Goal: Information Seeking & Learning: Learn about a topic

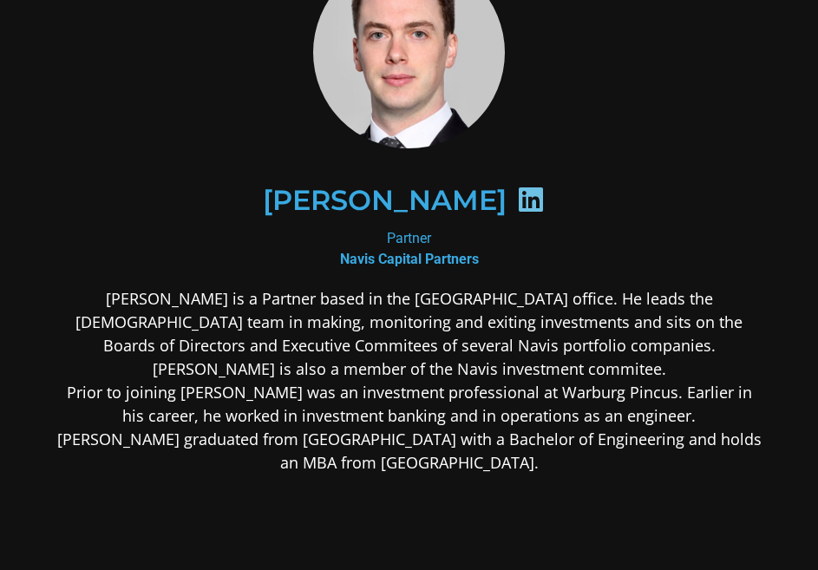
scroll to position [174, 0]
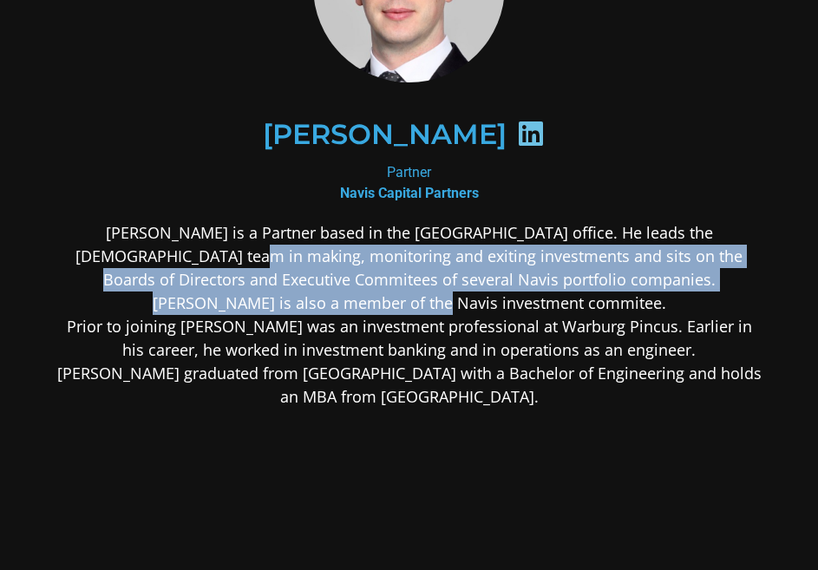
drag, startPoint x: 533, startPoint y: 299, endPoint x: 154, endPoint y: 250, distance: 382.4
click at [154, 250] on p "Colin Dunne is a Partner based in the Singapore office. He leads the Singapore …" at bounding box center [409, 314] width 706 height 187
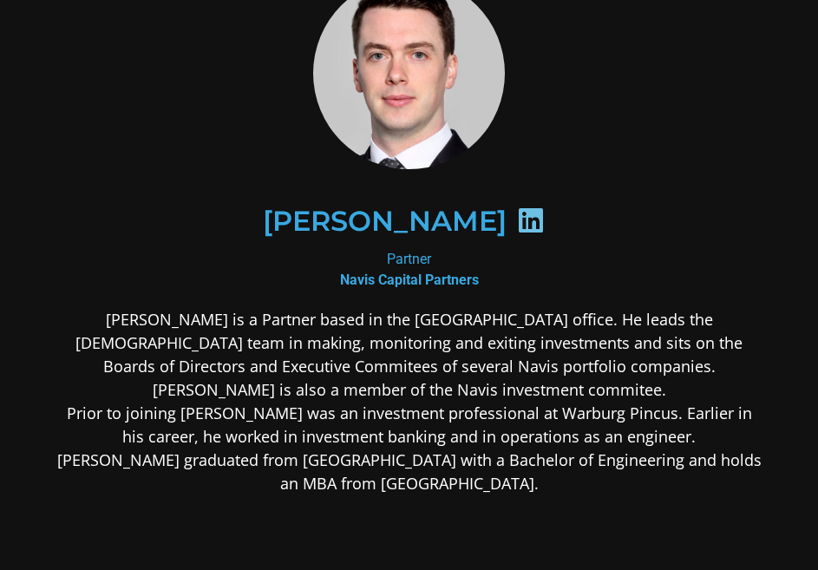
click at [257, 416] on p "Colin Dunne is a Partner based in the Singapore office. He leads the Singapore …" at bounding box center [409, 401] width 706 height 187
drag, startPoint x: 116, startPoint y: 400, endPoint x: 568, endPoint y: 496, distance: 461.4
click at [566, 496] on div "Colin Dunne is a Partner based in the Singapore office. He leads the Singapore …" at bounding box center [409, 539] width 706 height 462
click at [572, 494] on p "Colin Dunne is a Partner based in the Singapore office. He leads the Singapore …" at bounding box center [409, 401] width 706 height 187
drag, startPoint x: 669, startPoint y: 478, endPoint x: 238, endPoint y: 407, distance: 437.1
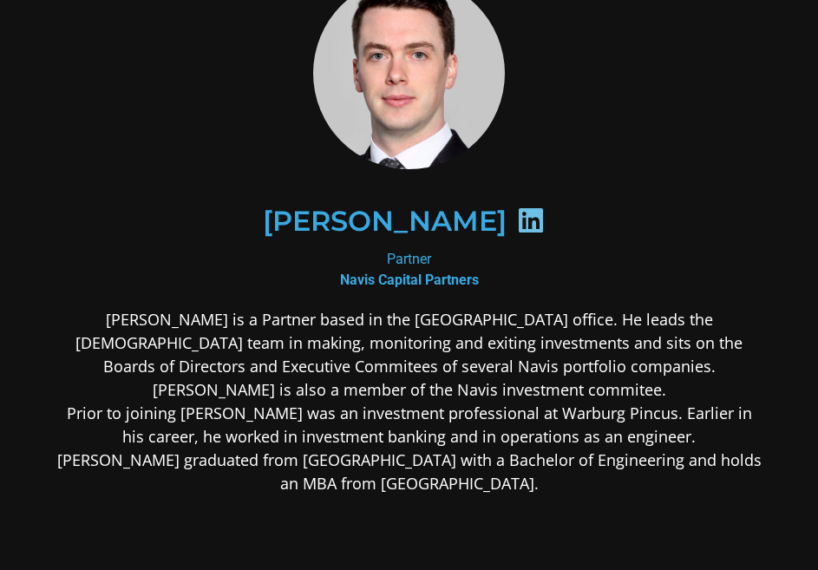
click at [238, 407] on p "Colin Dunne is a Partner based in the Singapore office. He leads the Singapore …" at bounding box center [409, 401] width 706 height 187
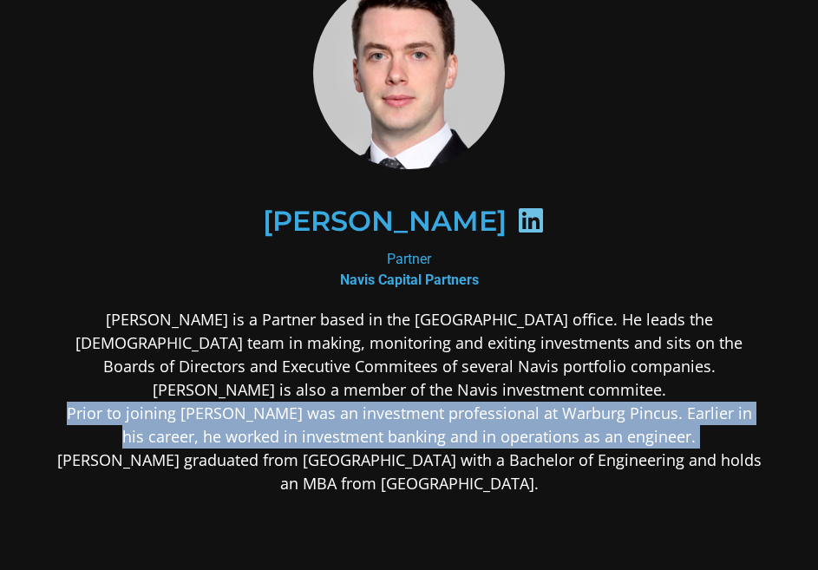
click at [238, 407] on p "Colin Dunne is a Partner based in the Singapore office. He leads the Singapore …" at bounding box center [409, 401] width 706 height 187
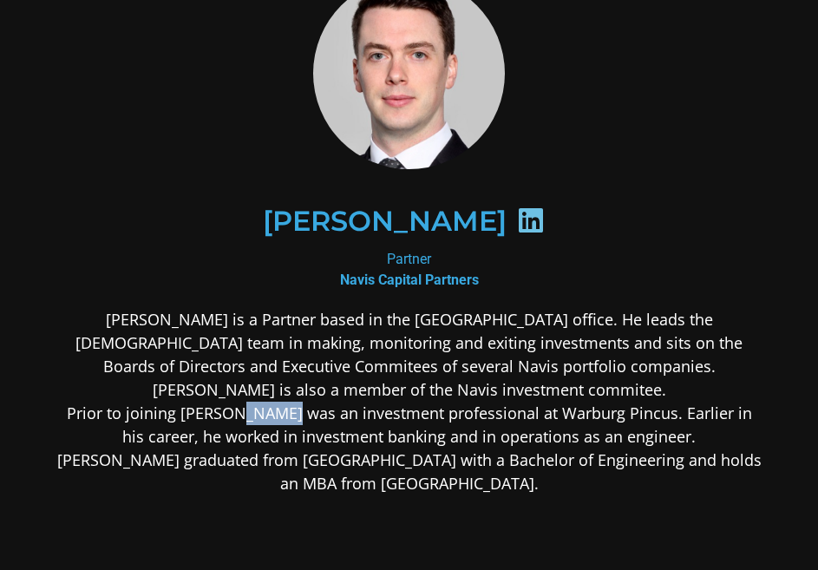
click at [238, 407] on p "Colin Dunne is a Partner based in the Singapore office. He leads the Singapore …" at bounding box center [409, 401] width 706 height 187
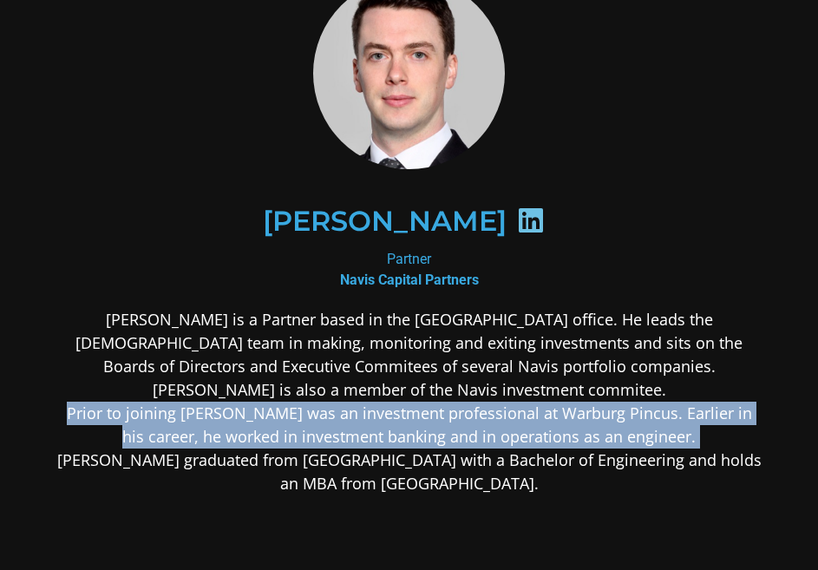
click at [238, 407] on p "Colin Dunne is a Partner based in the Singapore office. He leads the Singapore …" at bounding box center [409, 401] width 706 height 187
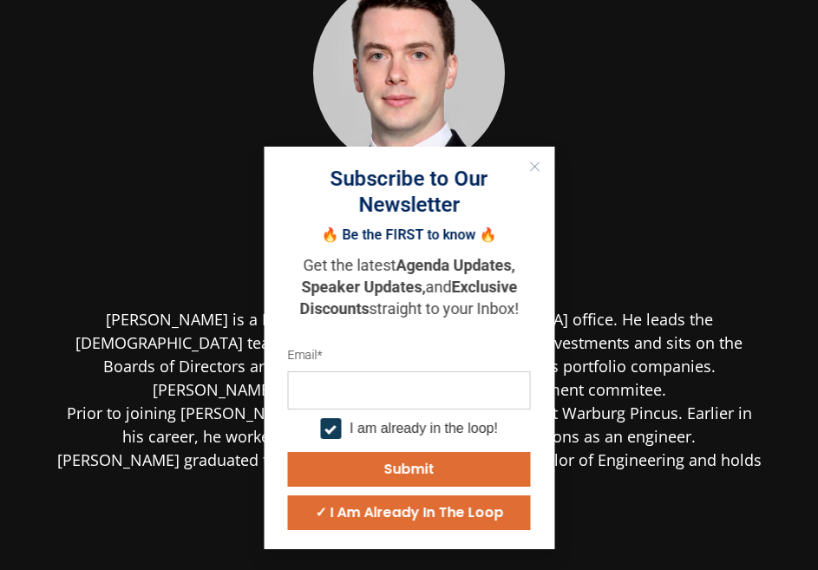
click at [530, 167] on icon "Close" at bounding box center [534, 166] width 10 height 10
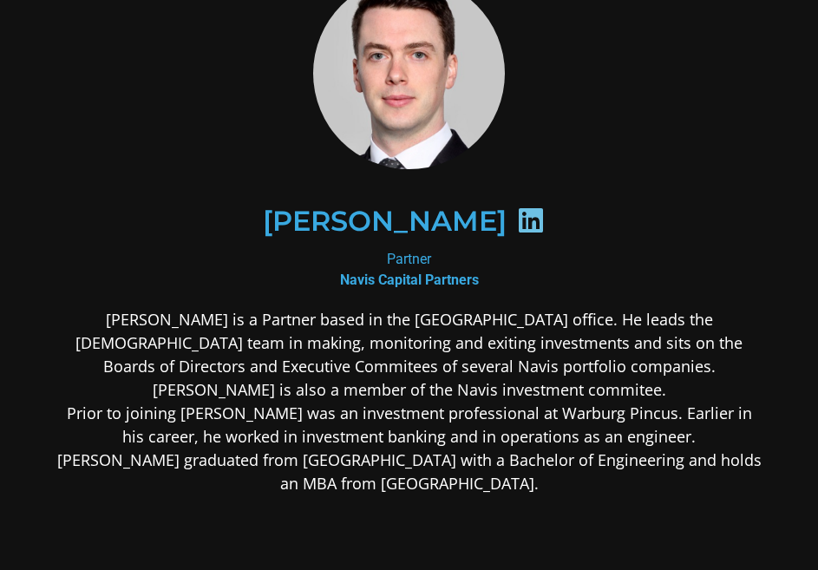
scroll to position [0, 0]
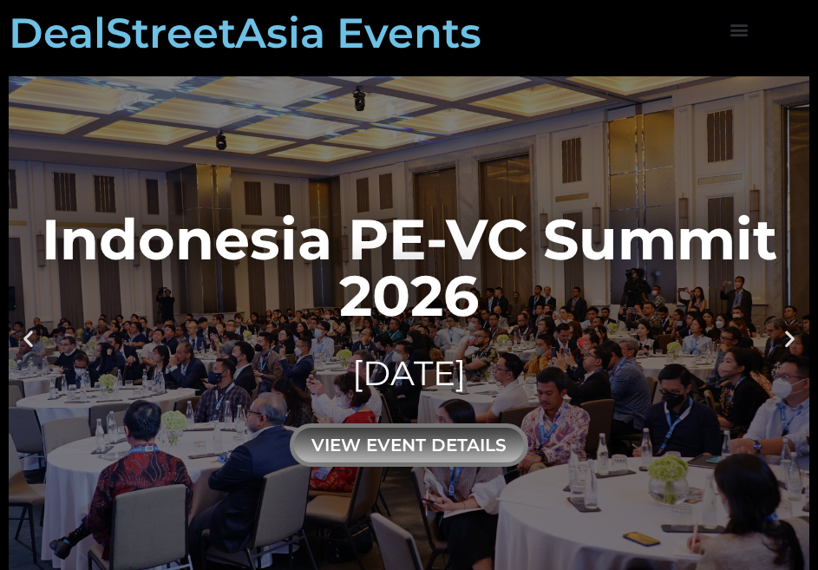
click at [443, 434] on div "view event details" at bounding box center [409, 444] width 239 height 43
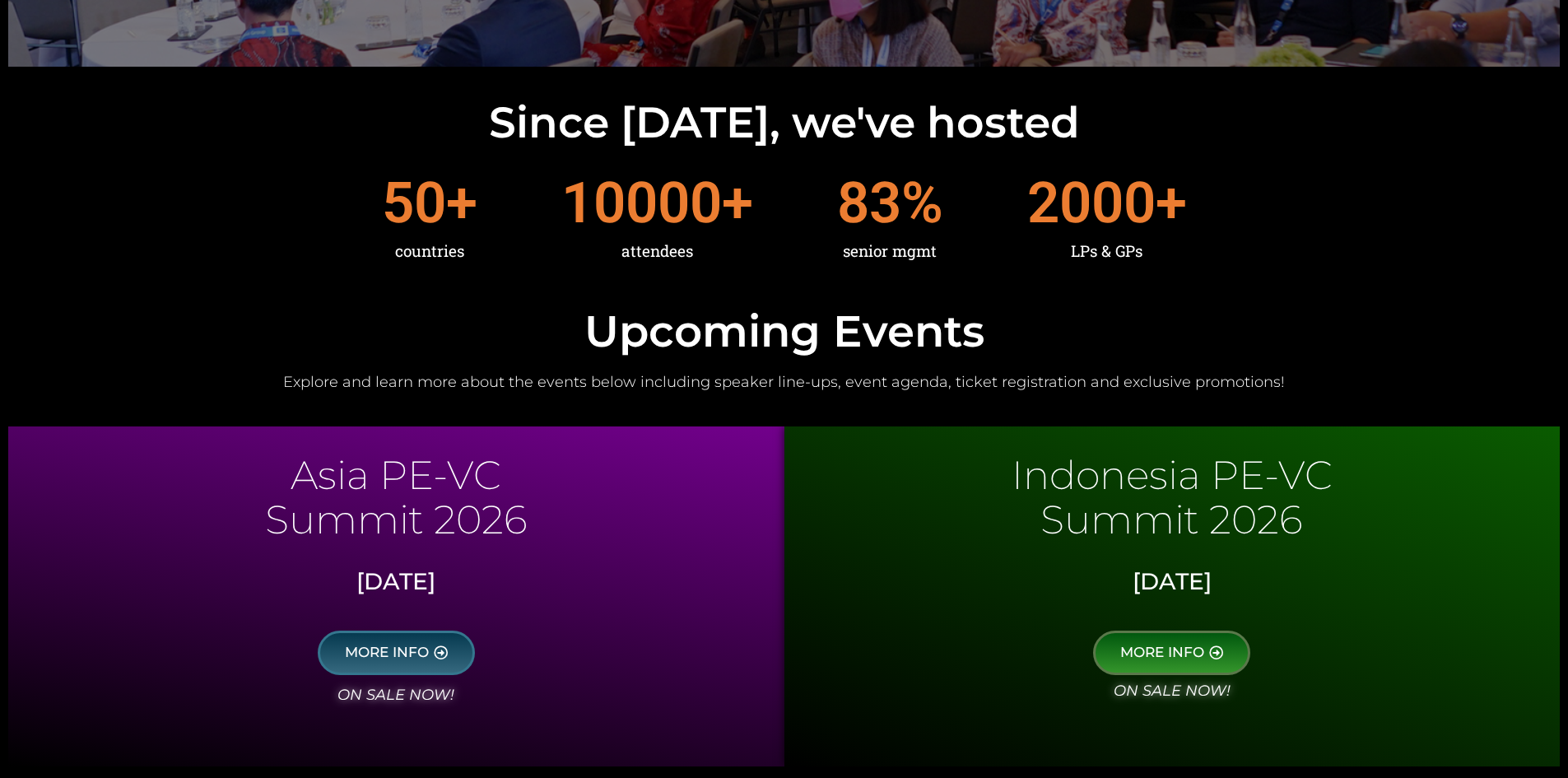
scroll to position [741, 0]
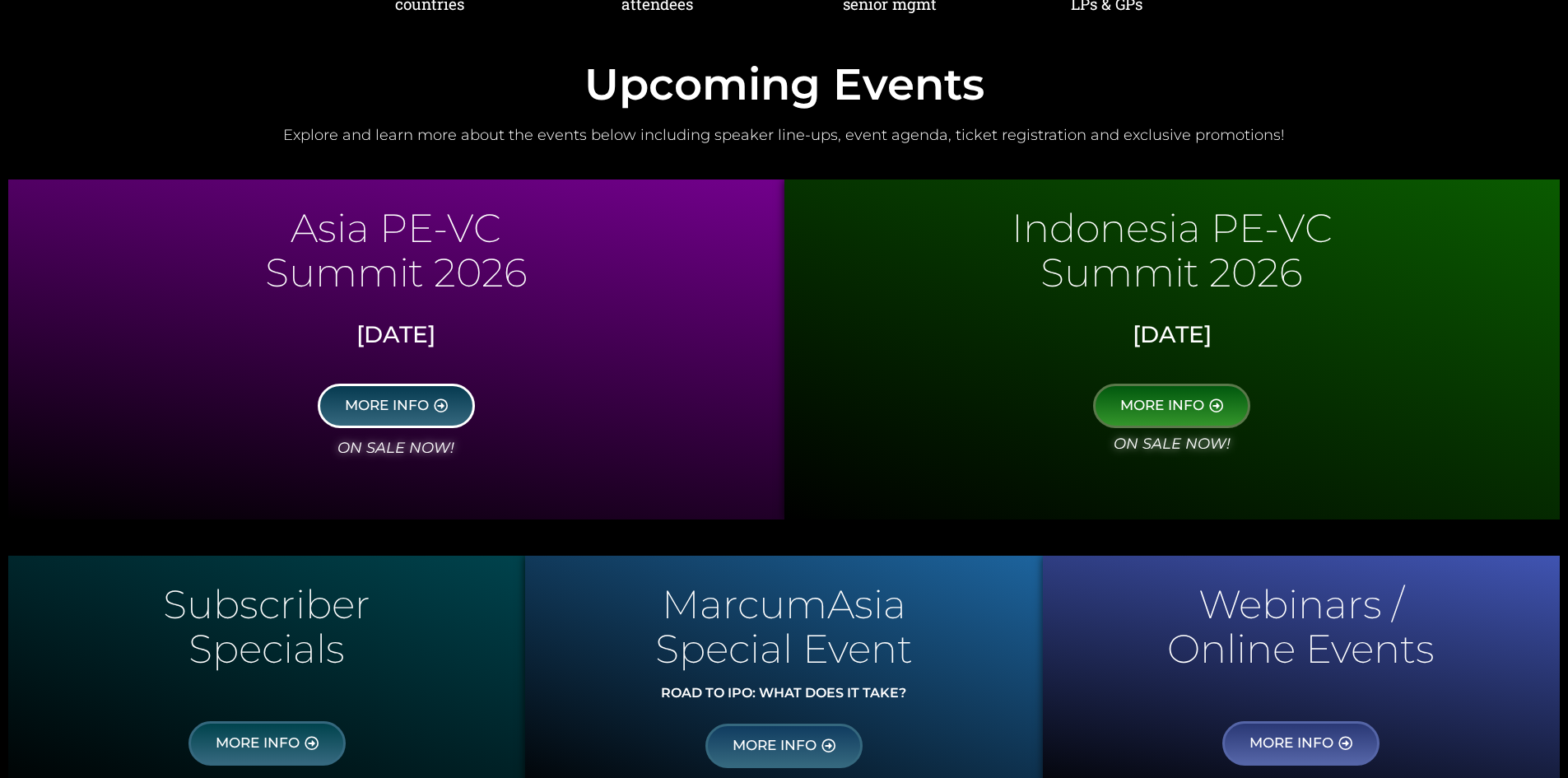
click at [421, 417] on link "MORE INFO" at bounding box center [397, 405] width 157 height 45
click at [775, 401] on span "MORE INFO" at bounding box center [1162, 406] width 84 height 15
click at [446, 390] on link "MORE INFO" at bounding box center [397, 405] width 157 height 45
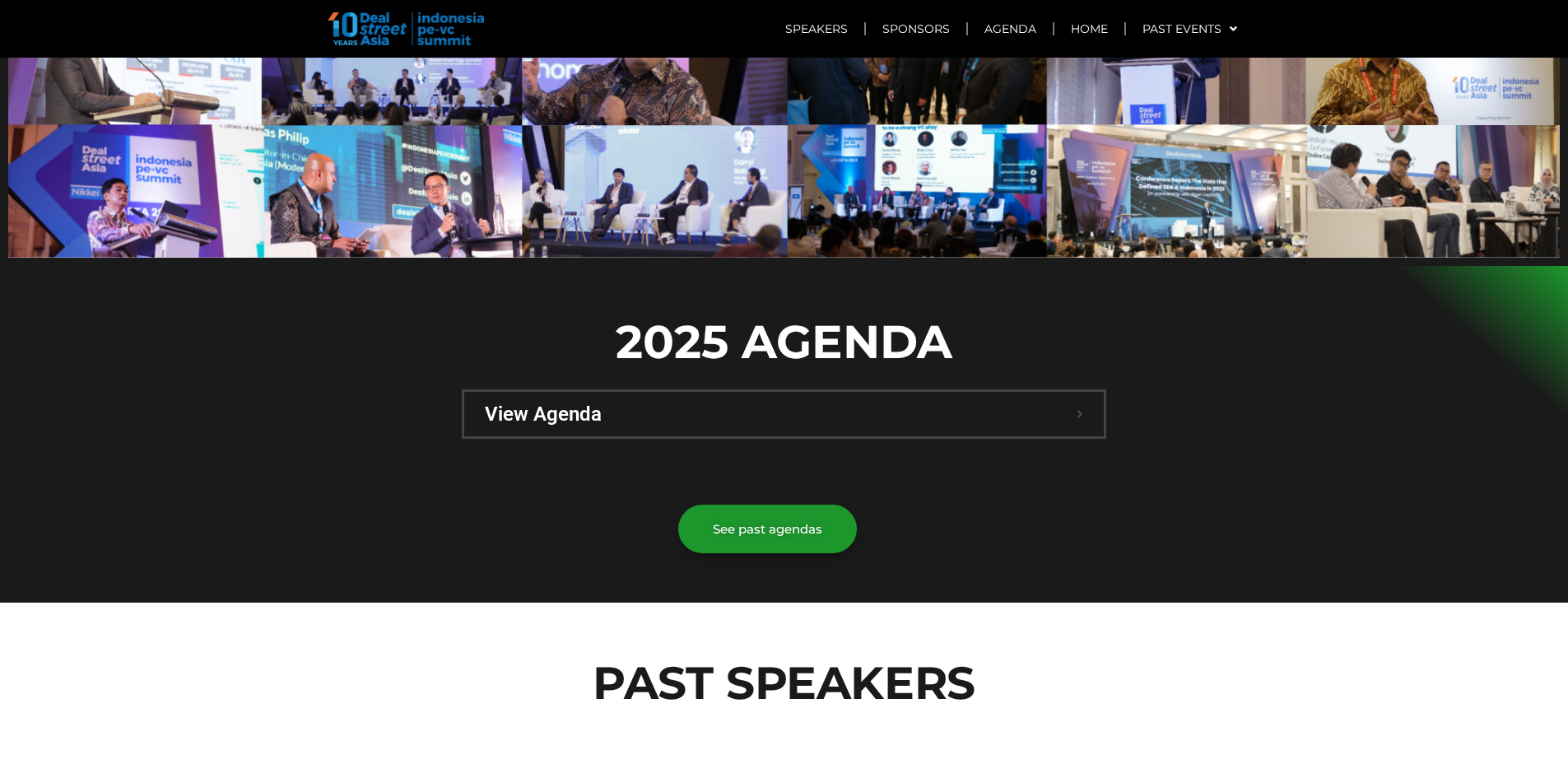
scroll to position [988, 0]
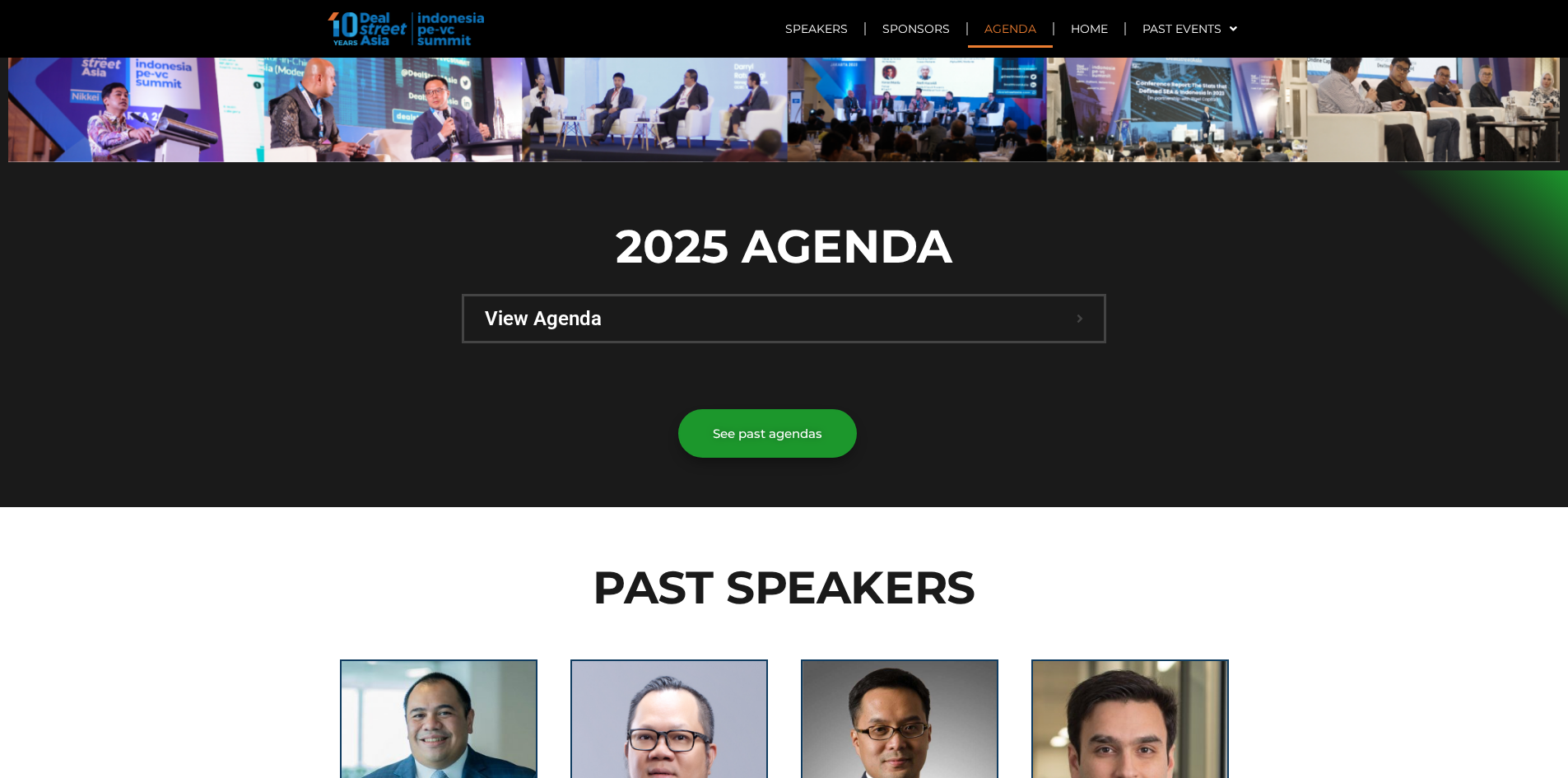
click at [775, 308] on span "View Agenda" at bounding box center [781, 318] width 592 height 20
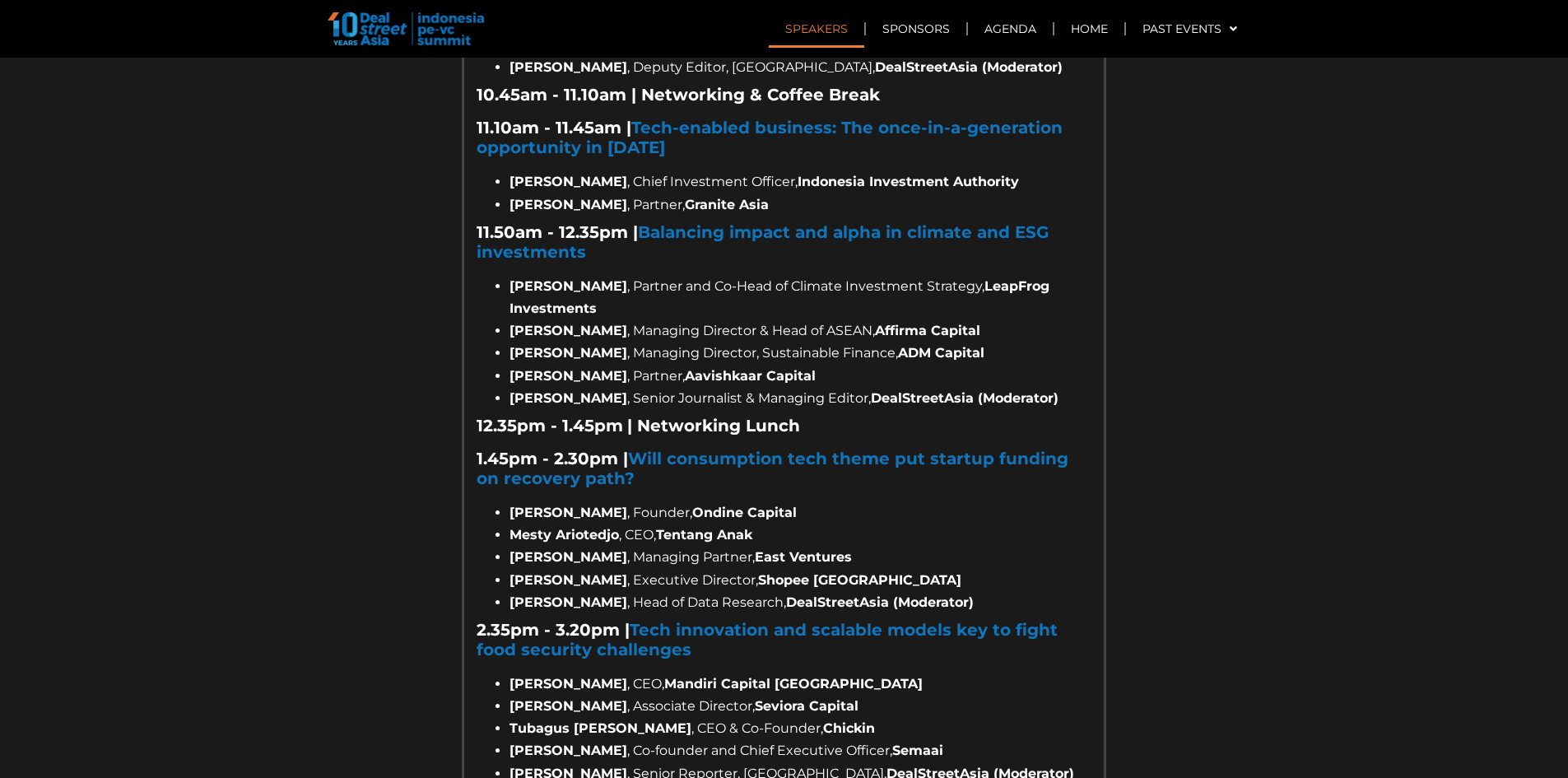
scroll to position [1729, 0]
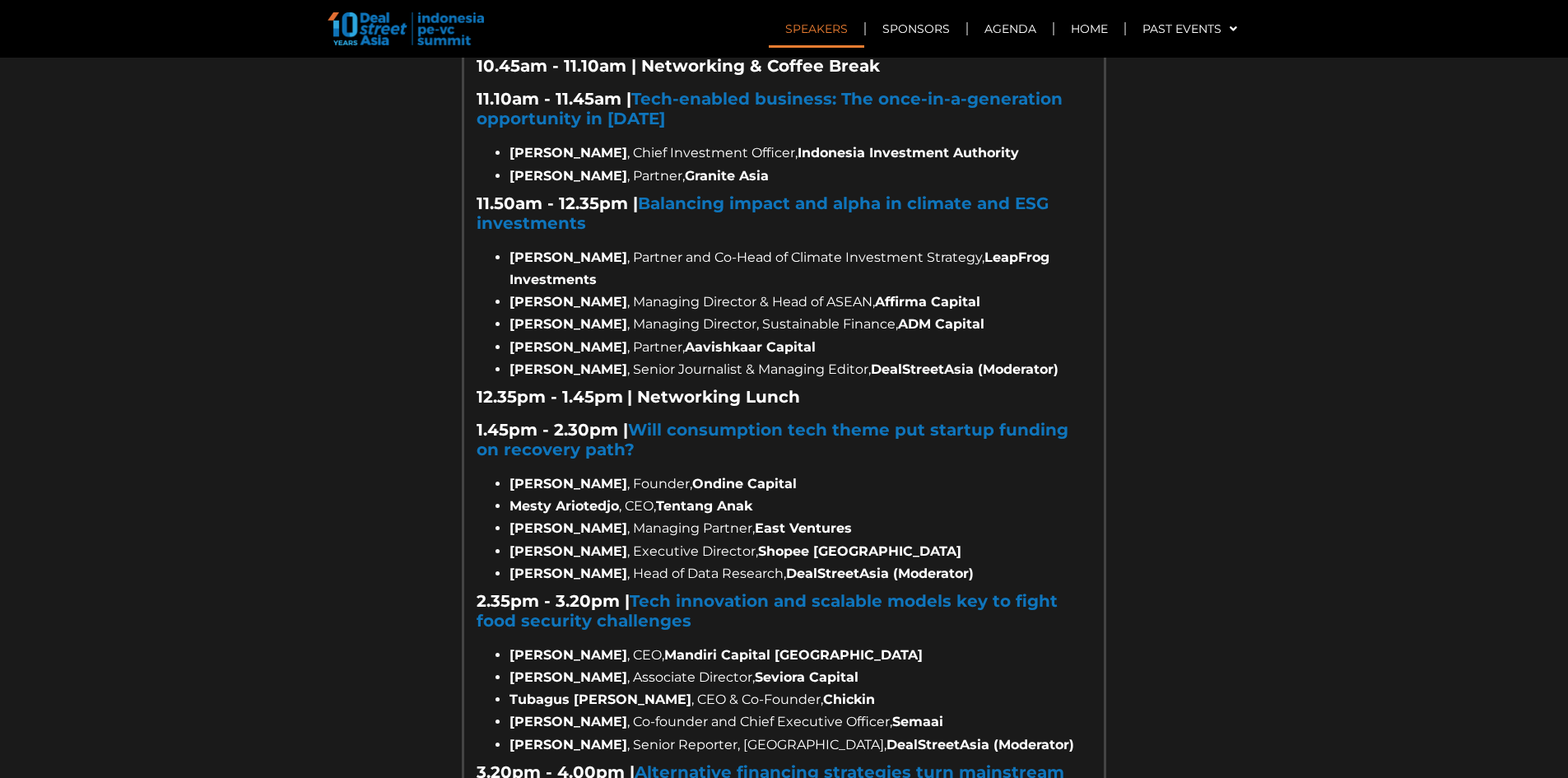
drag, startPoint x: 1055, startPoint y: 682, endPoint x: 751, endPoint y: 626, distance: 309.1
click at [751, 540] on ul "Ronald Simorangkir , CEO, Mandiri Capital Indonesia Jeremy Phua , Associate Dir…" at bounding box center [784, 700] width 615 height 112
click at [750, 540] on li "Tubagus [PERSON_NAME] , CEO & Co-Founder, Chickin" at bounding box center [801, 698] width 582 height 22
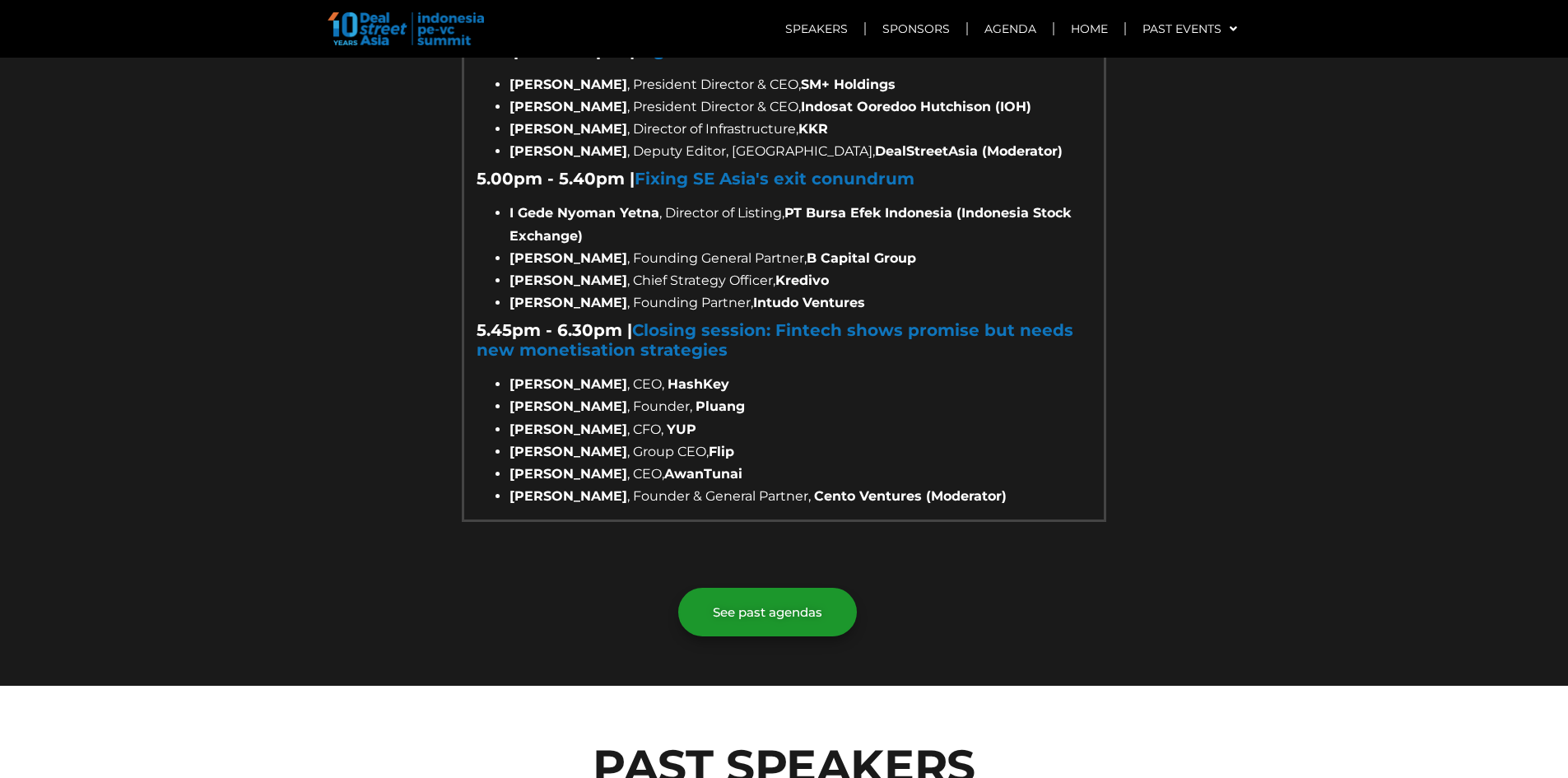
scroll to position [2635, 0]
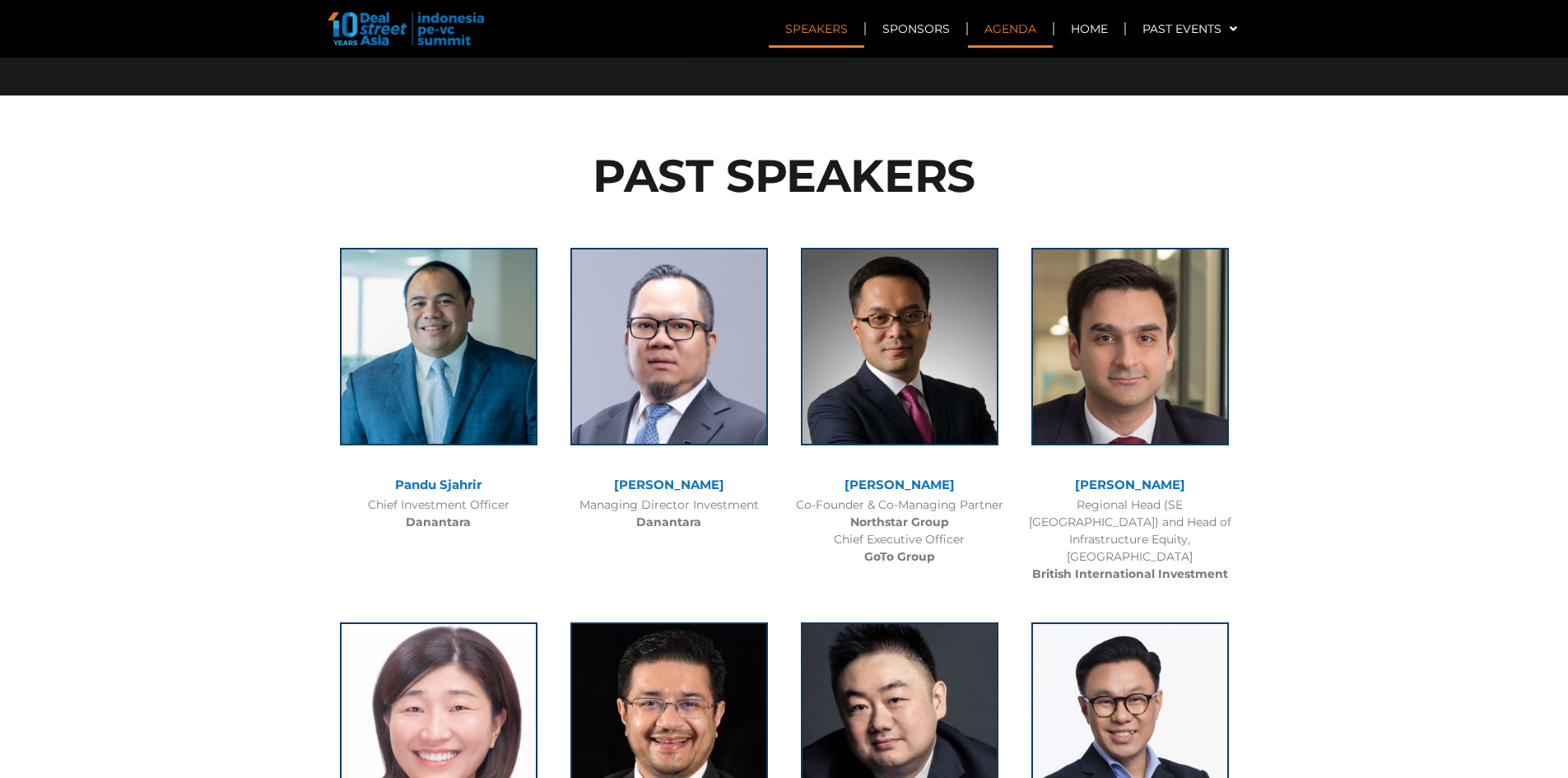
scroll to position [988, 0]
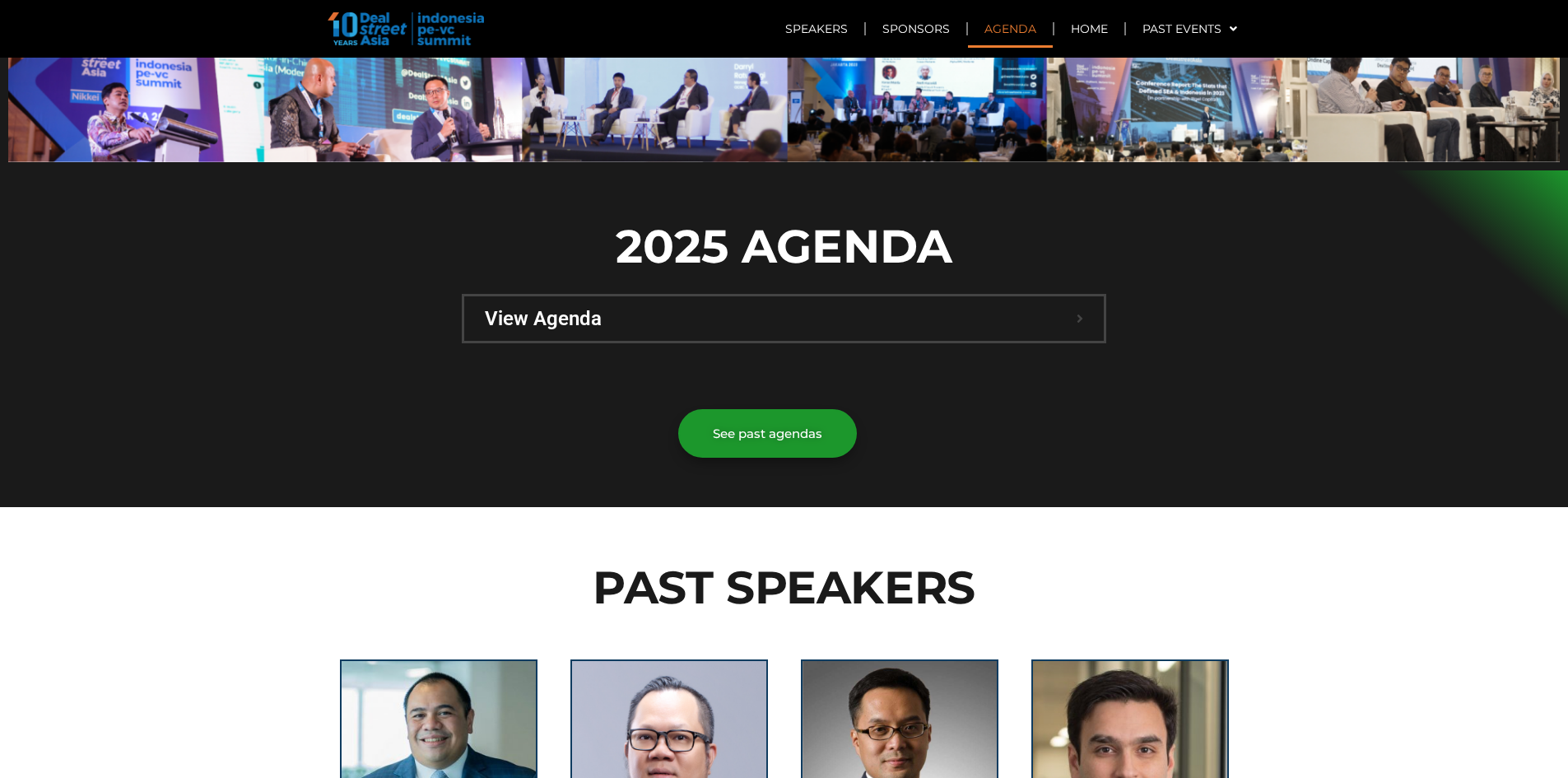
click at [884, 352] on div at bounding box center [784, 372] width 628 height 41
click at [906, 308] on span "View Agenda" at bounding box center [781, 318] width 592 height 20
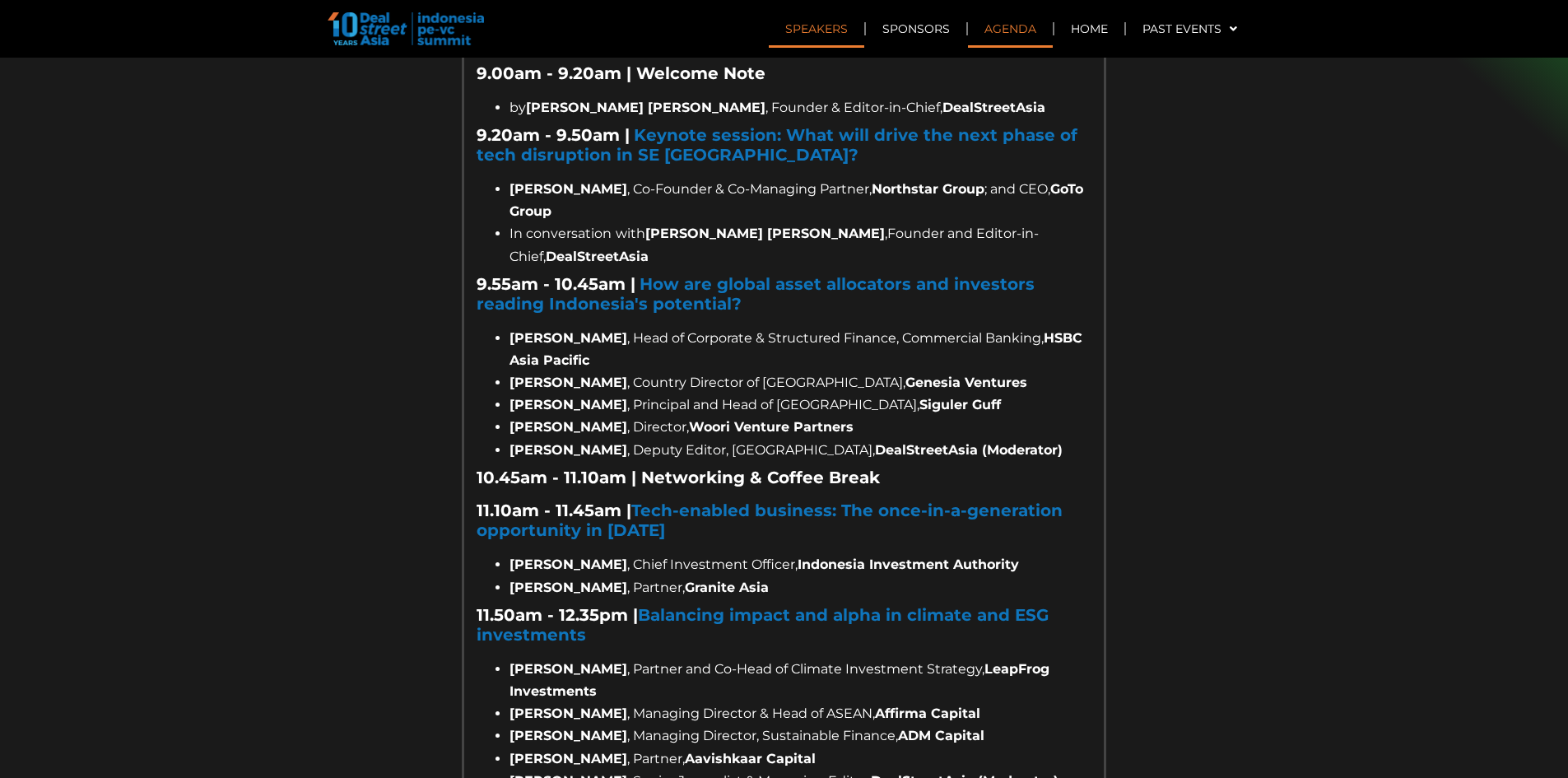
scroll to position [1399, 0]
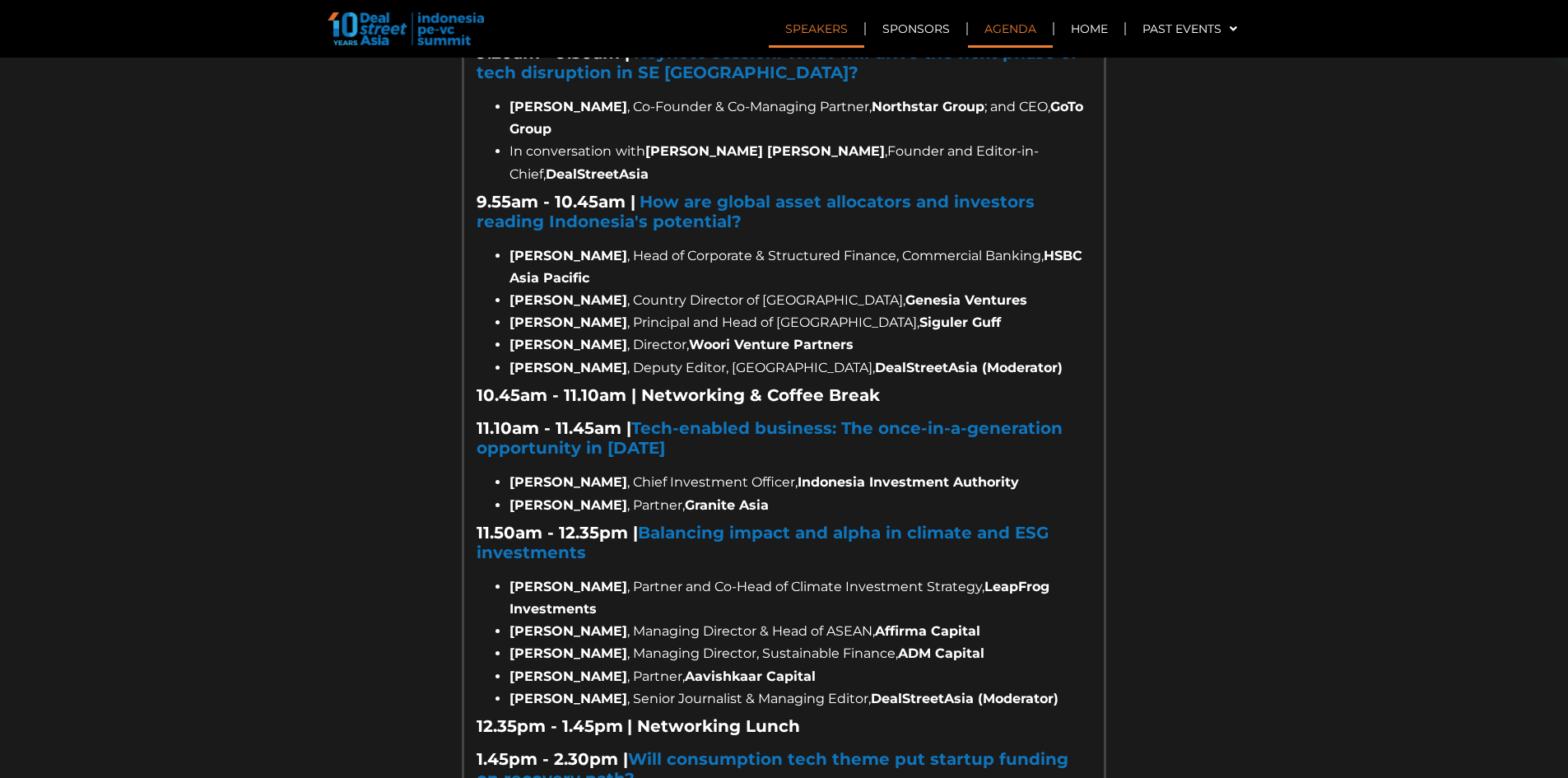
click at [903, 645] on strong "ADM Capital" at bounding box center [941, 653] width 86 height 15
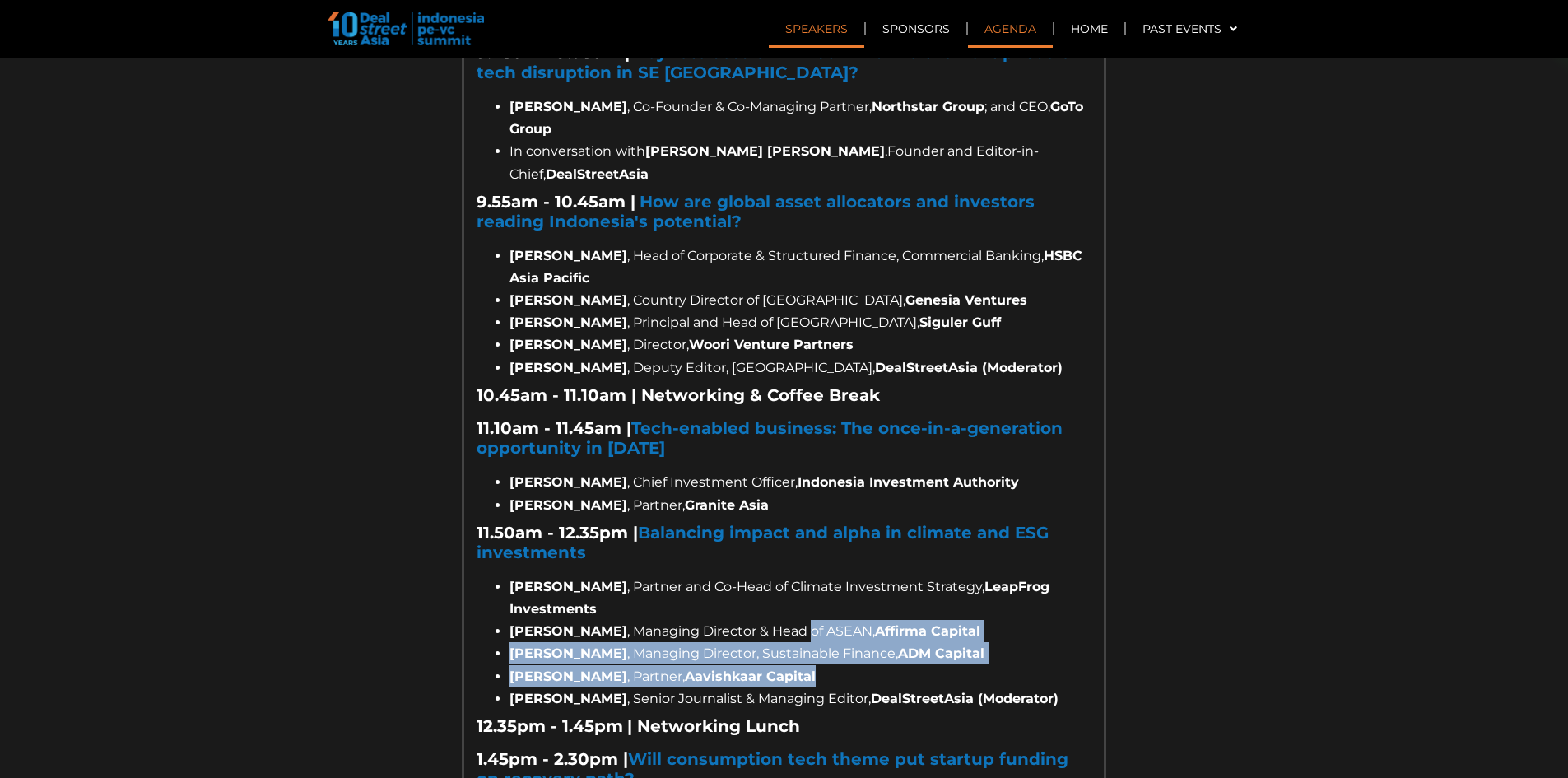
drag, startPoint x: 1073, startPoint y: 622, endPoint x: 831, endPoint y: 575, distance: 246.5
click at [831, 576] on ul "Nakul Zaveri , Partner and Co-Head of Climate Investment Strategy, LeapFrog Inv…" at bounding box center [784, 642] width 615 height 134
click at [831, 623] on span ", Managing Director & Head of ASEAN," at bounding box center [750, 631] width 248 height 15
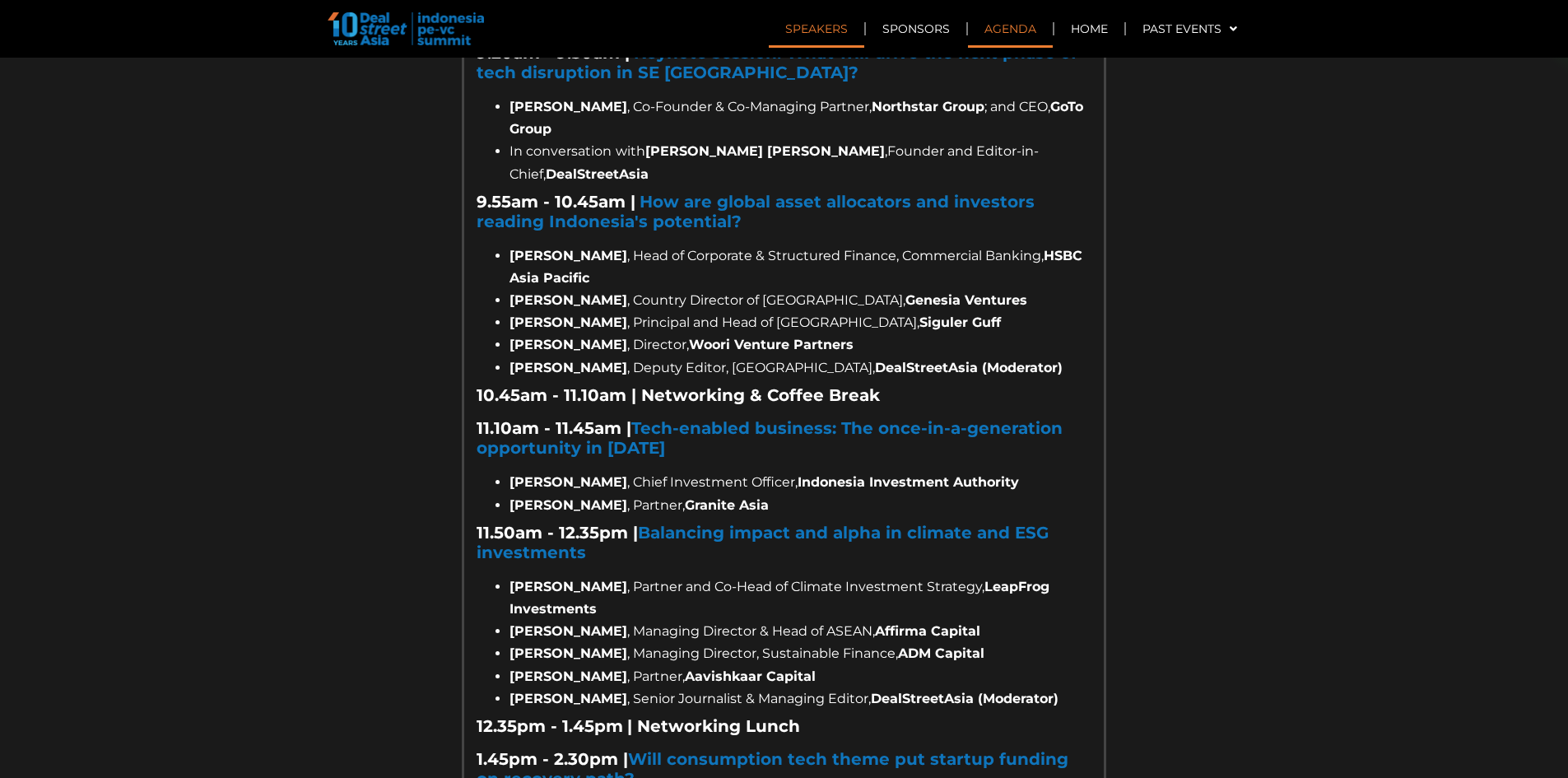
click at [838, 620] on li "Winston Mandrawa , Managing Director & Head of ASEAN, Affirma Capital" at bounding box center [801, 630] width 582 height 22
click at [842, 645] on span ", Managing Director, Sustainable Finance," at bounding box center [763, 653] width 271 height 15
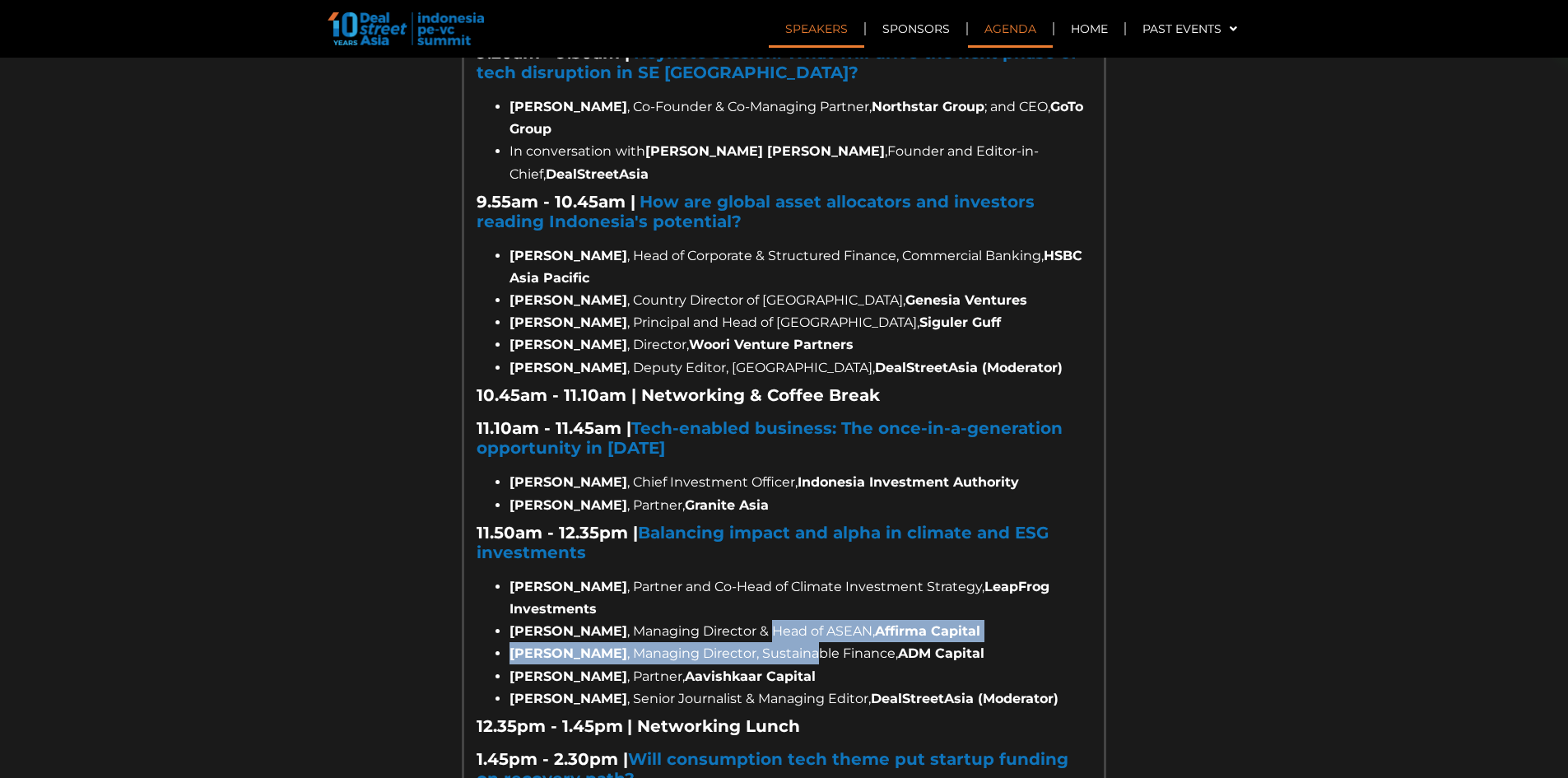
drag, startPoint x: 795, startPoint y: 565, endPoint x: 785, endPoint y: 582, distance: 19.7
click at [785, 582] on ul "Nakul Zaveri , Partner and Co-Head of Climate Investment Strategy, LeapFrog Inv…" at bounding box center [784, 642] width 615 height 134
click at [785, 642] on li "Lisa Genasci , Managing Director, Sustainable Finance, ADM Capital" at bounding box center [801, 653] width 582 height 22
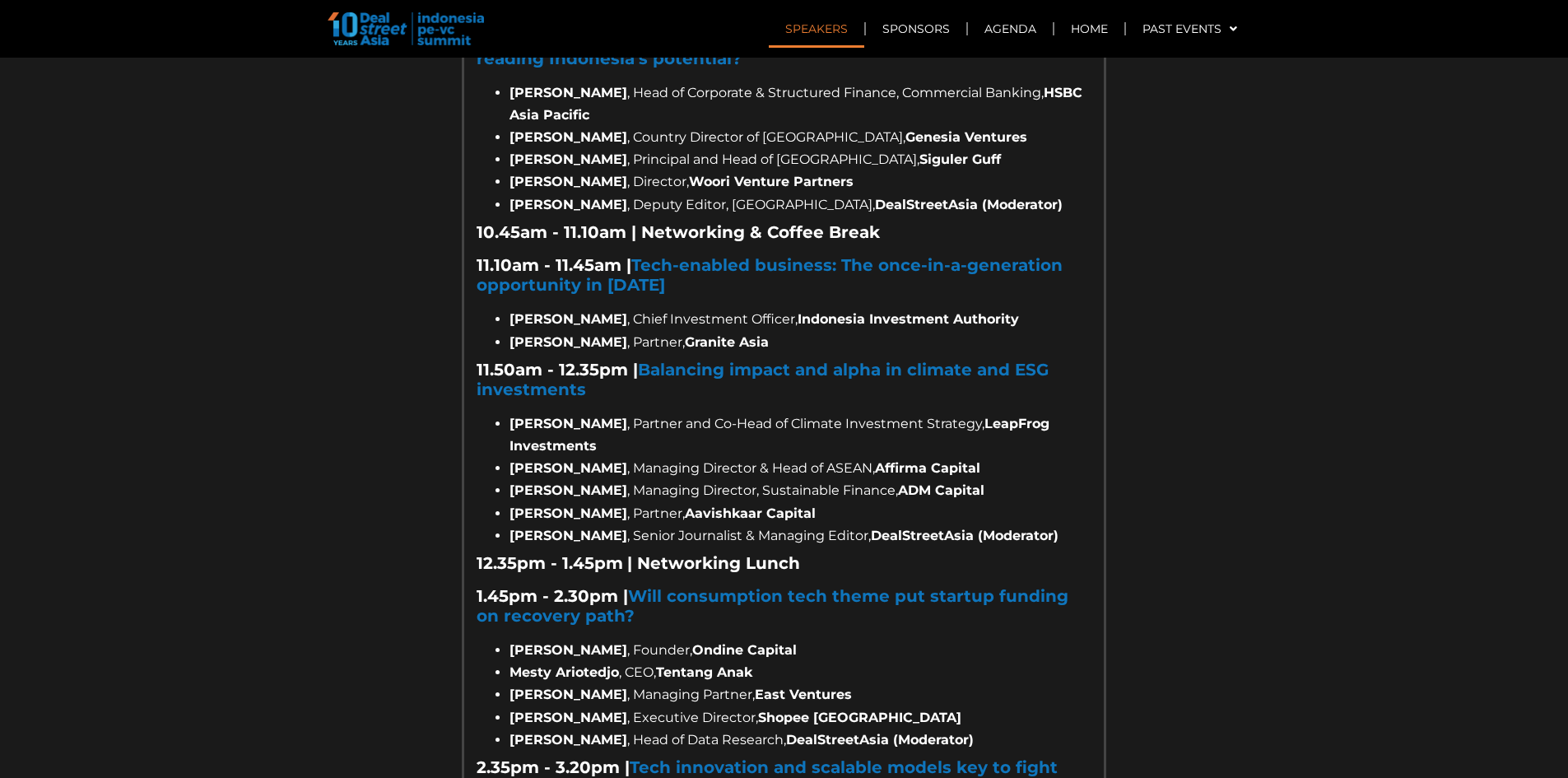
scroll to position [1565, 0]
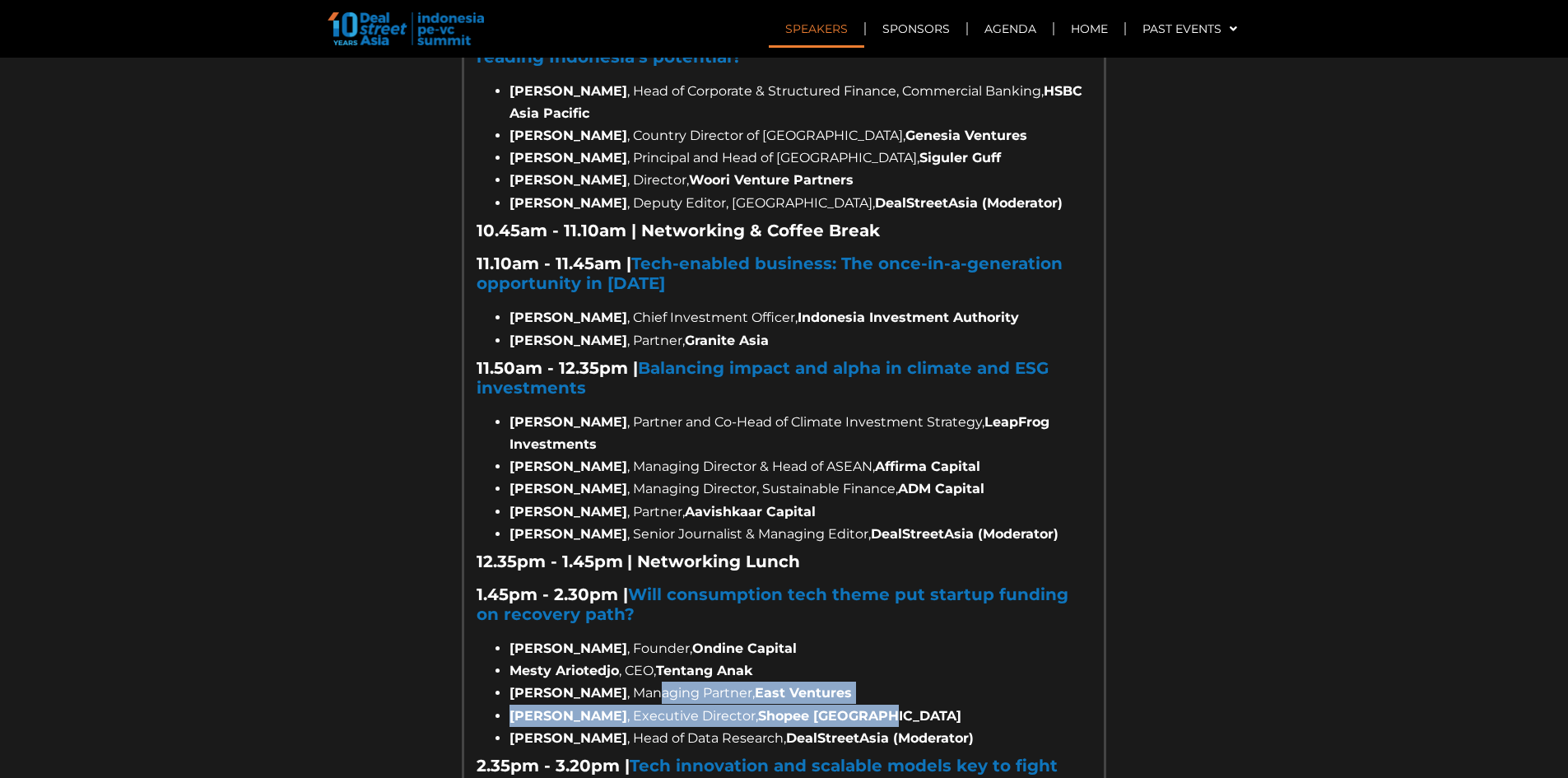
drag, startPoint x: 974, startPoint y: 662, endPoint x: 675, endPoint y: 622, distance: 301.7
click at [675, 638] on ul "Randolph Hsu , Founder, Ondine Capital Mesty Ariotedjo , CEO, Tentang Anak Rode…" at bounding box center [784, 694] width 615 height 112
click at [675, 682] on li "Roderick Purwana , Managing Partner, East Ventures" at bounding box center [801, 693] width 582 height 22
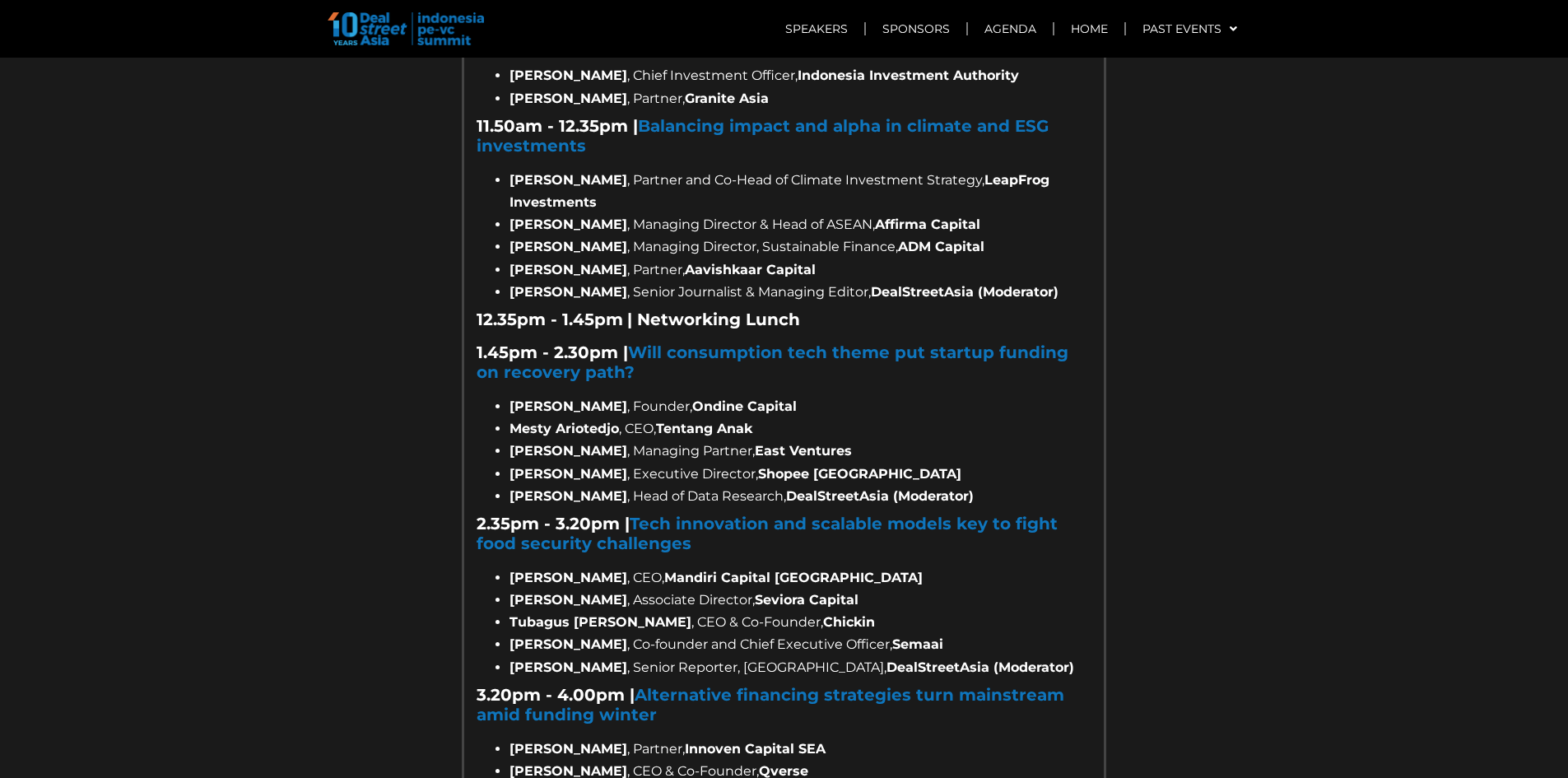
scroll to position [1811, 0]
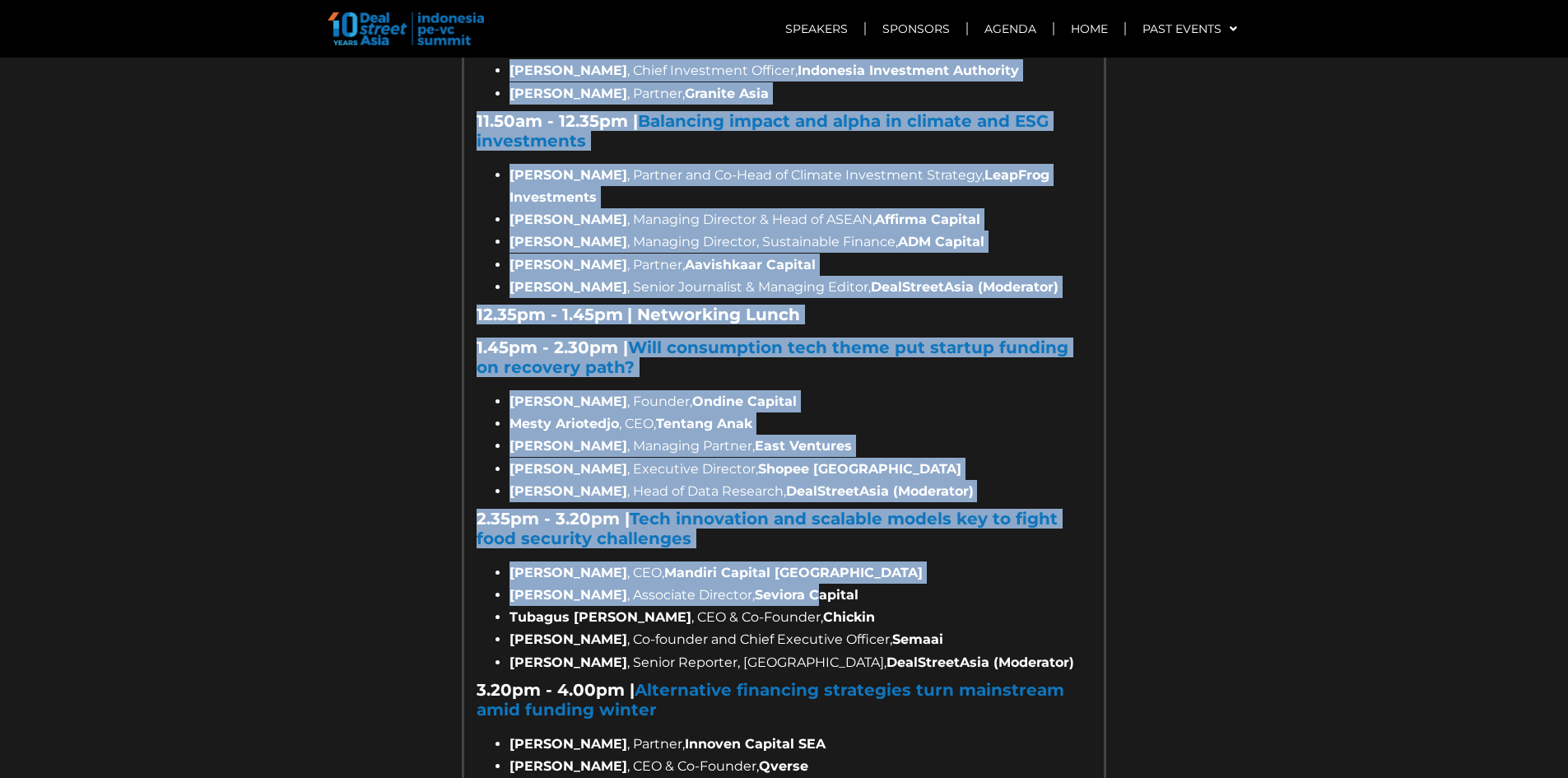
drag, startPoint x: 1109, startPoint y: 586, endPoint x: 787, endPoint y: 530, distance: 326.8
click at [787, 530] on section "2025 AGENDA View Agenda 7.55am - 8.55am | Registration & Morning Networking 9.0…" at bounding box center [784, 428] width 1568 height 2161
click at [787, 587] on strong "Seviora Capital" at bounding box center [806, 595] width 103 height 15
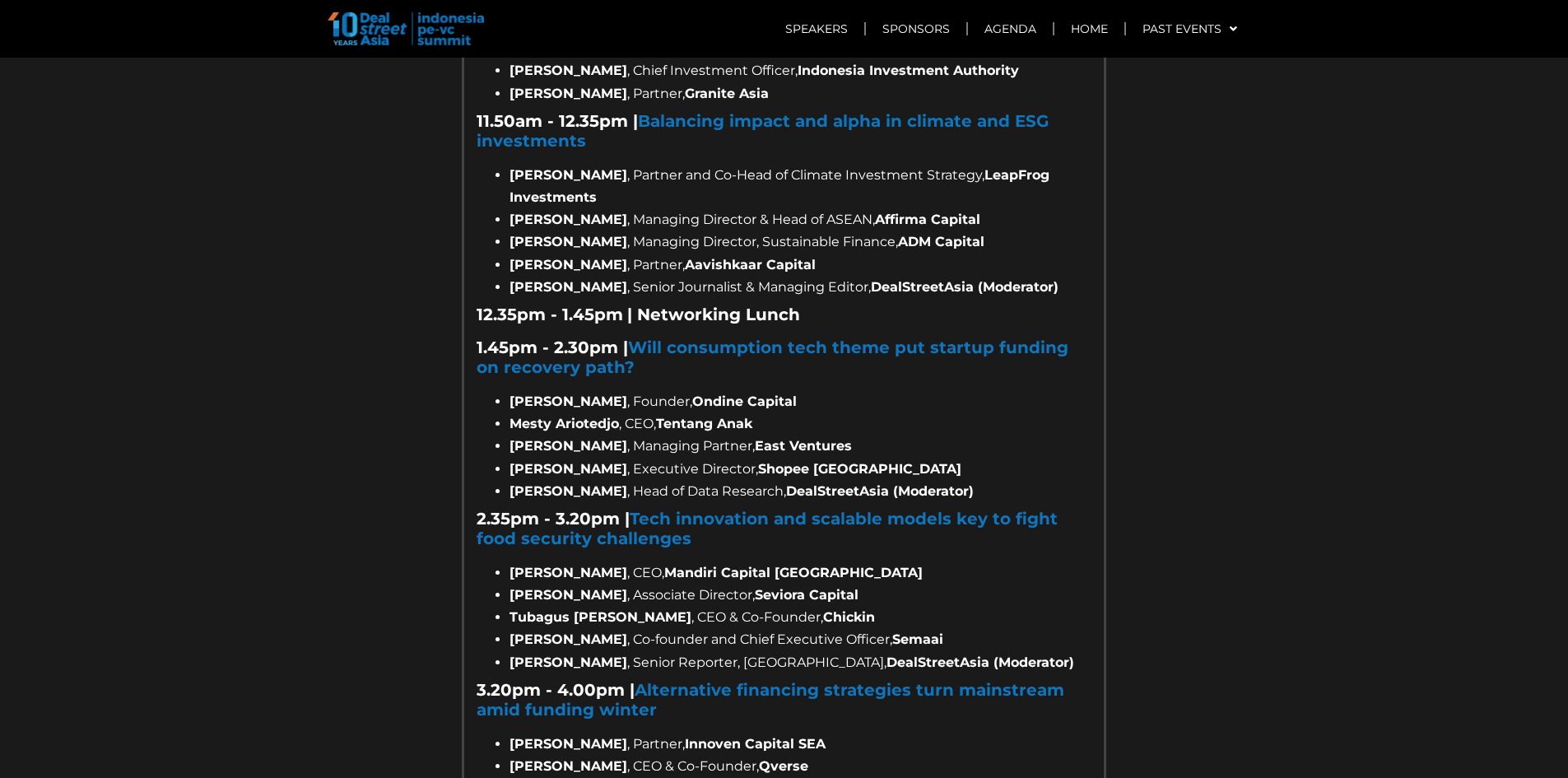
click at [762, 606] on li "Tubagus Syailendra Wangsadisastra , CEO & Co-Founder, Chickin" at bounding box center [801, 617] width 582 height 22
click at [820, 587] on strong "Seviora Capital" at bounding box center [806, 595] width 103 height 15
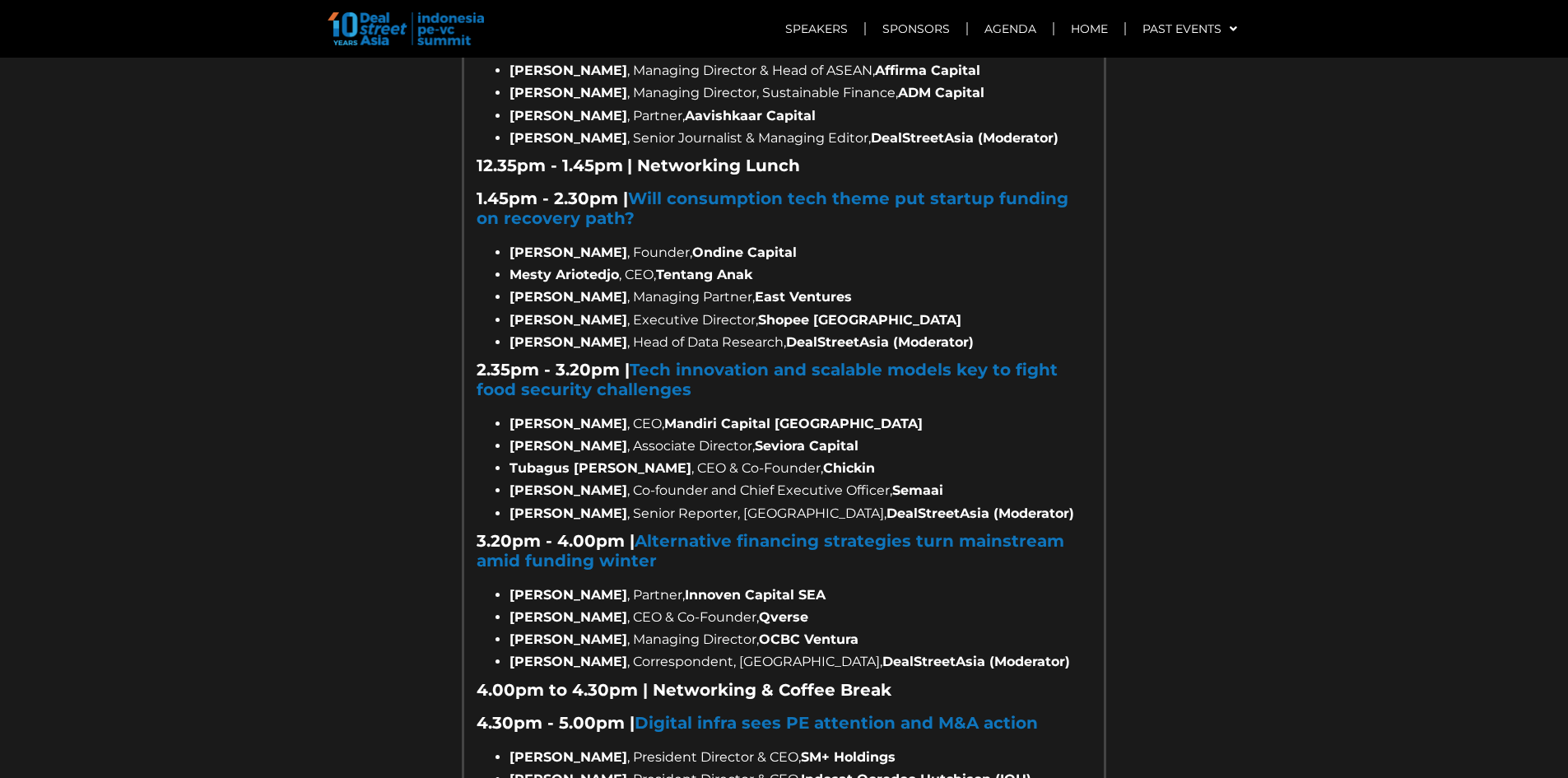
scroll to position [1976, 0]
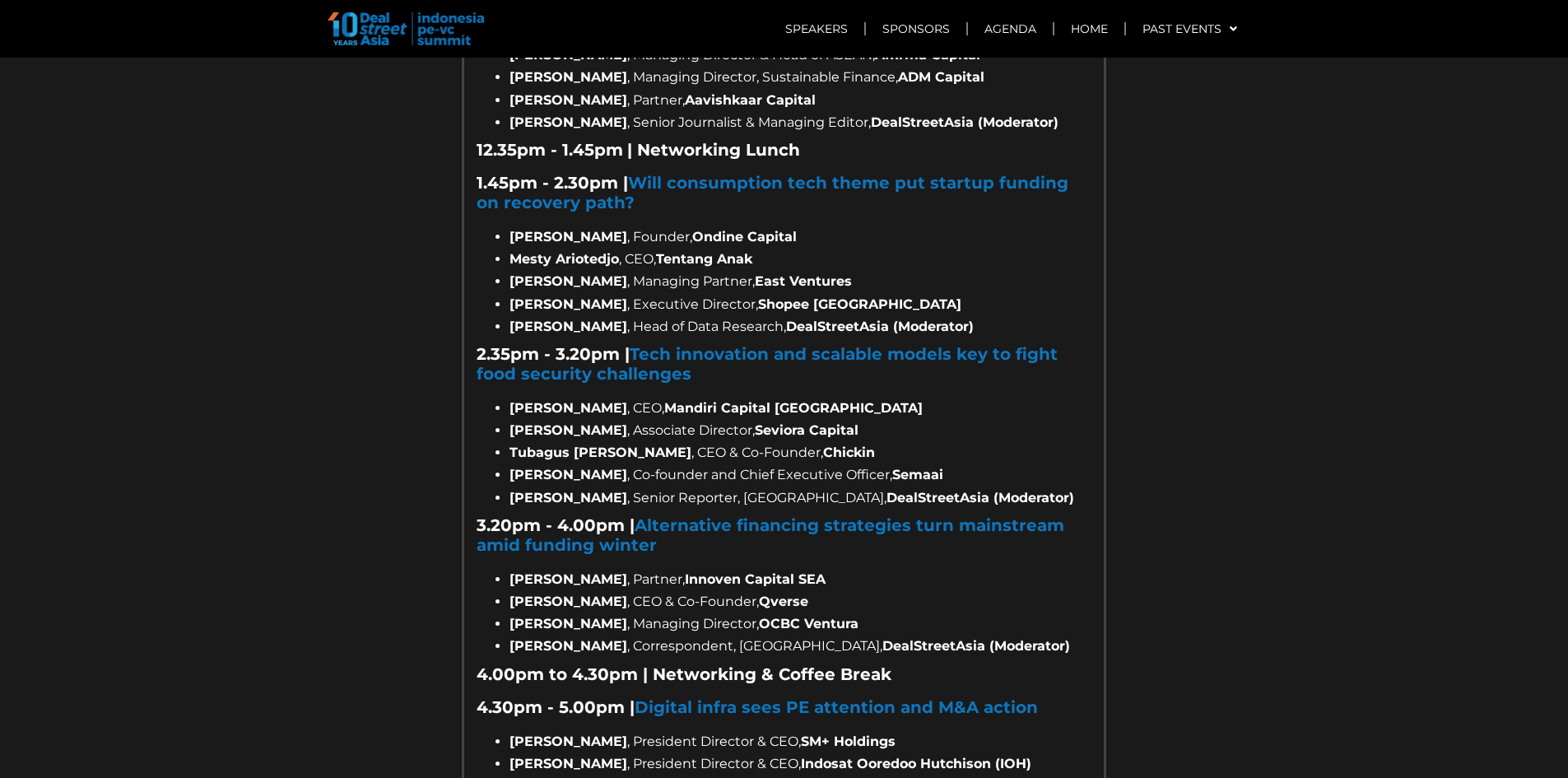
click at [820, 568] on li "Paul Ong , Partner, Innoven Capital SEA" at bounding box center [801, 579] width 582 height 22
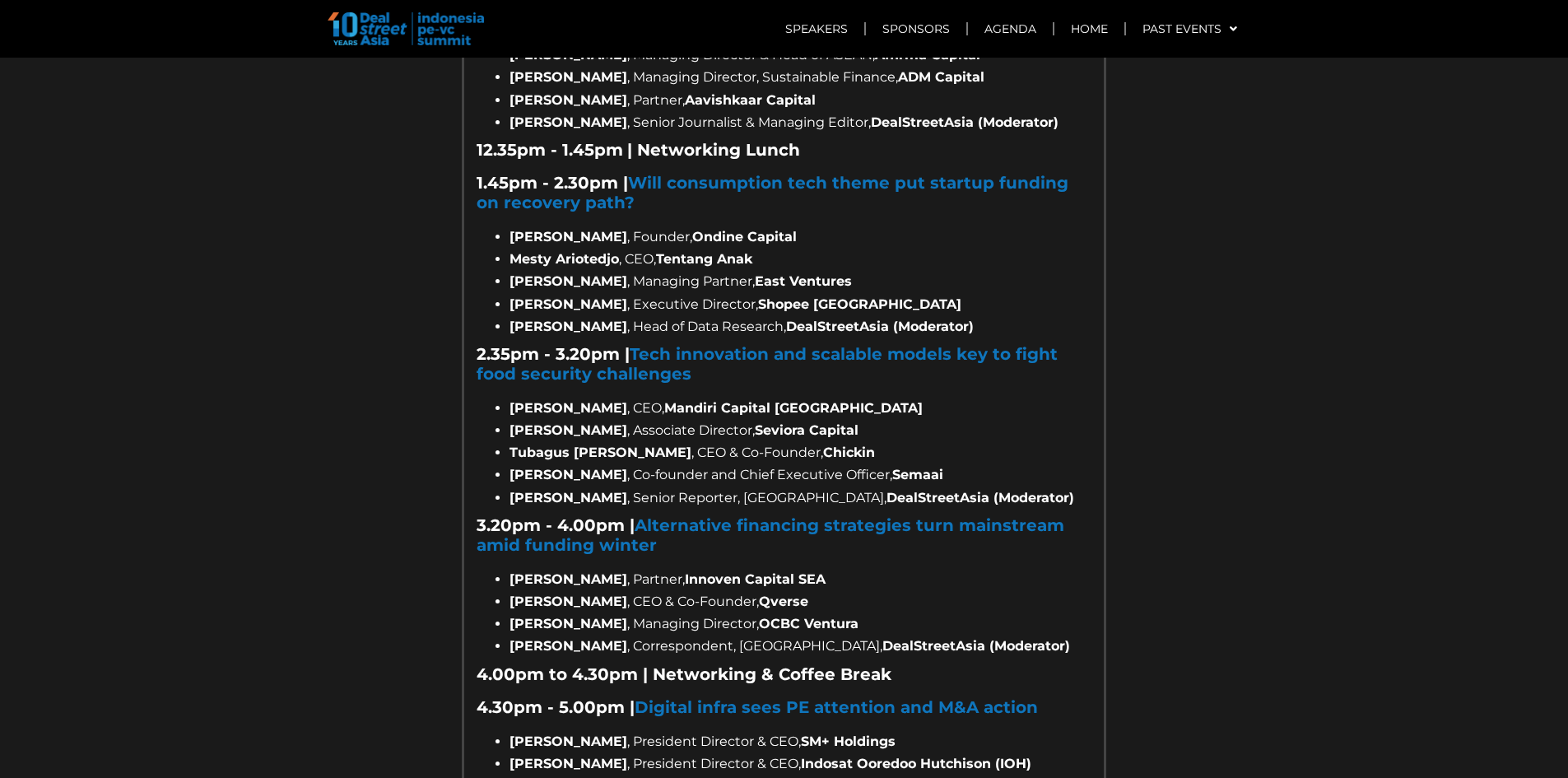
click at [869, 590] on li "Gena Bijaksana , CEO & Co-Founder, Qverse" at bounding box center [801, 601] width 582 height 22
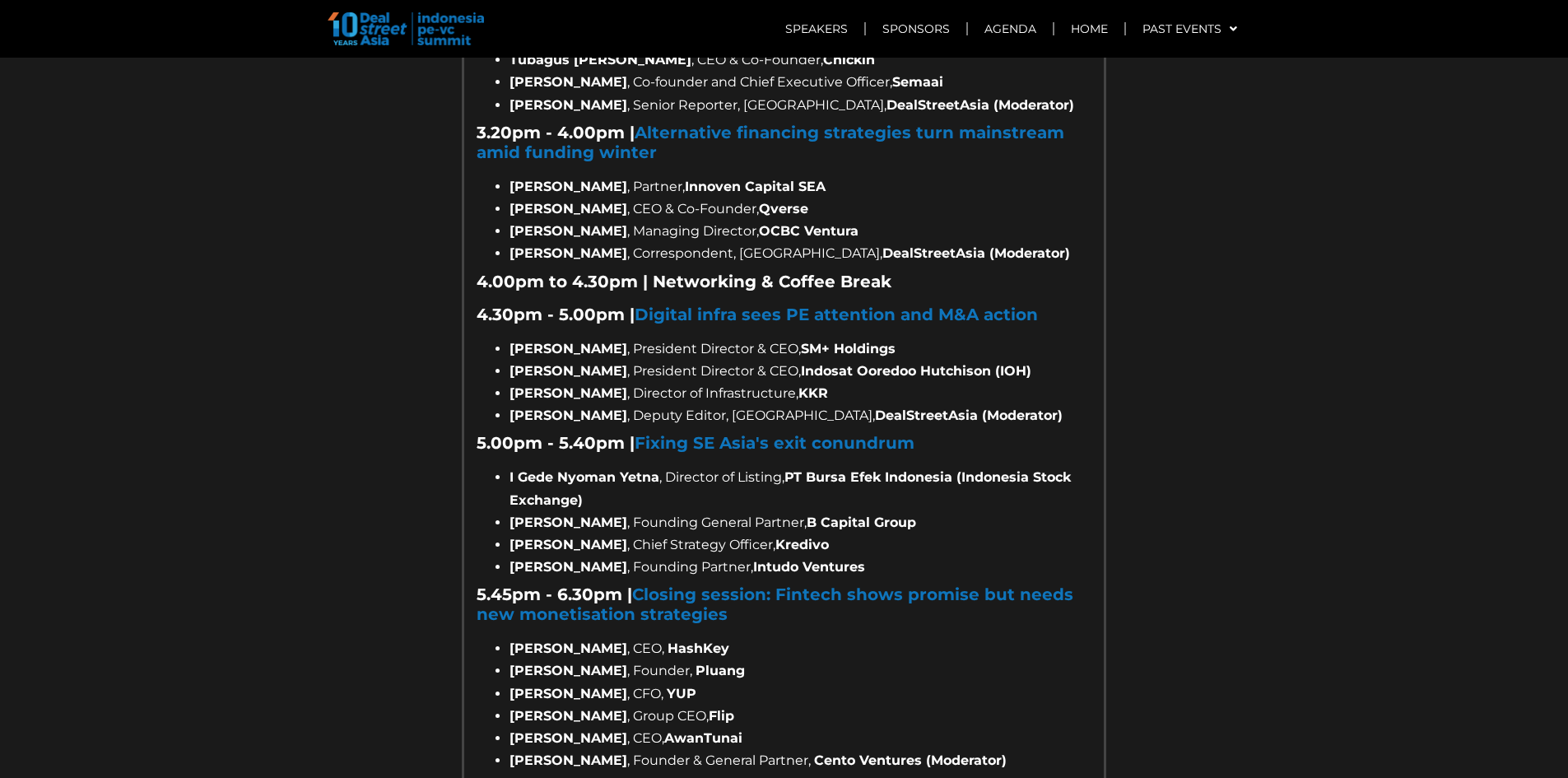
scroll to position [2388, 0]
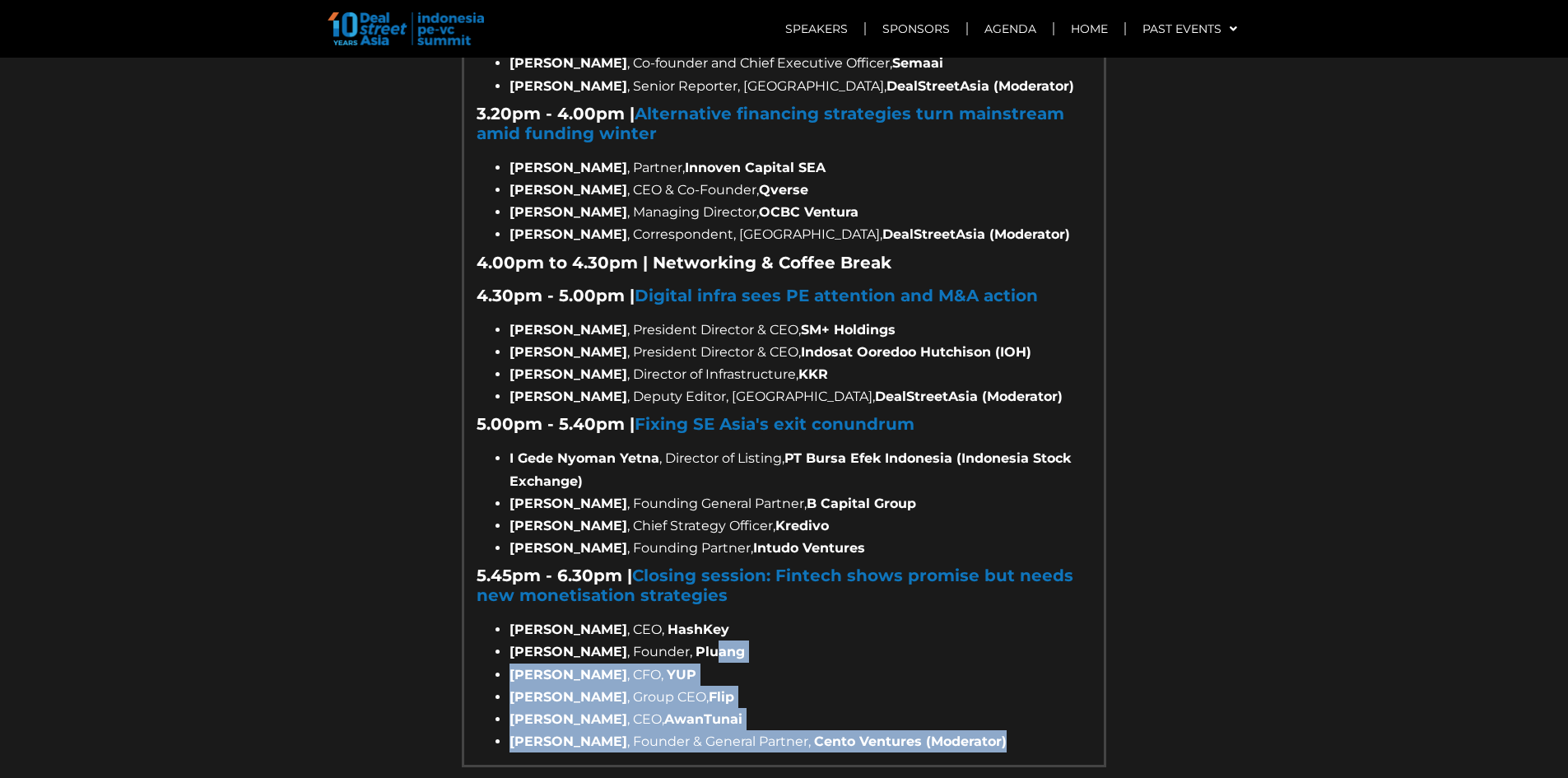
drag, startPoint x: 1065, startPoint y: 665, endPoint x: 709, endPoint y: 595, distance: 362.8
click at [709, 644] on b "Pluang" at bounding box center [720, 652] width 49 height 15
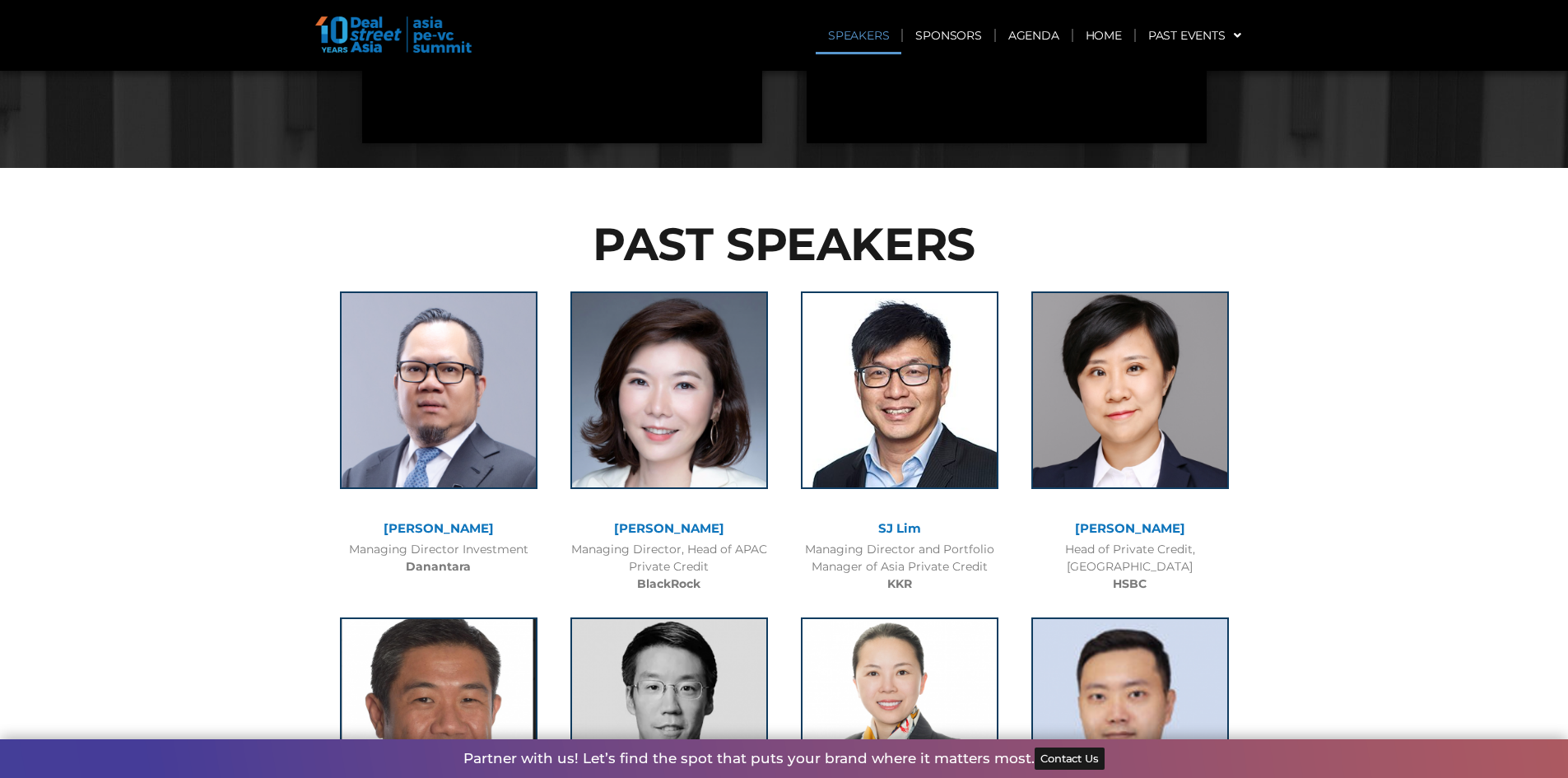
scroll to position [1565, 0]
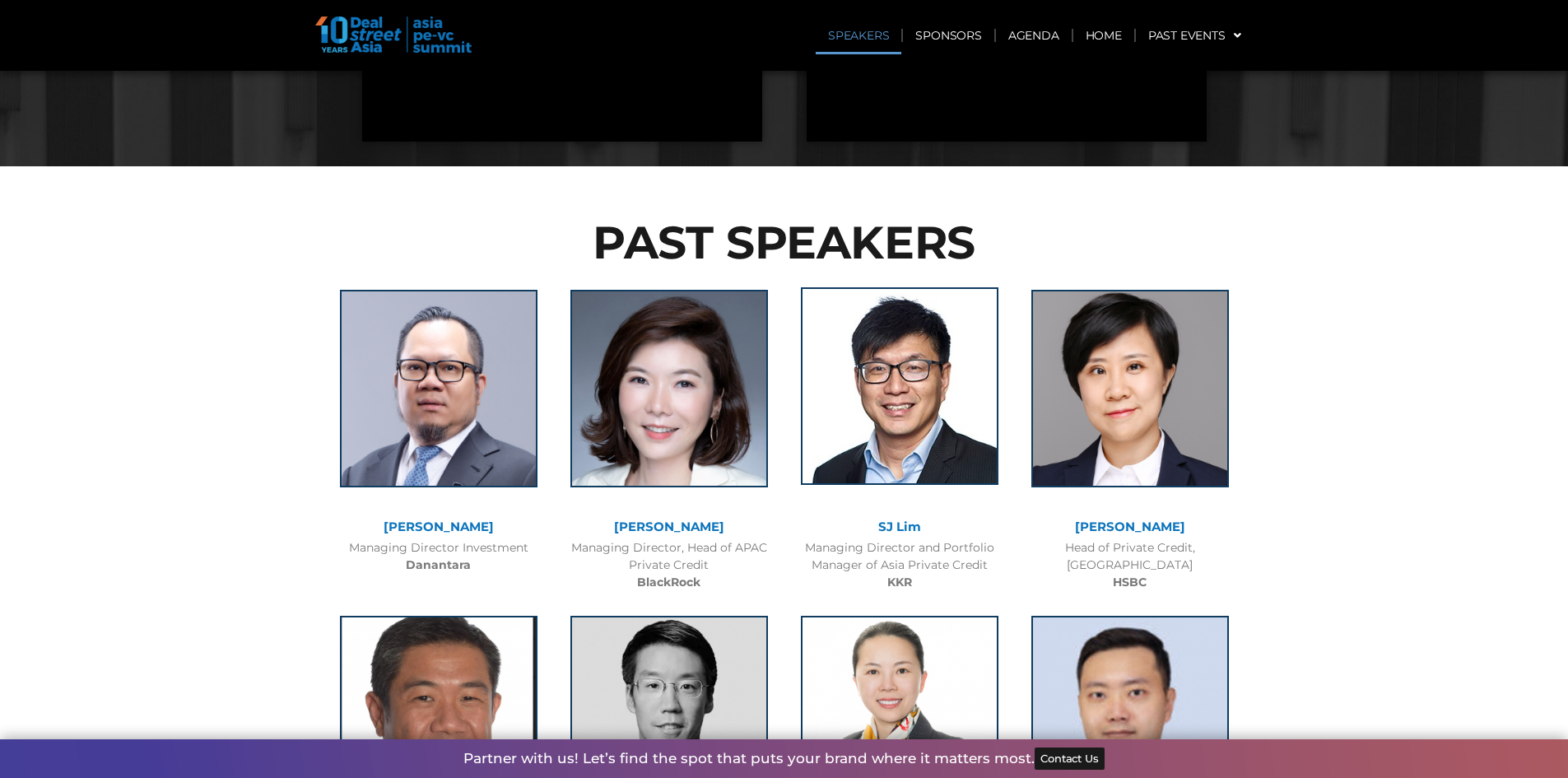
click at [819, 437] on img at bounding box center [899, 386] width 197 height 197
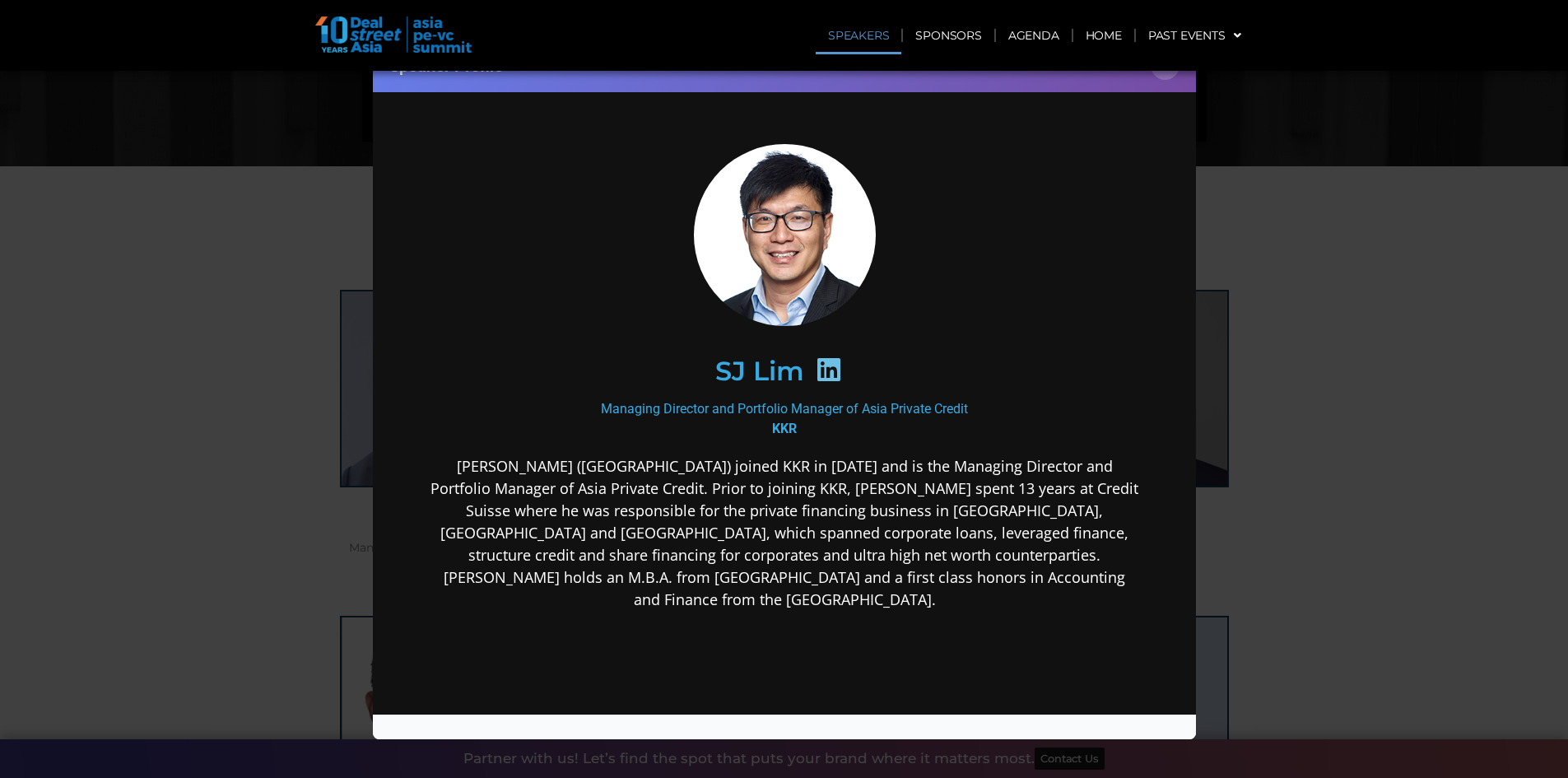
scroll to position [0, 0]
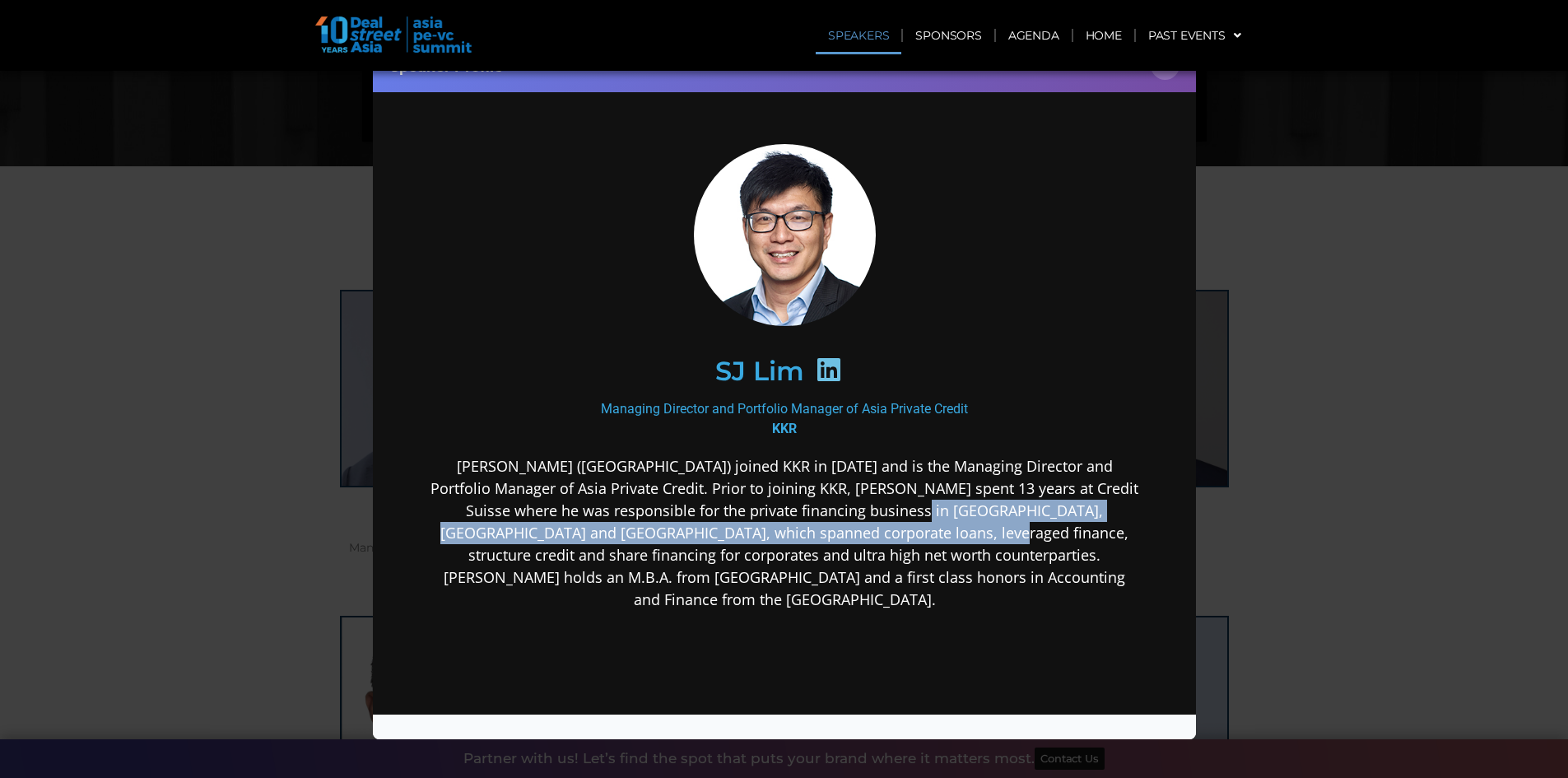
drag, startPoint x: 819, startPoint y: 507, endPoint x: 810, endPoint y: 533, distance: 27.5
click at [810, 533] on p "SJ Lim (Singapore) joined KKR in 2019 and is the Managing Director and Portfoli…" at bounding box center [784, 533] width 711 height 156
drag, startPoint x: 810, startPoint y: 533, endPoint x: 886, endPoint y: 438, distance: 121.7
click at [810, 533] on p "SJ Lim (Singapore) joined KKR in 2019 and is the Managing Director and Portfoli…" at bounding box center [784, 533] width 711 height 156
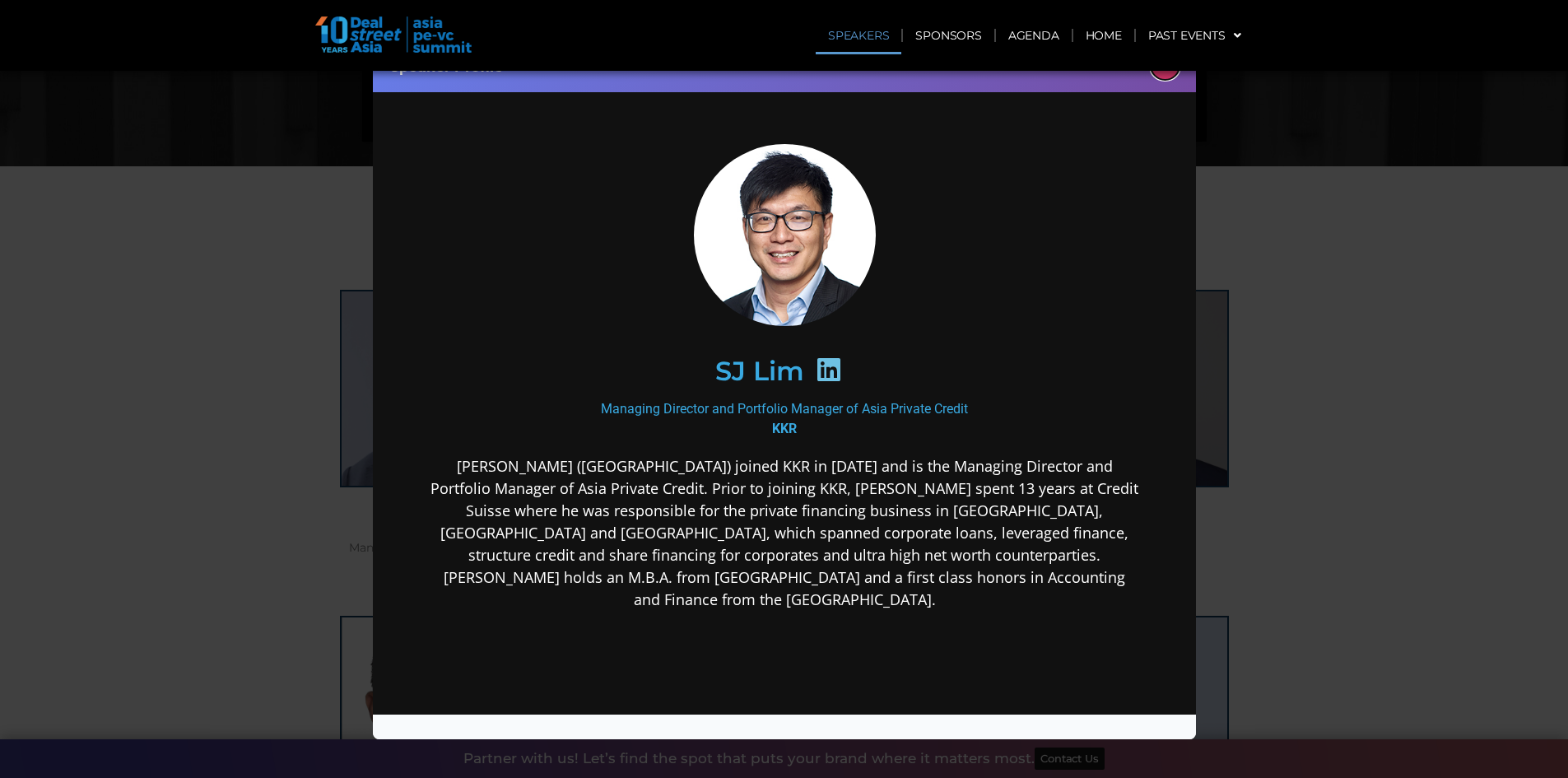
click at [1162, 76] on button "×" at bounding box center [1165, 65] width 28 height 28
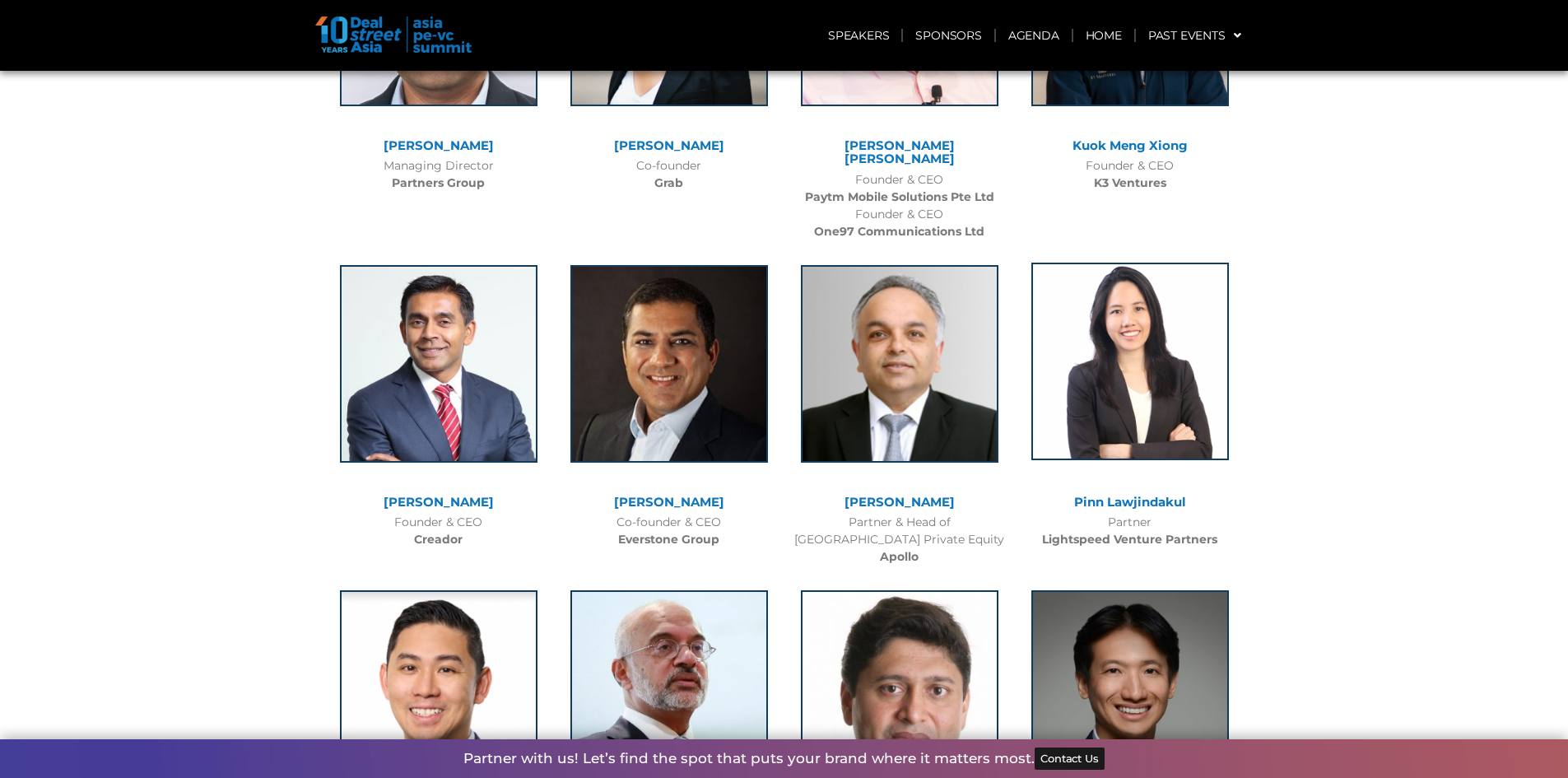
scroll to position [4858, 0]
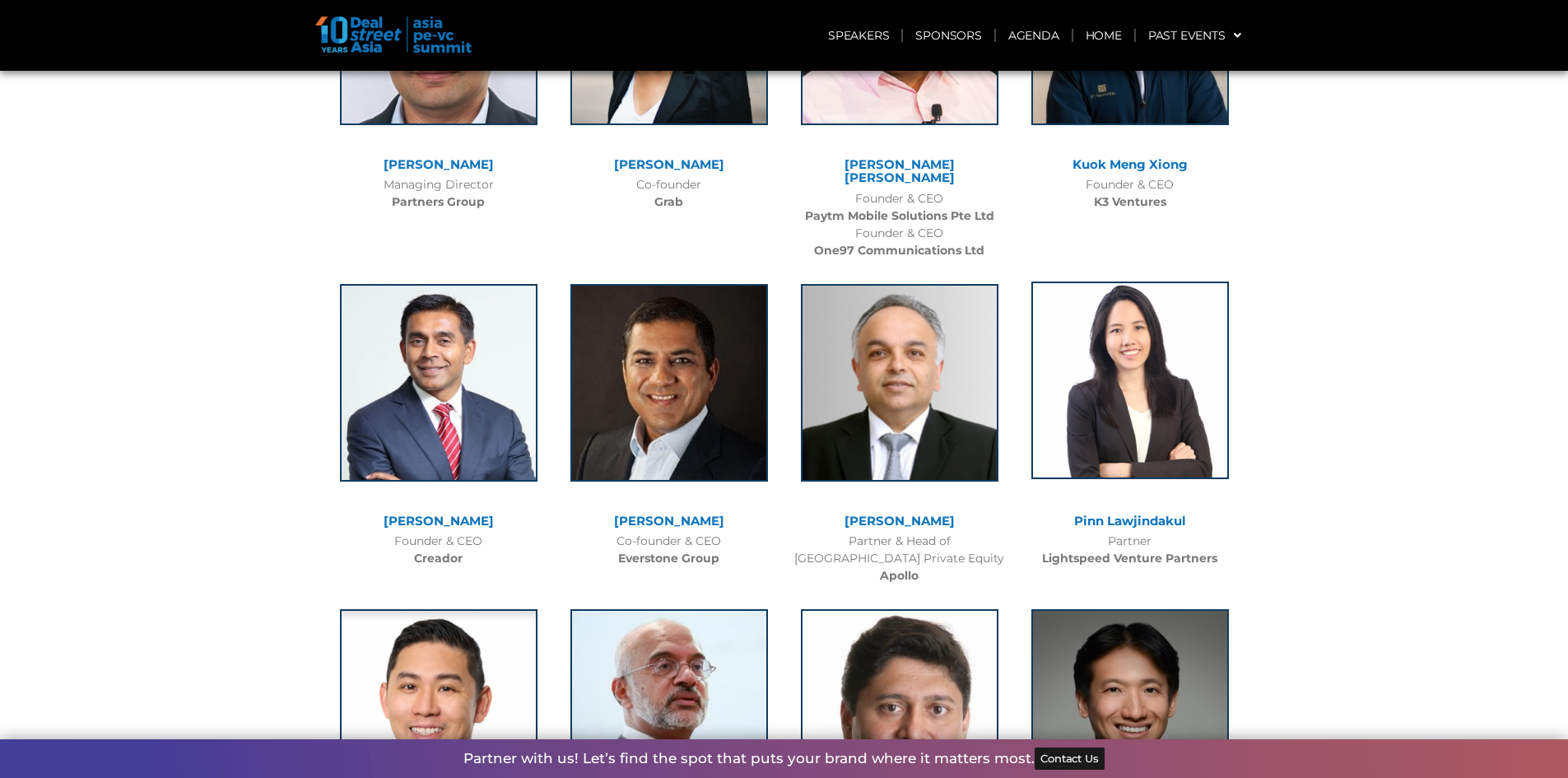
click at [1110, 338] on img at bounding box center [1130, 380] width 197 height 197
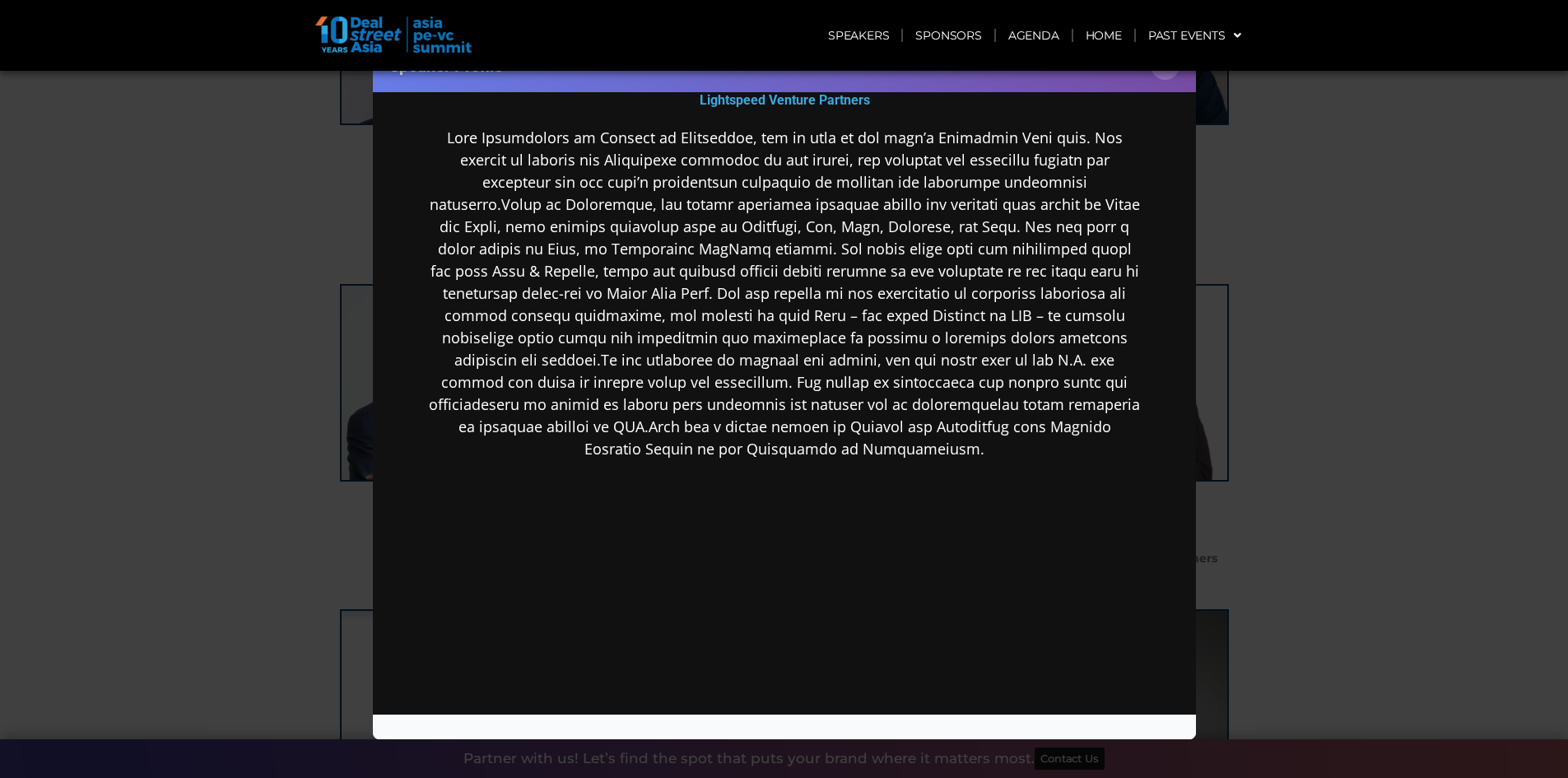
scroll to position [329, 0]
click at [1477, 396] on div "Speaker Profile ×" at bounding box center [784, 389] width 1568 height 778
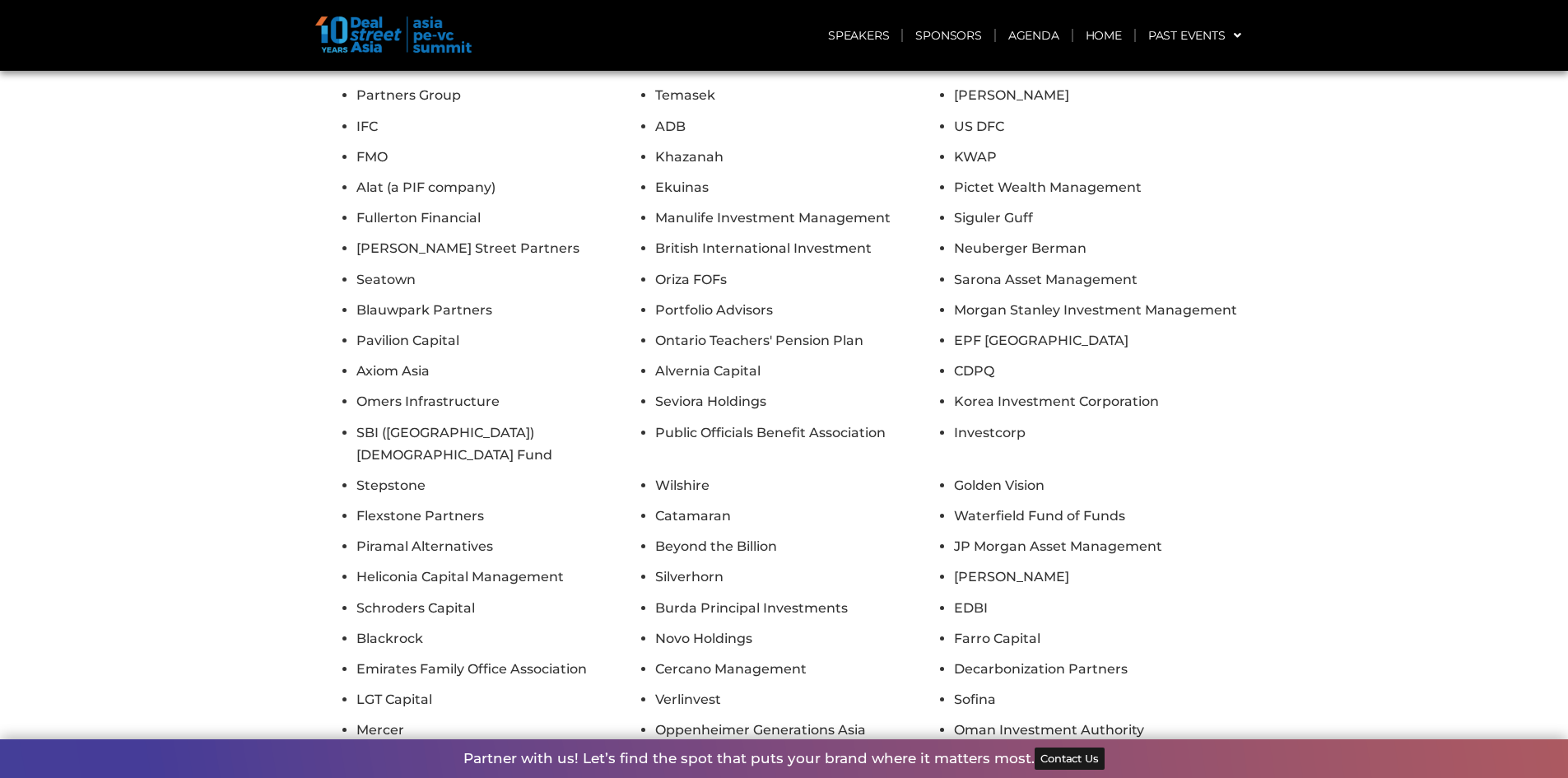
scroll to position [6916, 0]
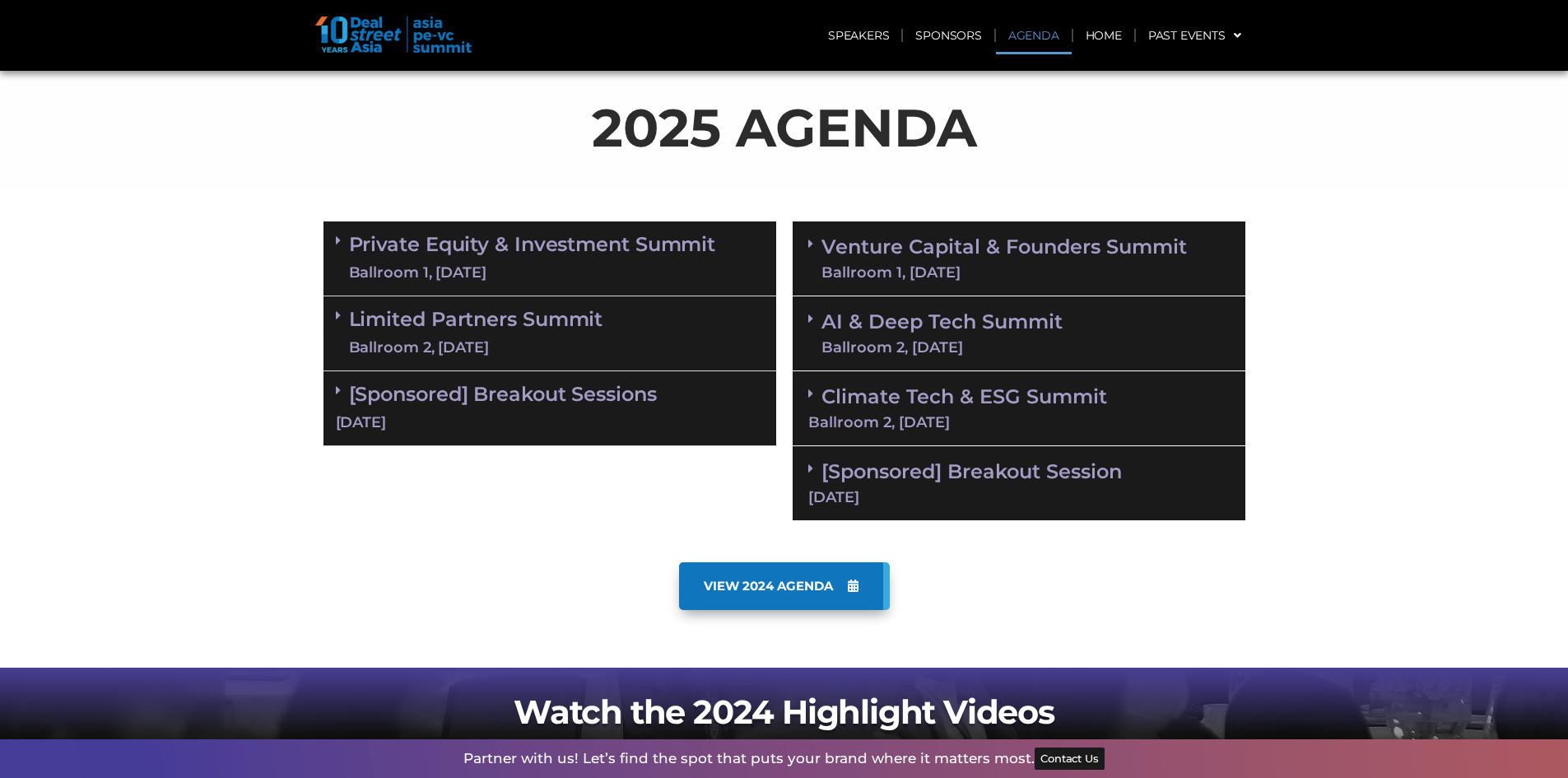
scroll to position [741, 0]
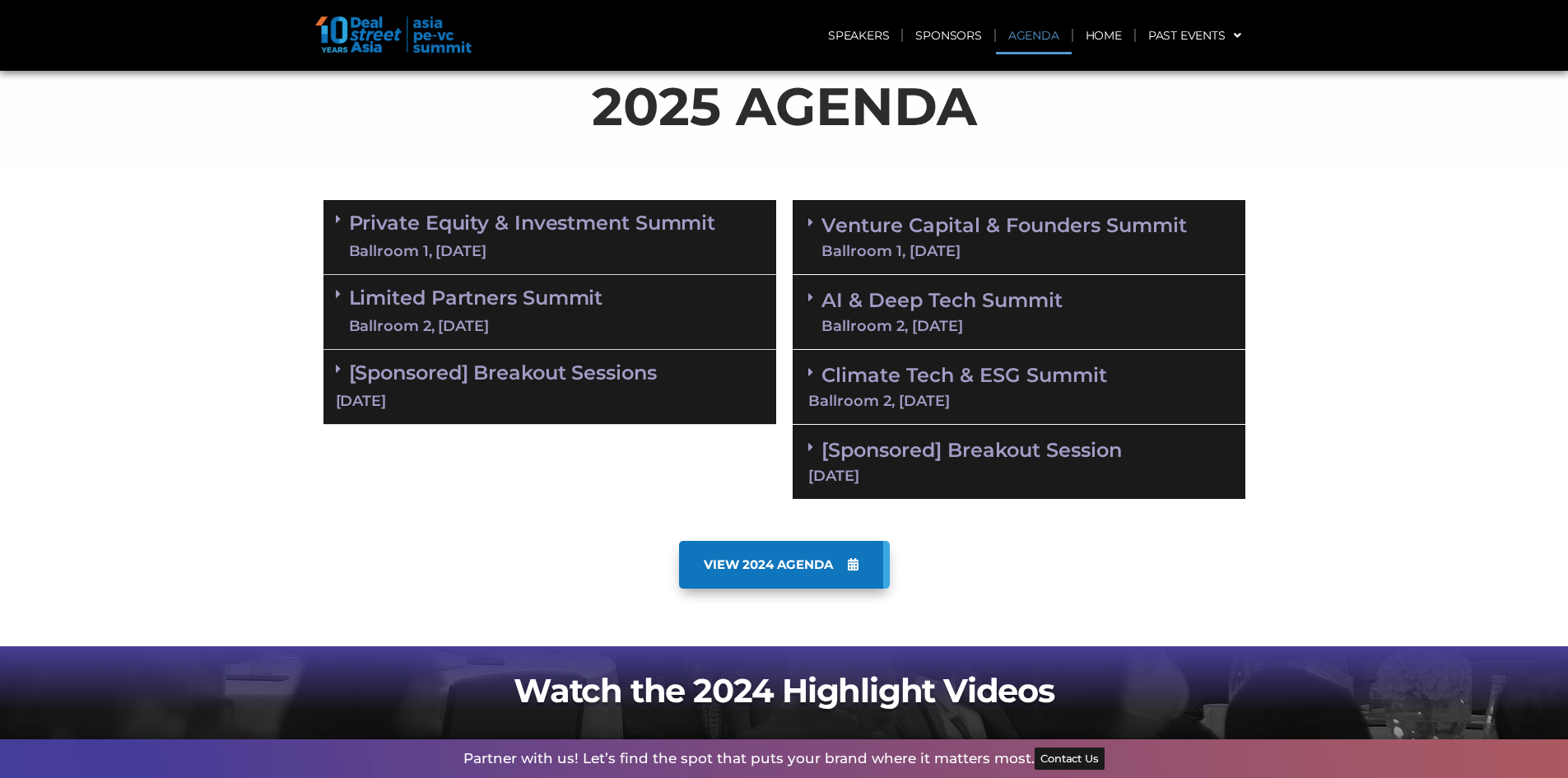
click at [345, 216] on span at bounding box center [342, 219] width 13 height 14
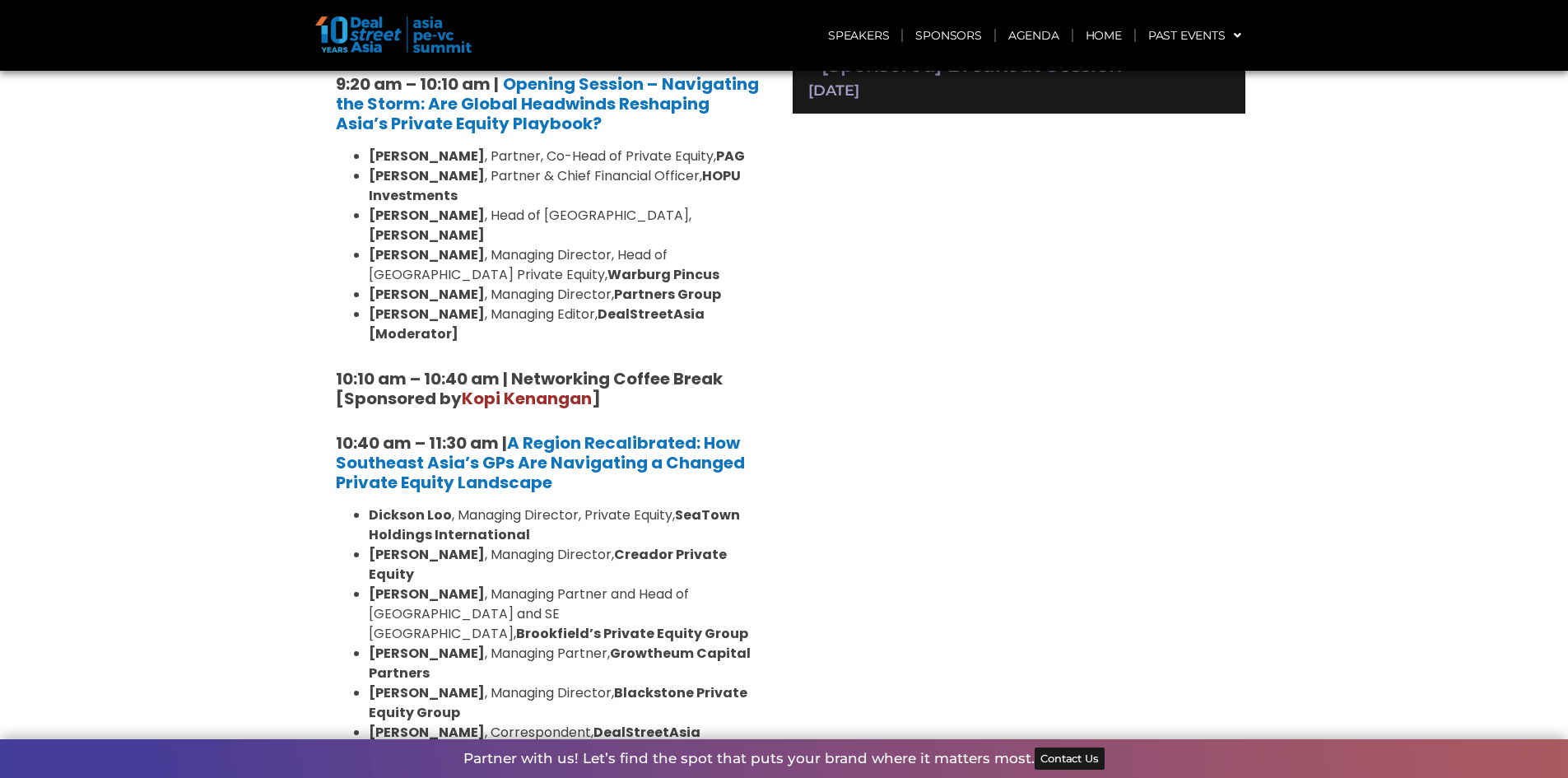
scroll to position [1153, 0]
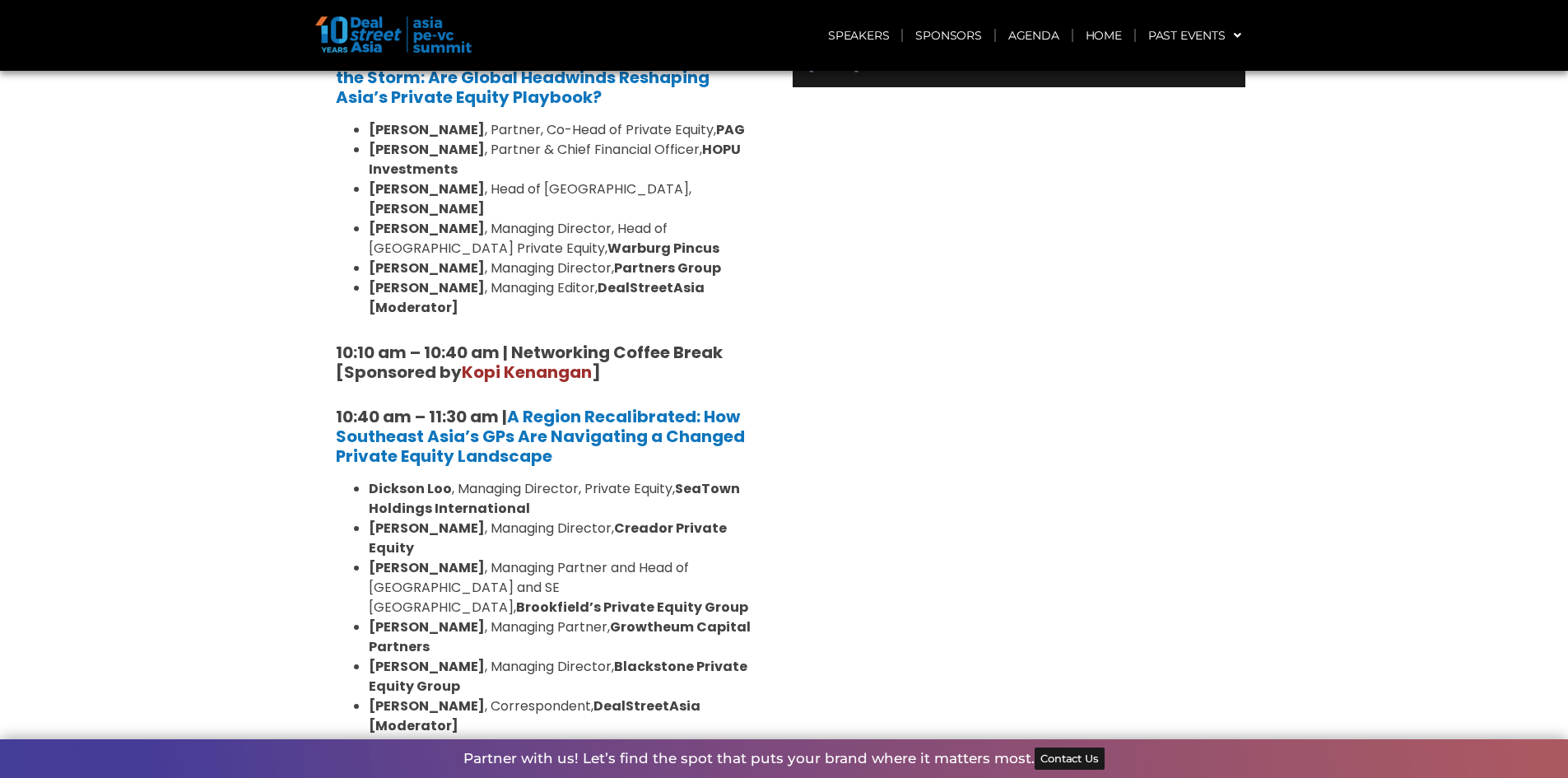
click at [635, 519] on li "[PERSON_NAME] , Managing Director, Creador Private Equity" at bounding box center [566, 539] width 396 height 40
click at [741, 558] on li "[PERSON_NAME] , Managing Partner and Head of [GEOGRAPHIC_DATA] and [GEOGRAPHIC_…" at bounding box center [566, 587] width 396 height 59
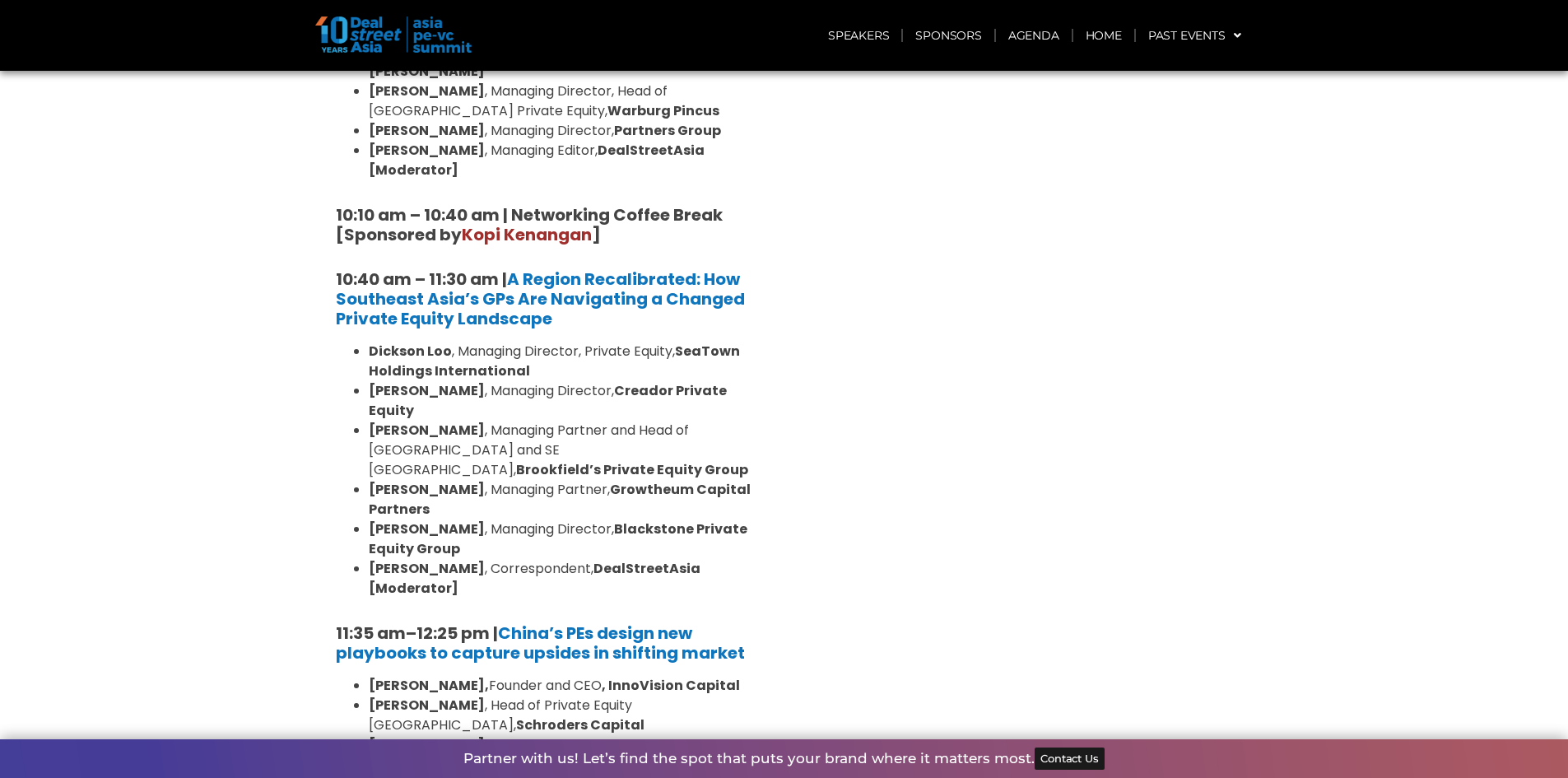
scroll to position [1399, 0]
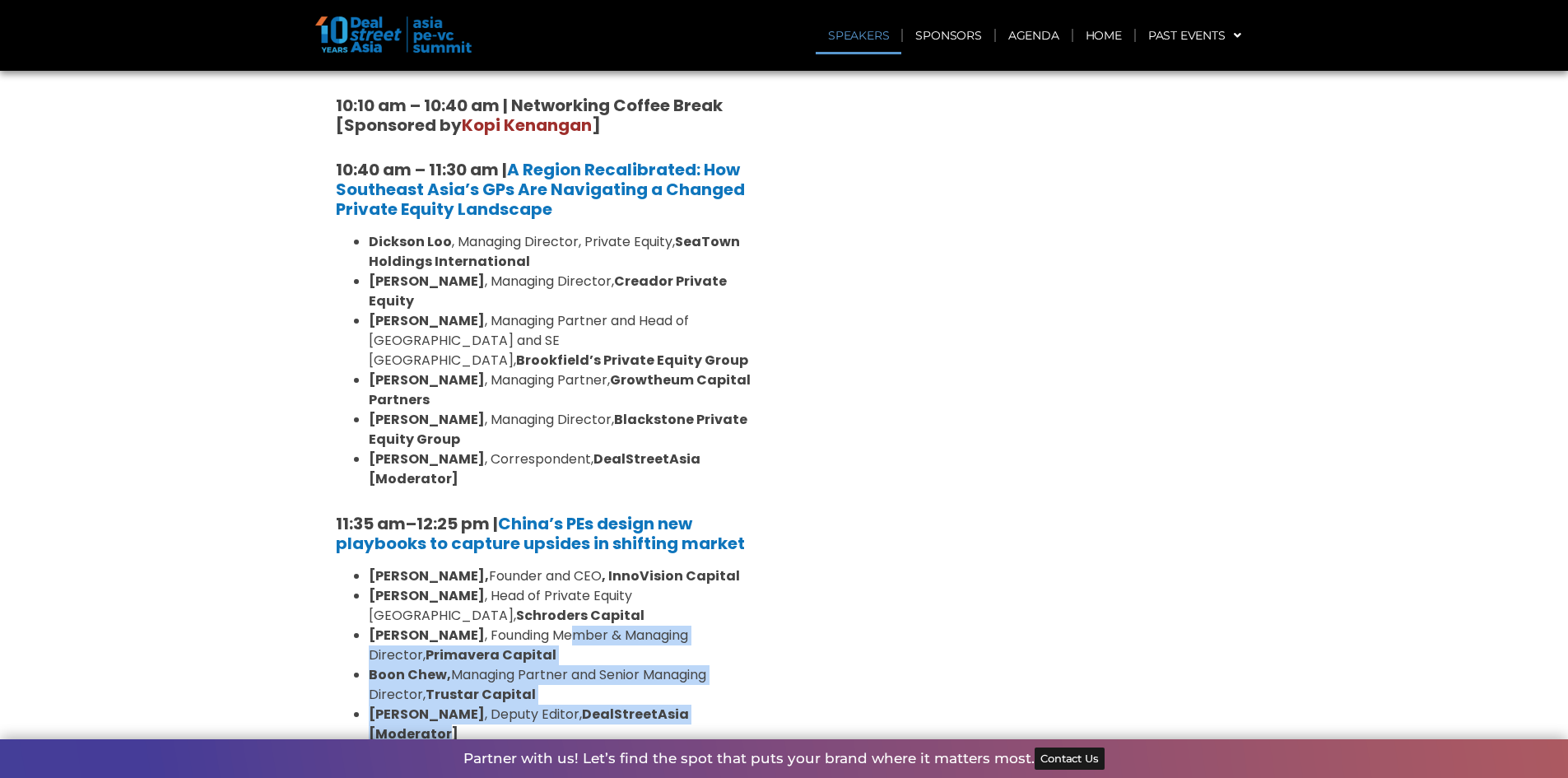
drag, startPoint x: 743, startPoint y: 613, endPoint x: 504, endPoint y: 526, distance: 254.3
click at [504, 566] on ul "[PERSON_NAME], Founder and CEO , InnoVision Capital [PERSON_NAME] , Head of Pri…" at bounding box center [549, 655] width 428 height 177
click at [504, 586] on li "[PERSON_NAME] , Head of Private Equity [GEOGRAPHIC_DATA], Schroders Capital" at bounding box center [566, 606] width 396 height 40
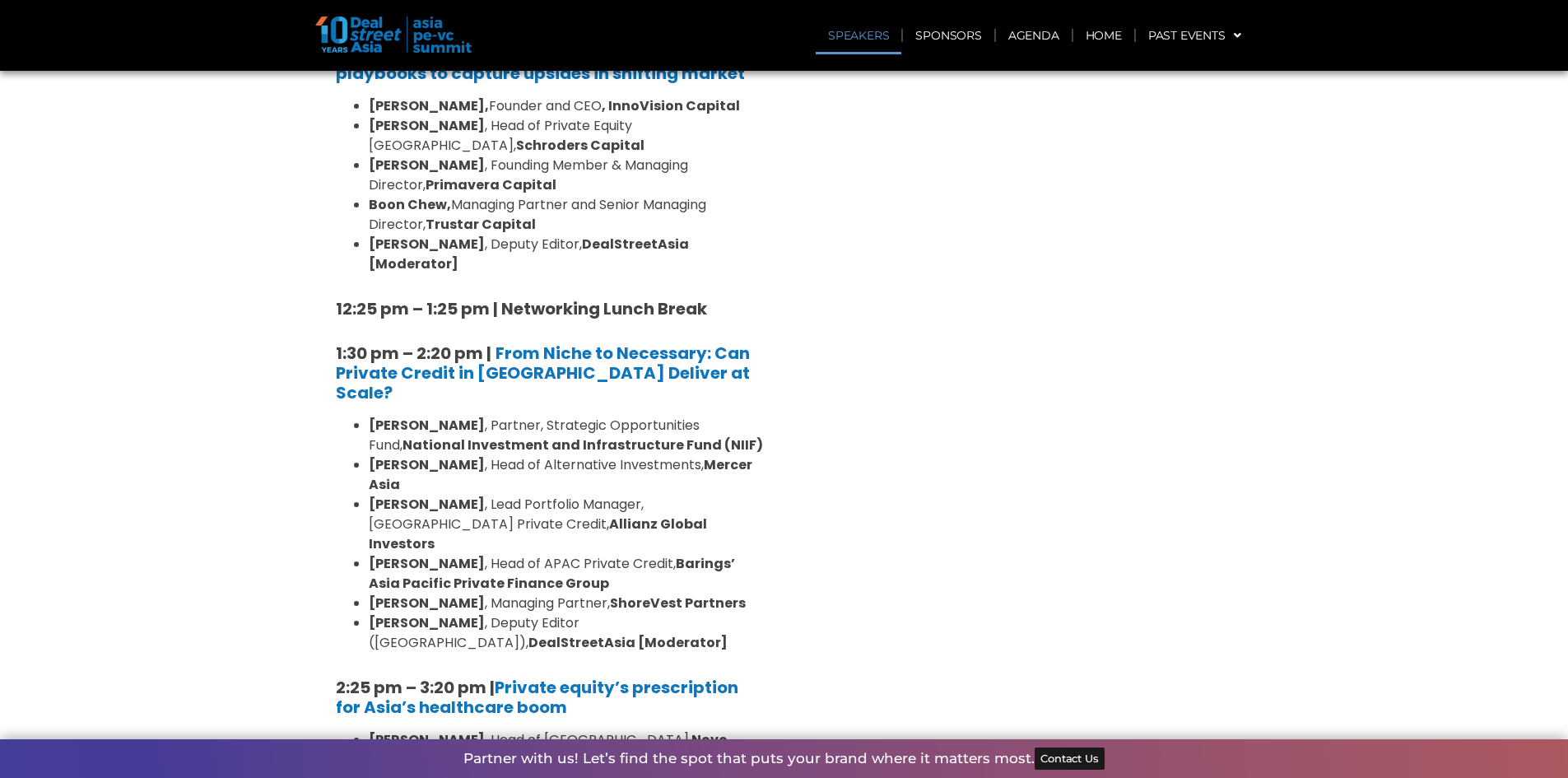
scroll to position [1894, 0]
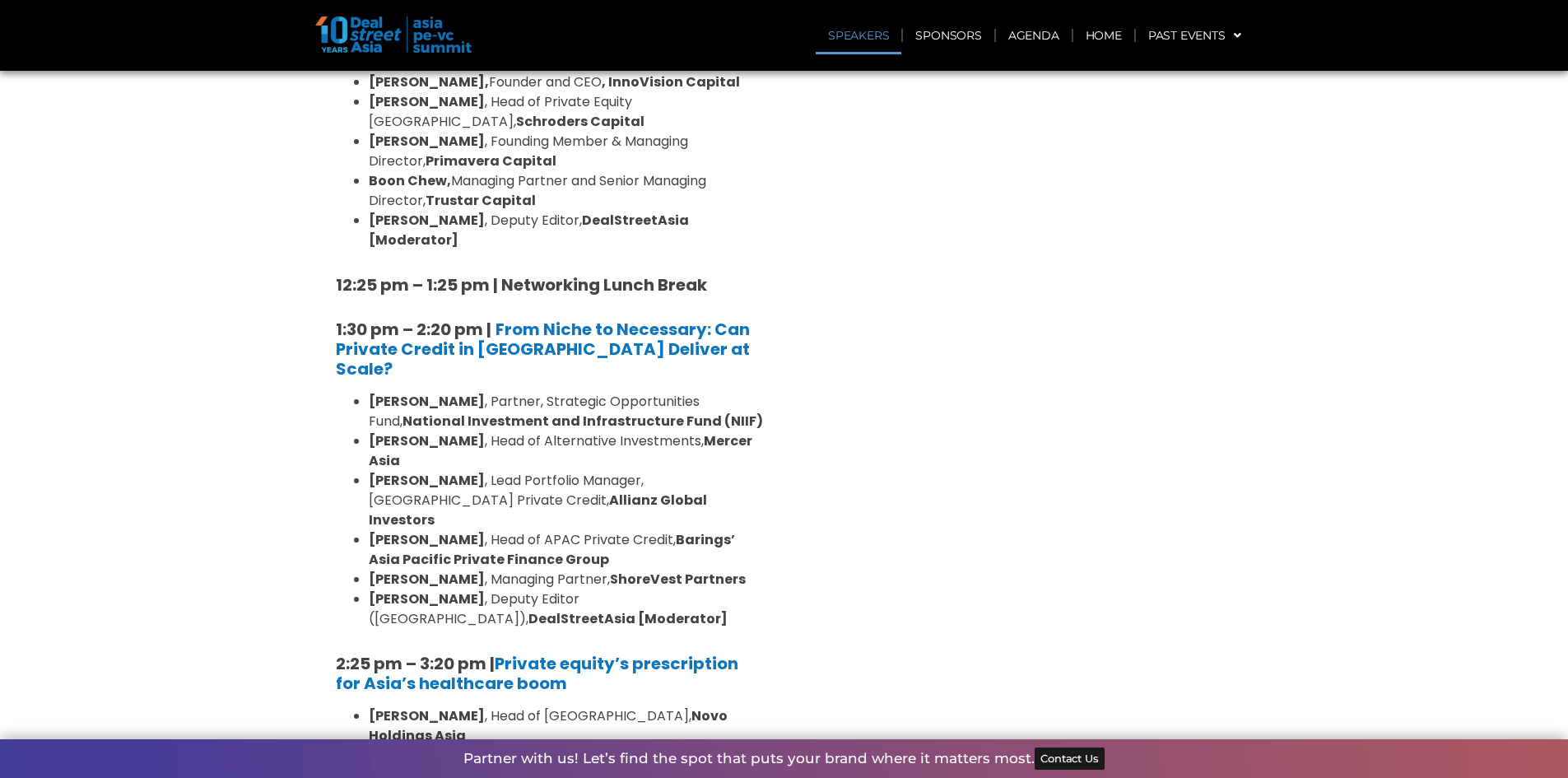
click at [700, 746] on li "[PERSON_NAME] , Senior Managing Director, Private Equity and Head of Joint Valu…" at bounding box center [566, 766] width 396 height 40
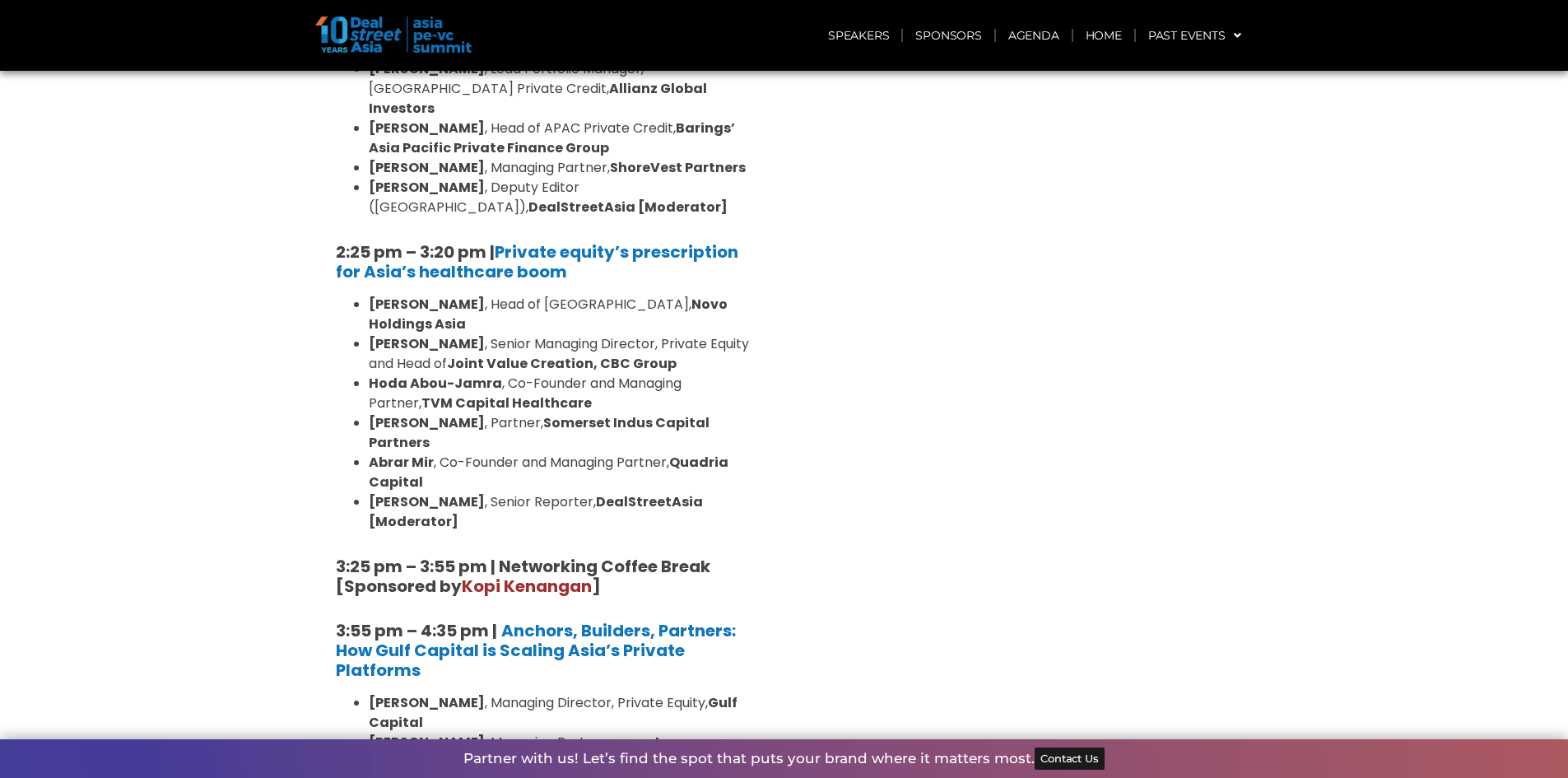
scroll to position [2388, 0]
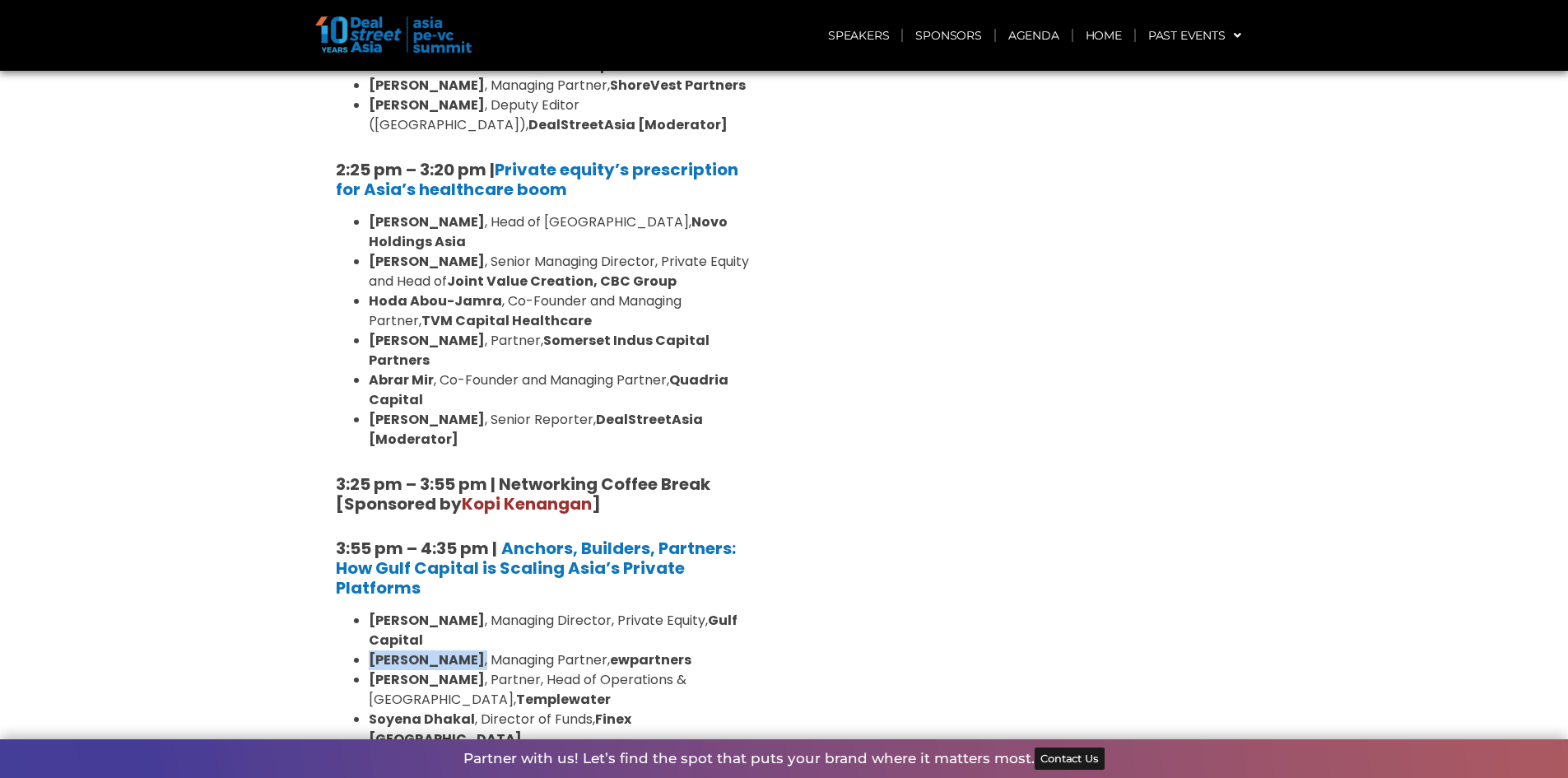
drag, startPoint x: 437, startPoint y: 423, endPoint x: 371, endPoint y: 420, distance: 66.1
click at [371, 651] on li "[PERSON_NAME] , Managing Partner, ewpartners" at bounding box center [566, 660] width 396 height 20
drag, startPoint x: 371, startPoint y: 420, endPoint x: 572, endPoint y: 412, distance: 201.2
click at [572, 611] on li "[PERSON_NAME] , Managing Director, Private Equity, Gulf Capital" at bounding box center [566, 631] width 396 height 40
click at [610, 651] on strong "ewpartners" at bounding box center [651, 660] width 82 height 19
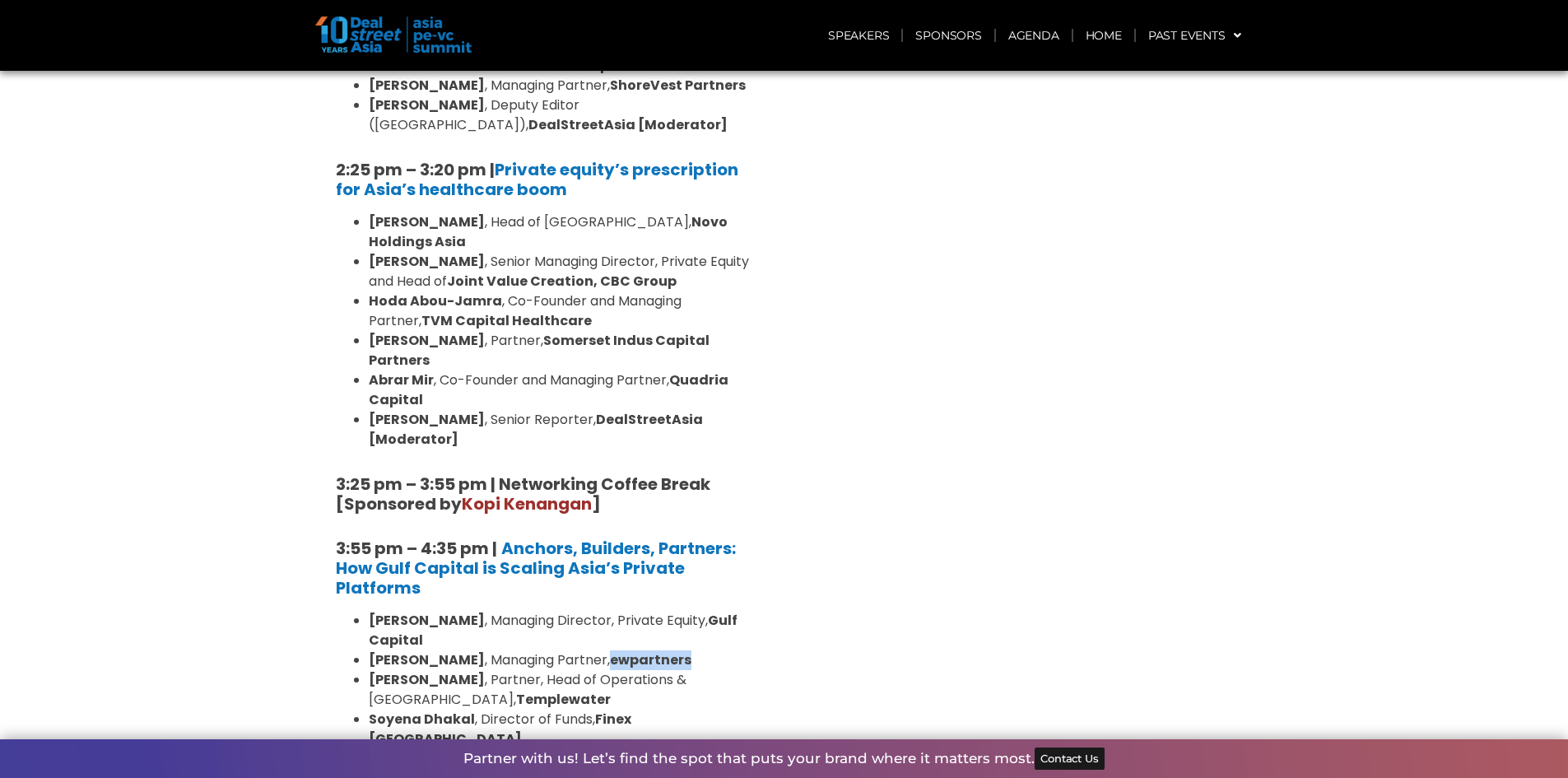
click at [610, 651] on strong "ewpartners" at bounding box center [651, 660] width 82 height 19
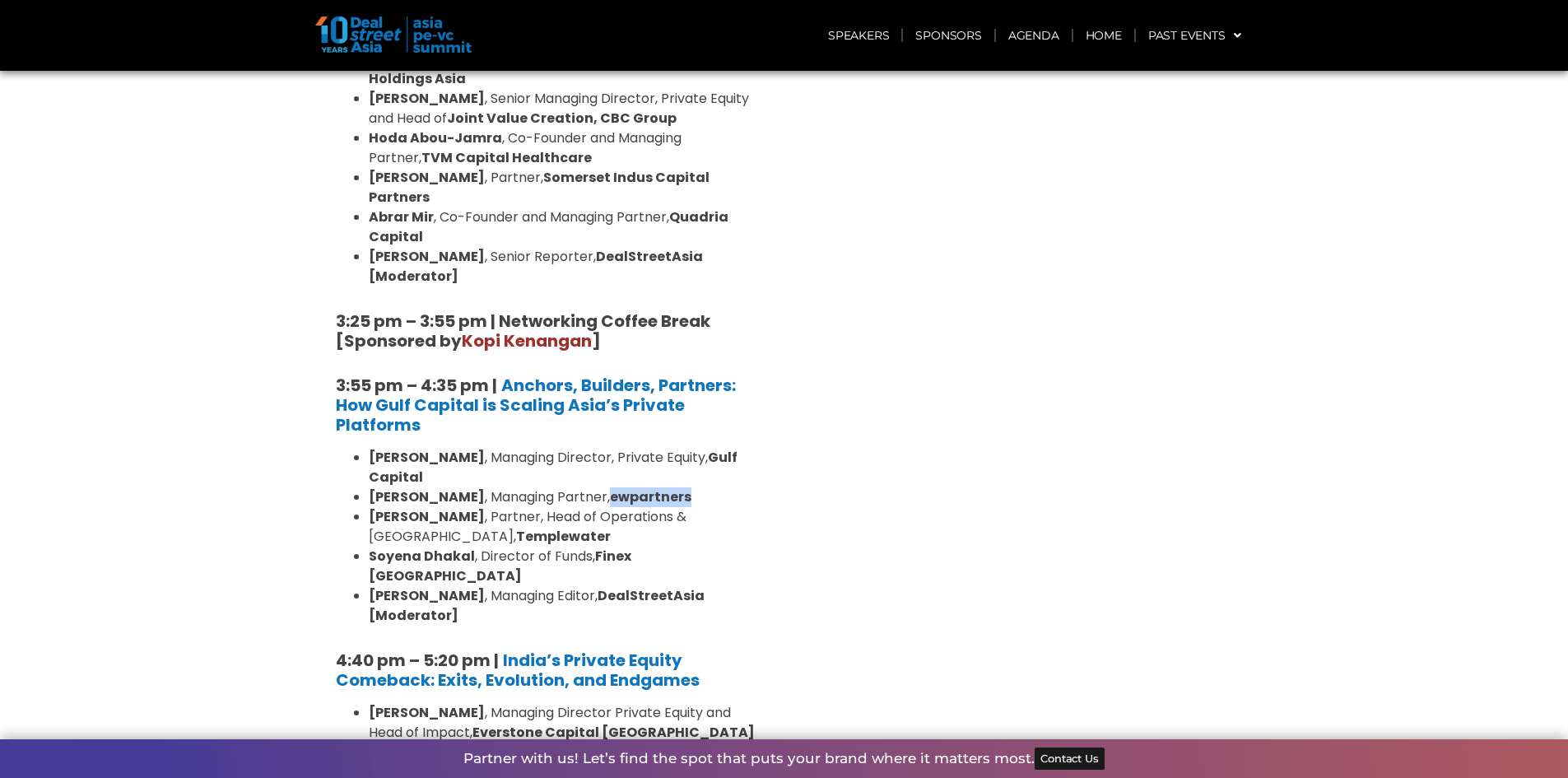
scroll to position [2552, 0]
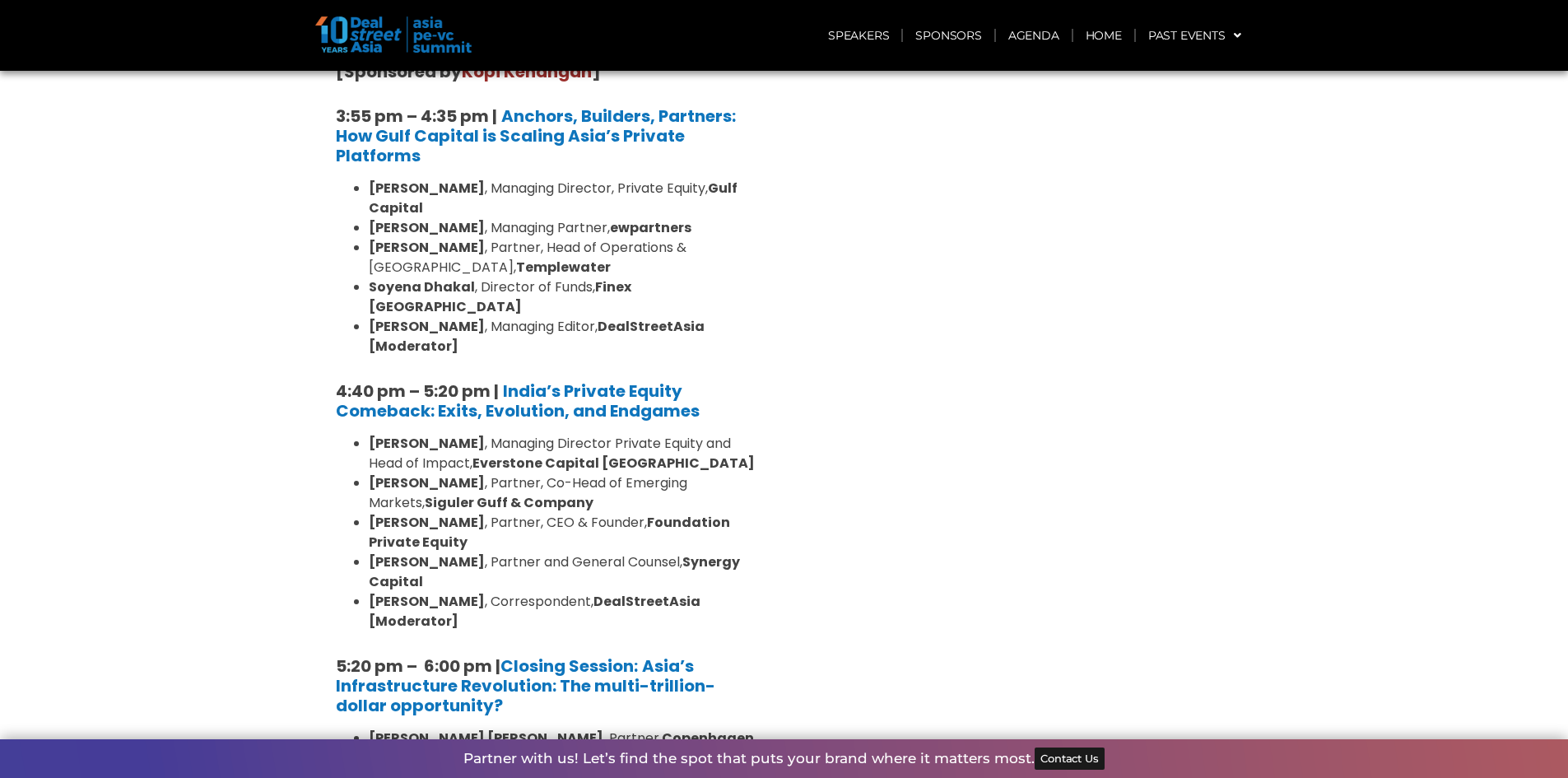
scroll to position [2881, 0]
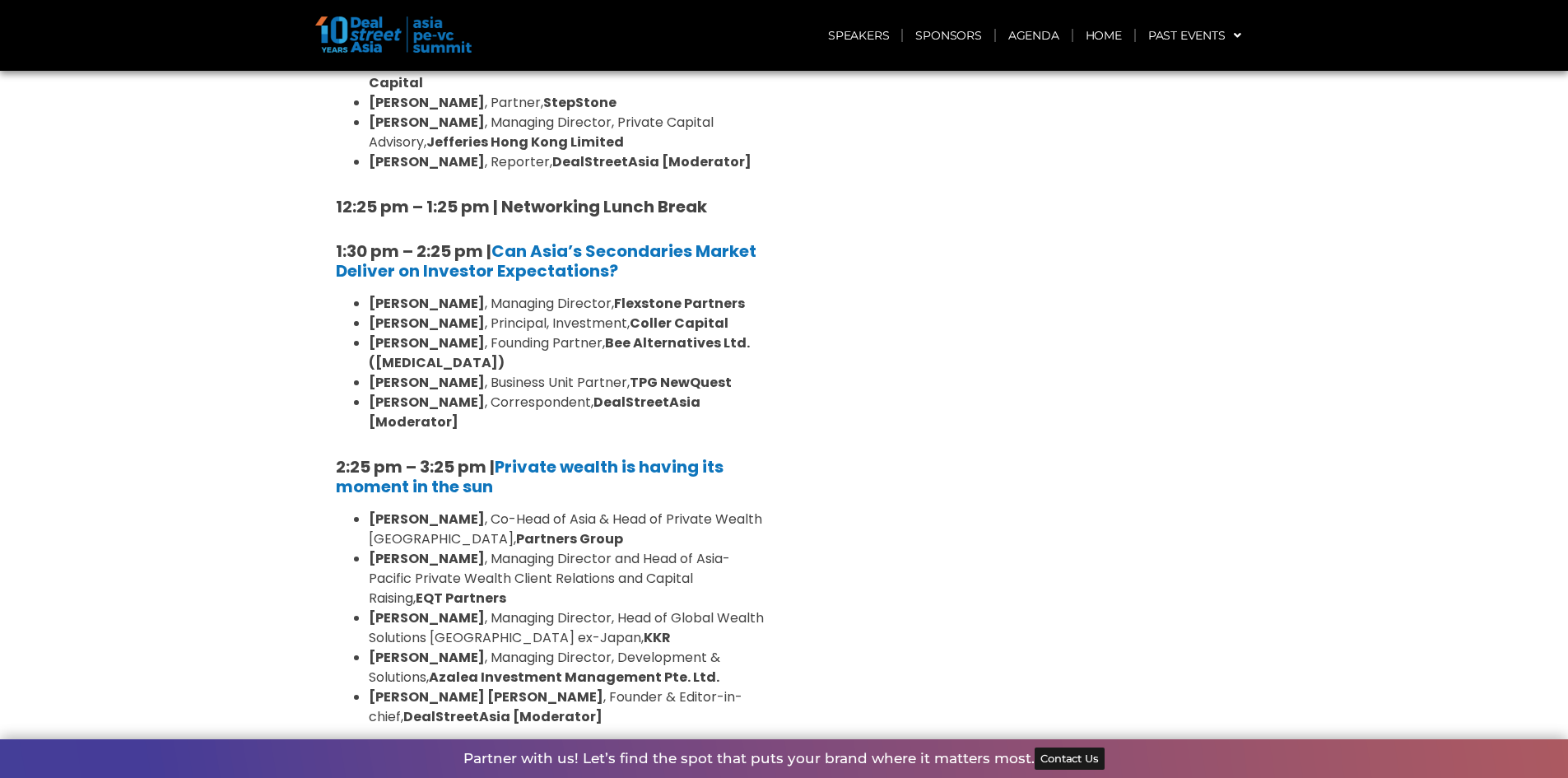
scroll to position [4446, 0]
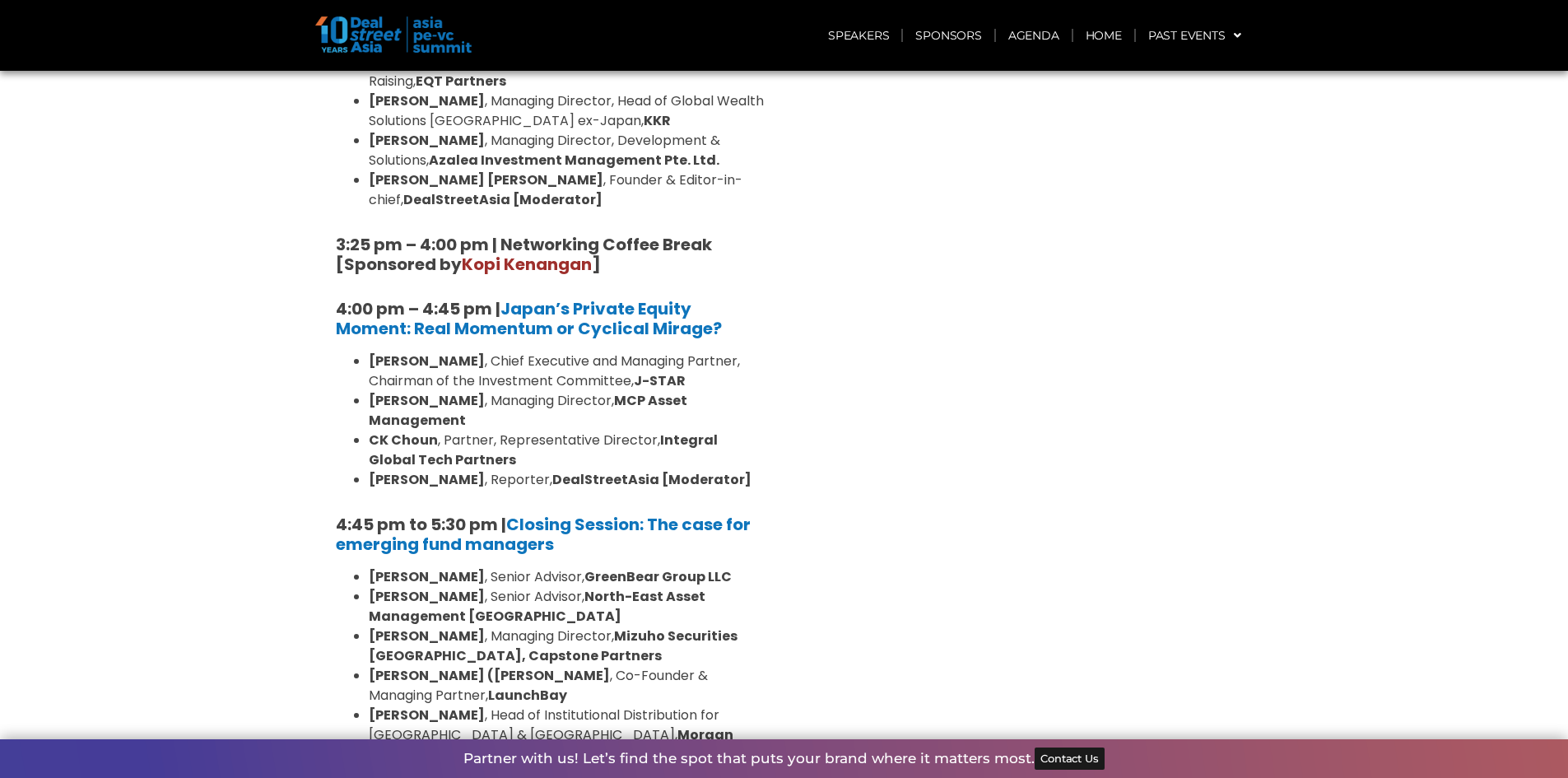
scroll to position [4858, 0]
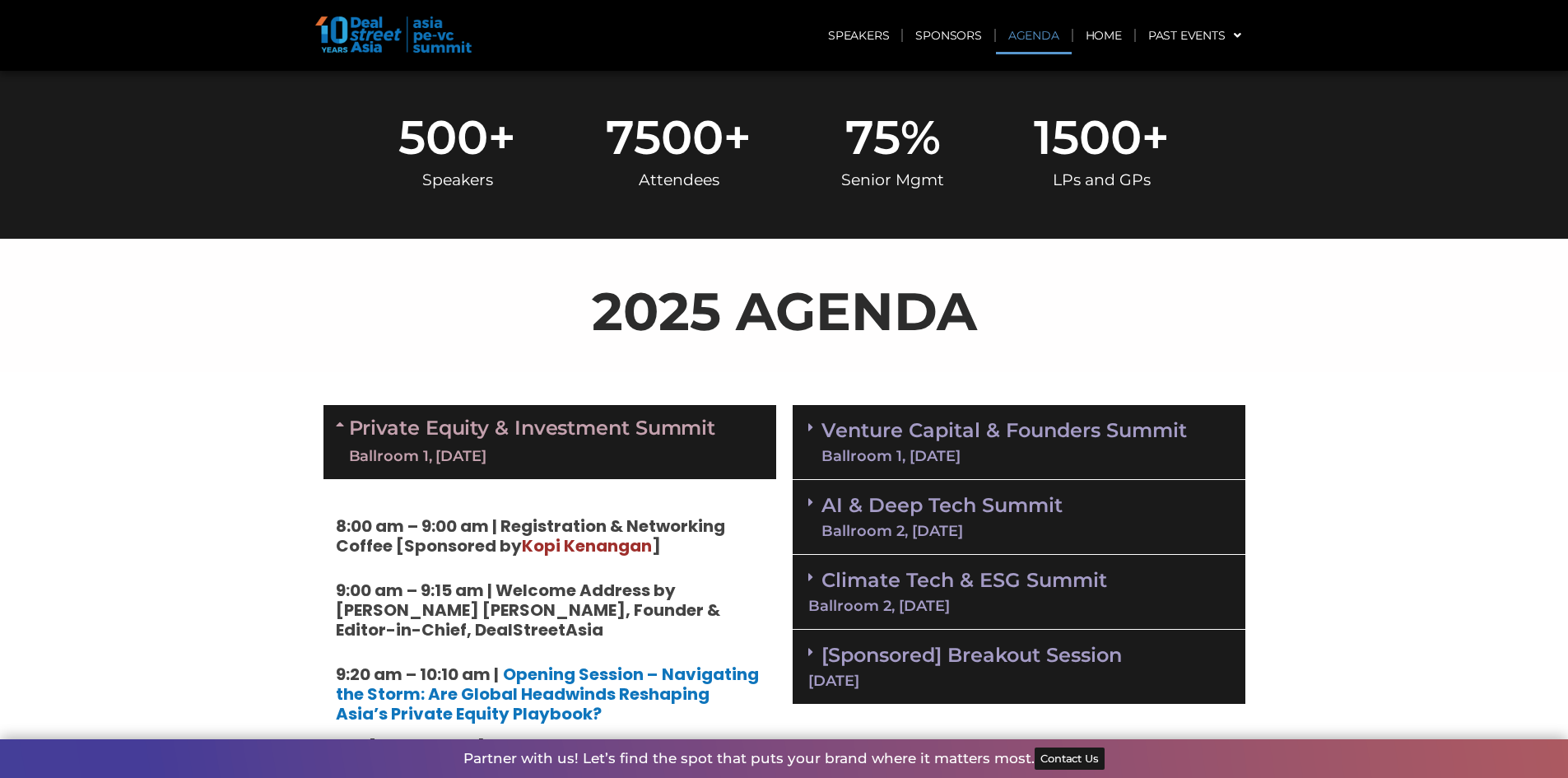
scroll to position [576, 0]
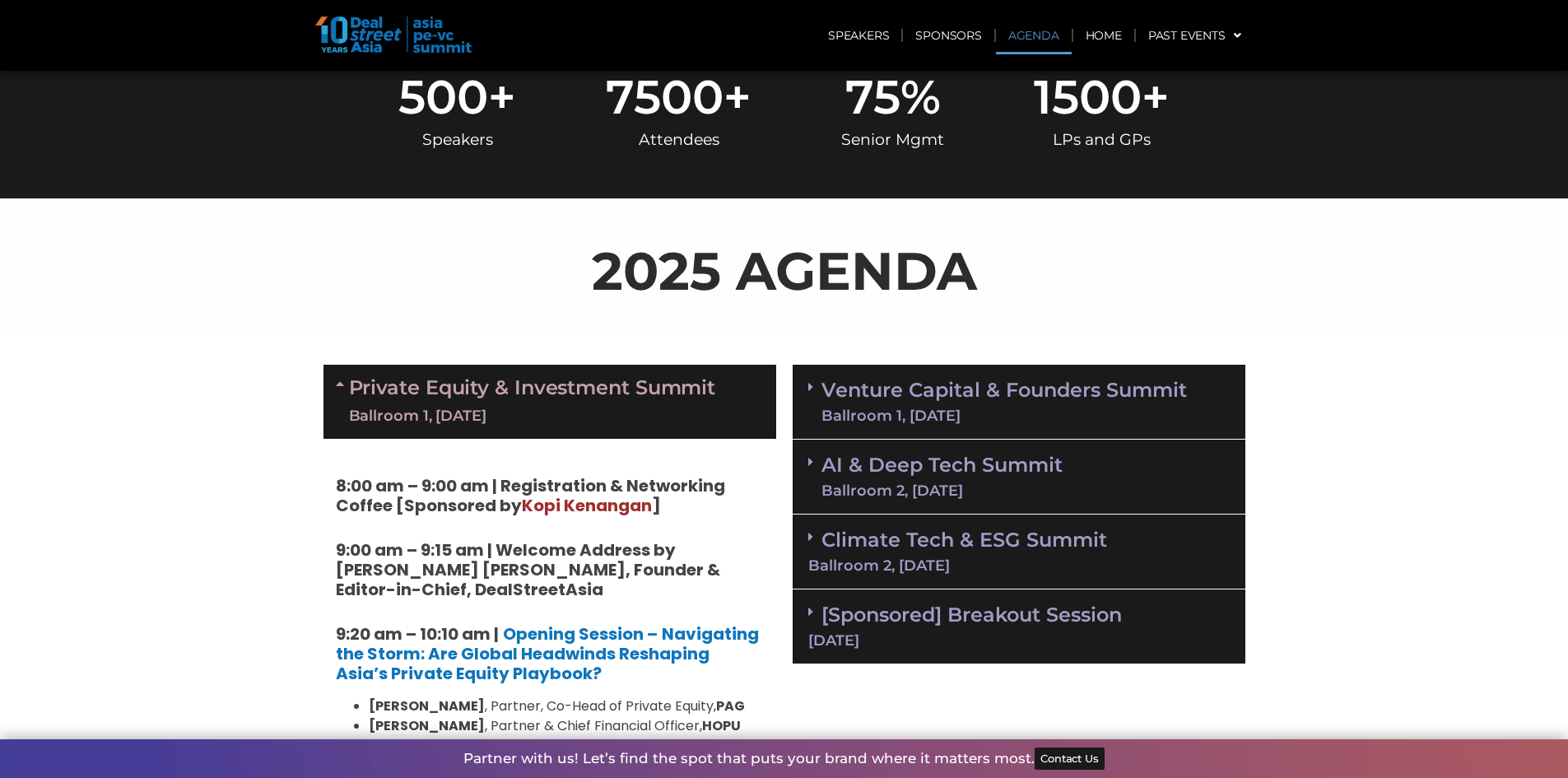
click at [813, 376] on div "Venture Capital & Founders​ Summit Ballroom 1, [DATE]" at bounding box center [1019, 401] width 452 height 75
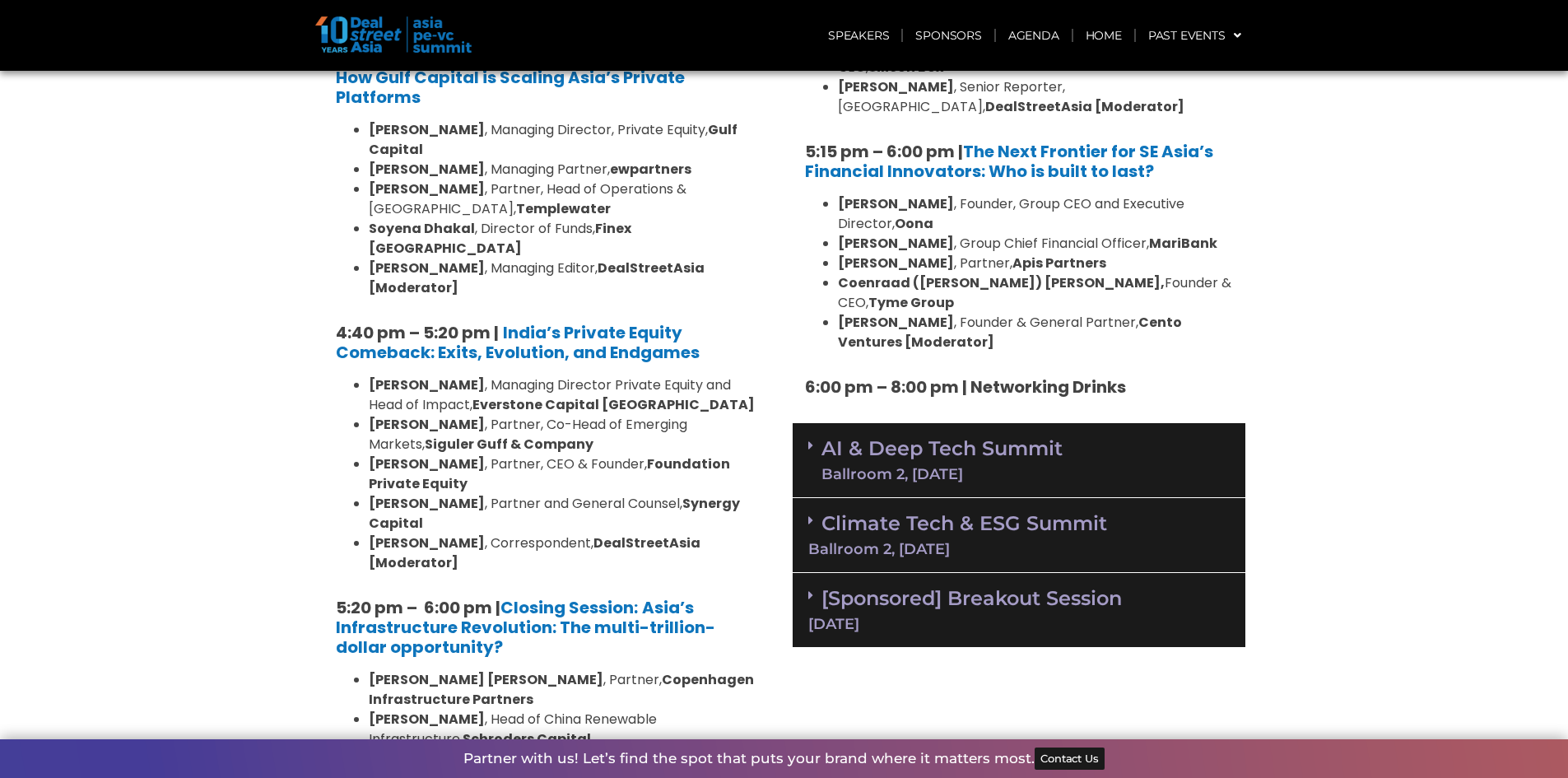
scroll to position [2881, 0]
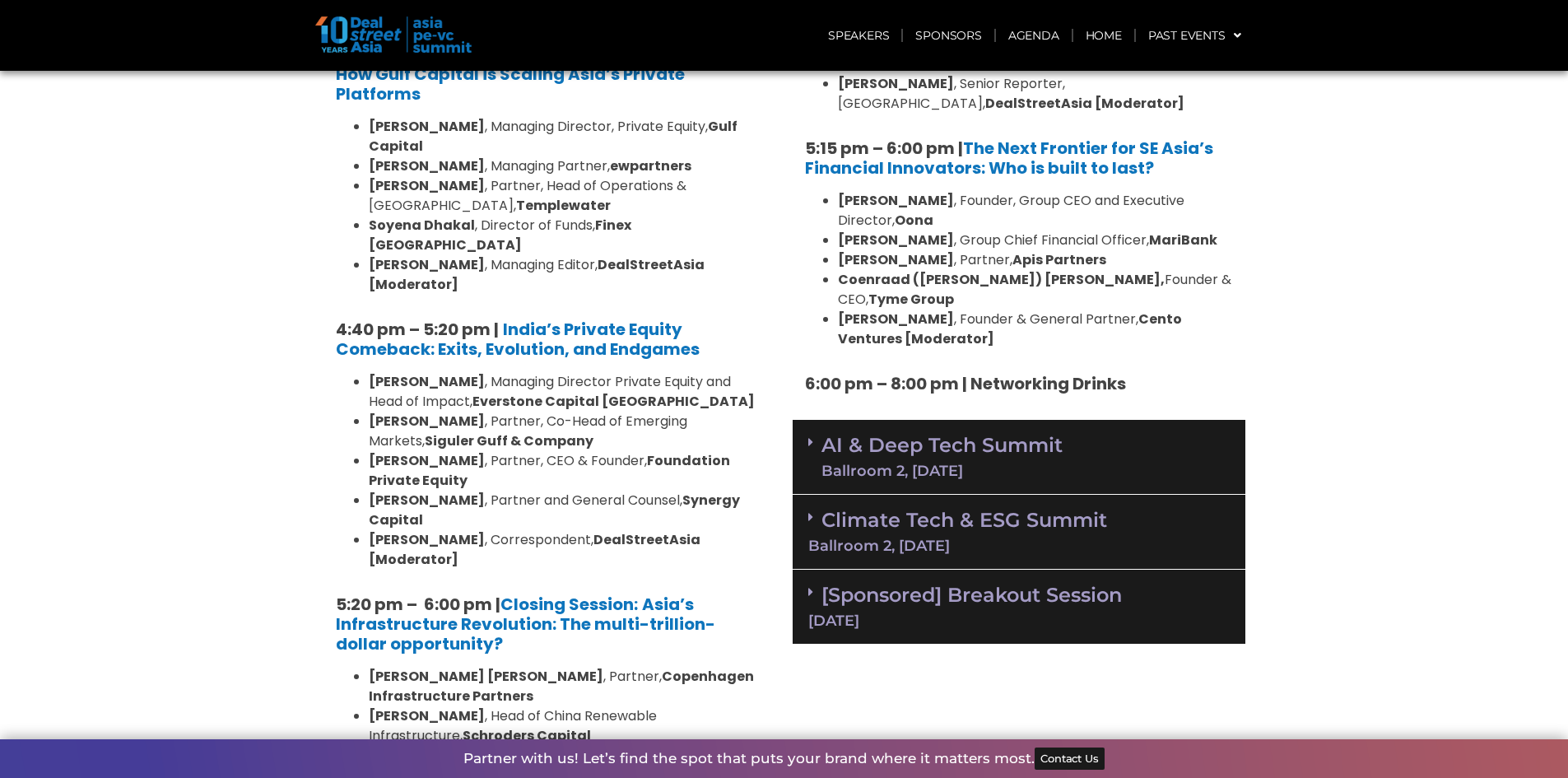
click at [936, 464] on div "Ballroom 2, [DATE]" at bounding box center [942, 472] width 241 height 15
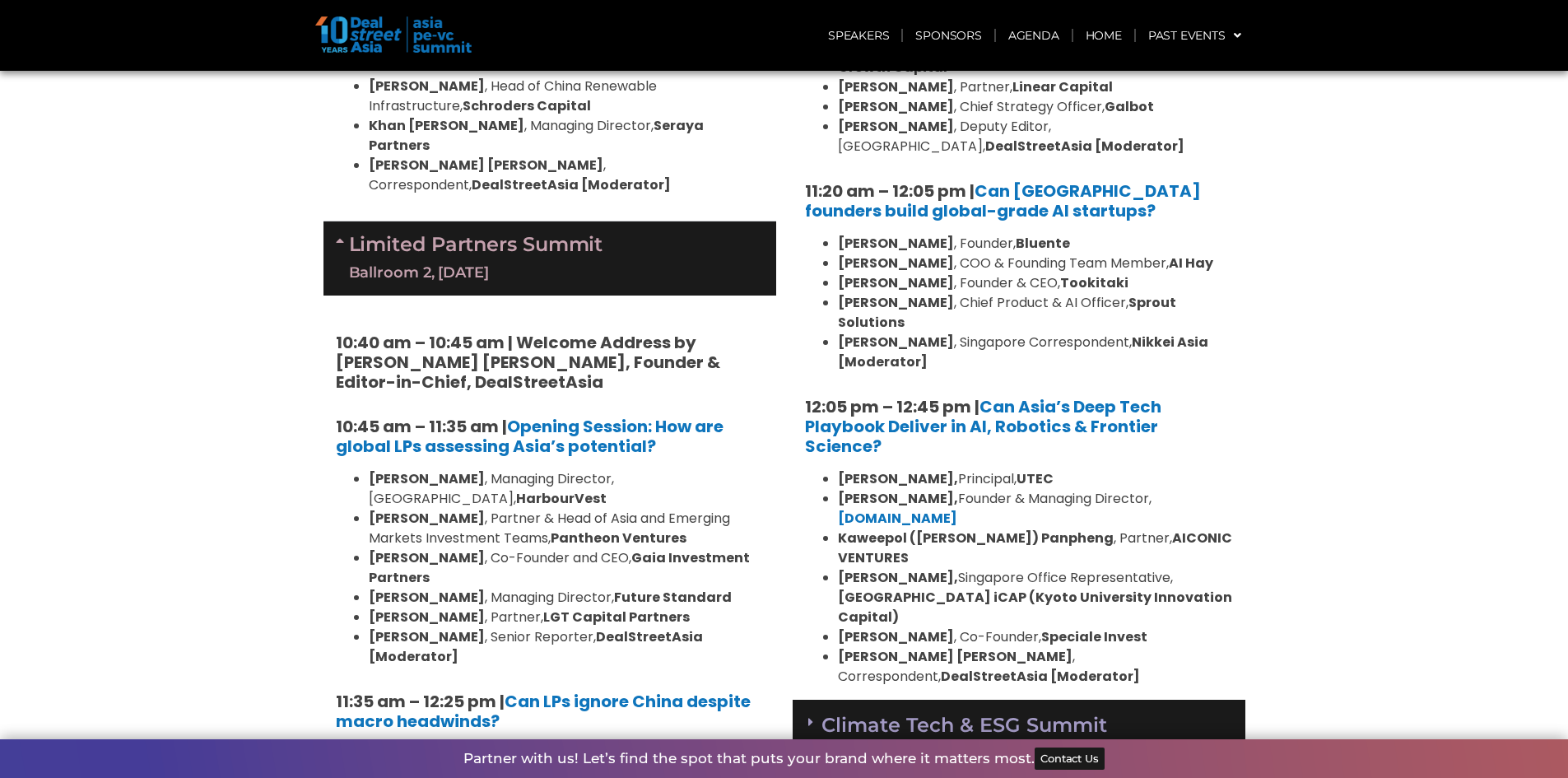
scroll to position [3540, 0]
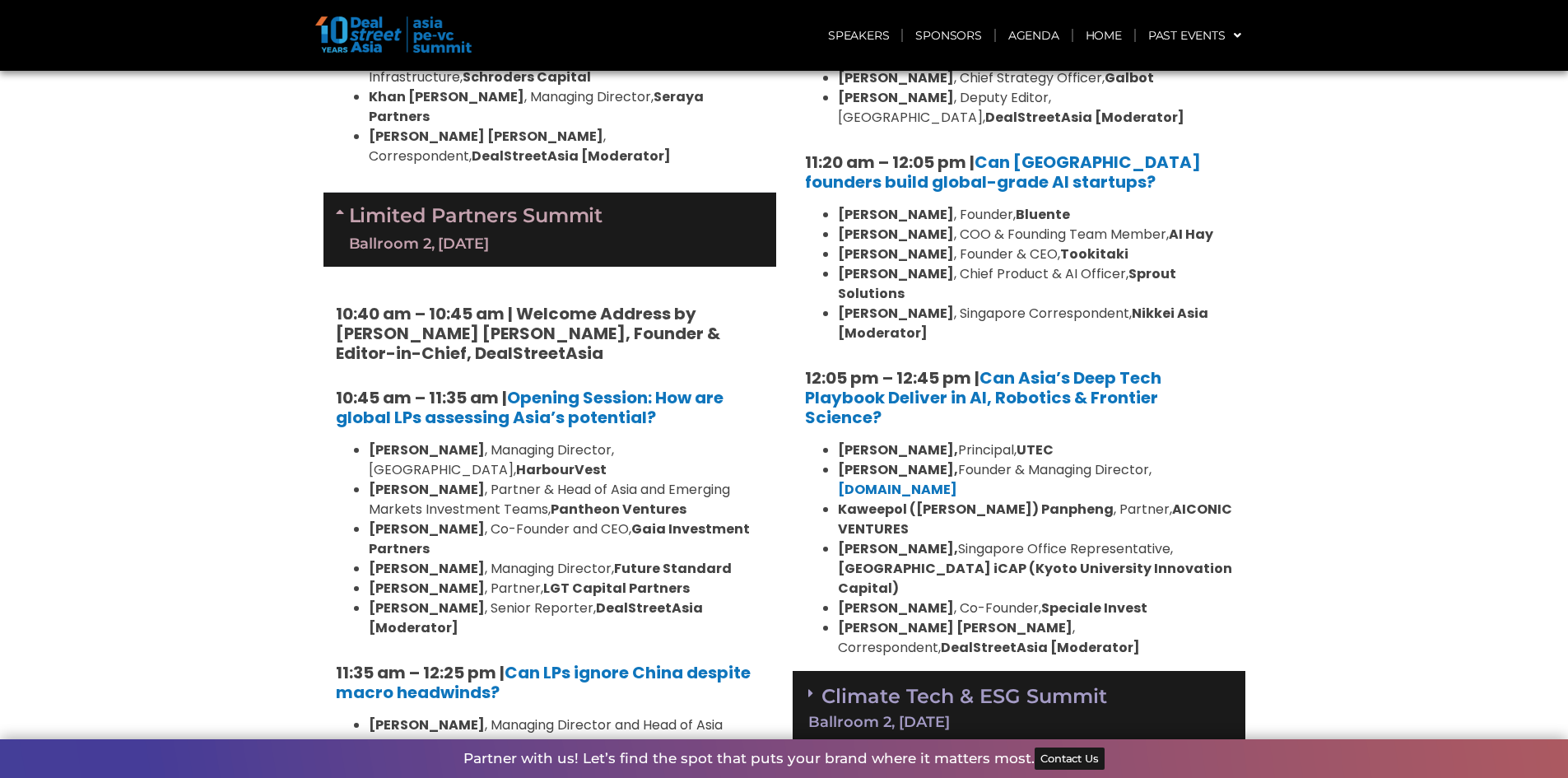
click at [988, 684] on link "Climate Tech & ESG Summit Ballroom 2, [DATE]" at bounding box center [1019, 707] width 421 height 46
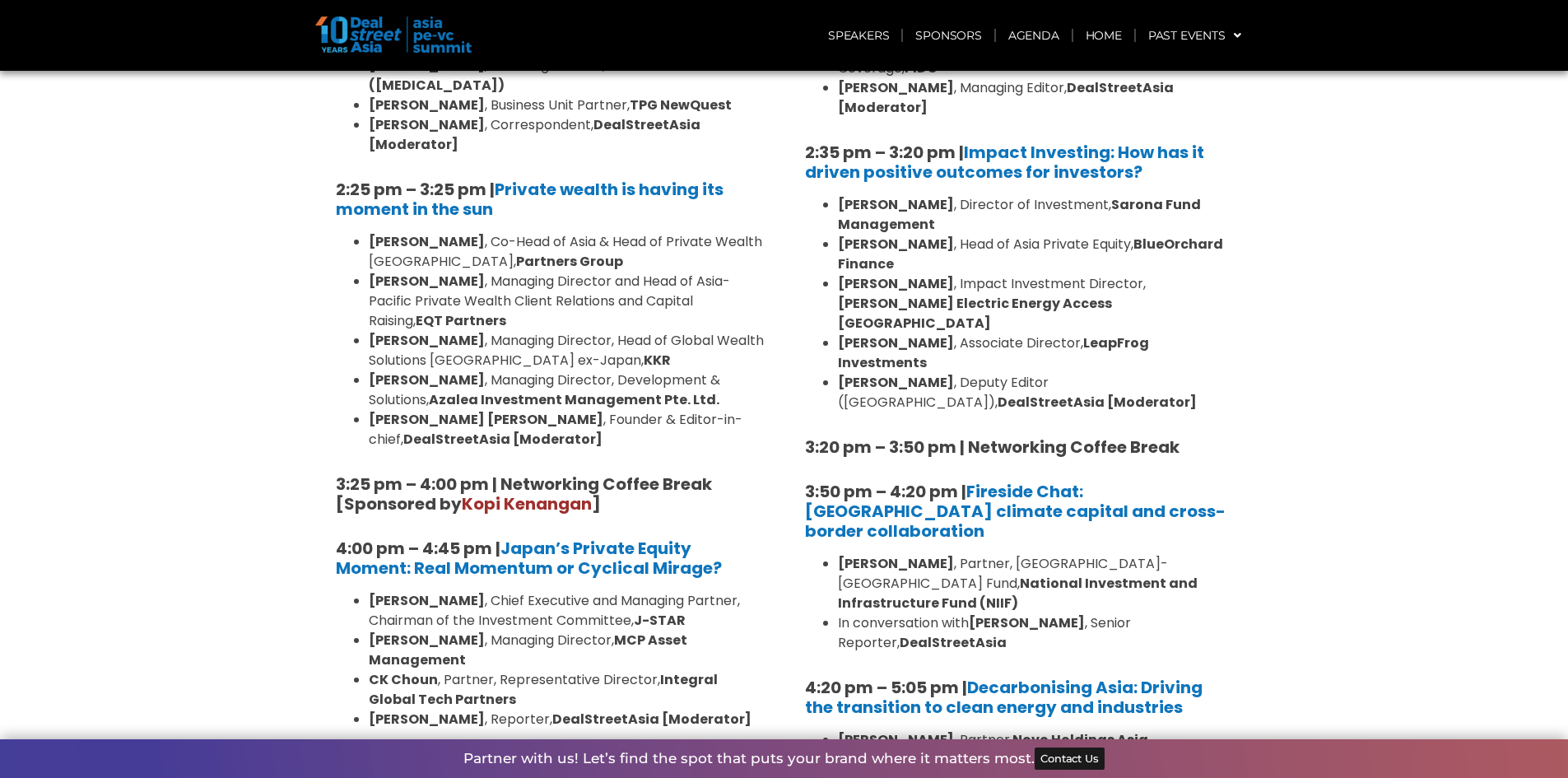
scroll to position [4858, 0]
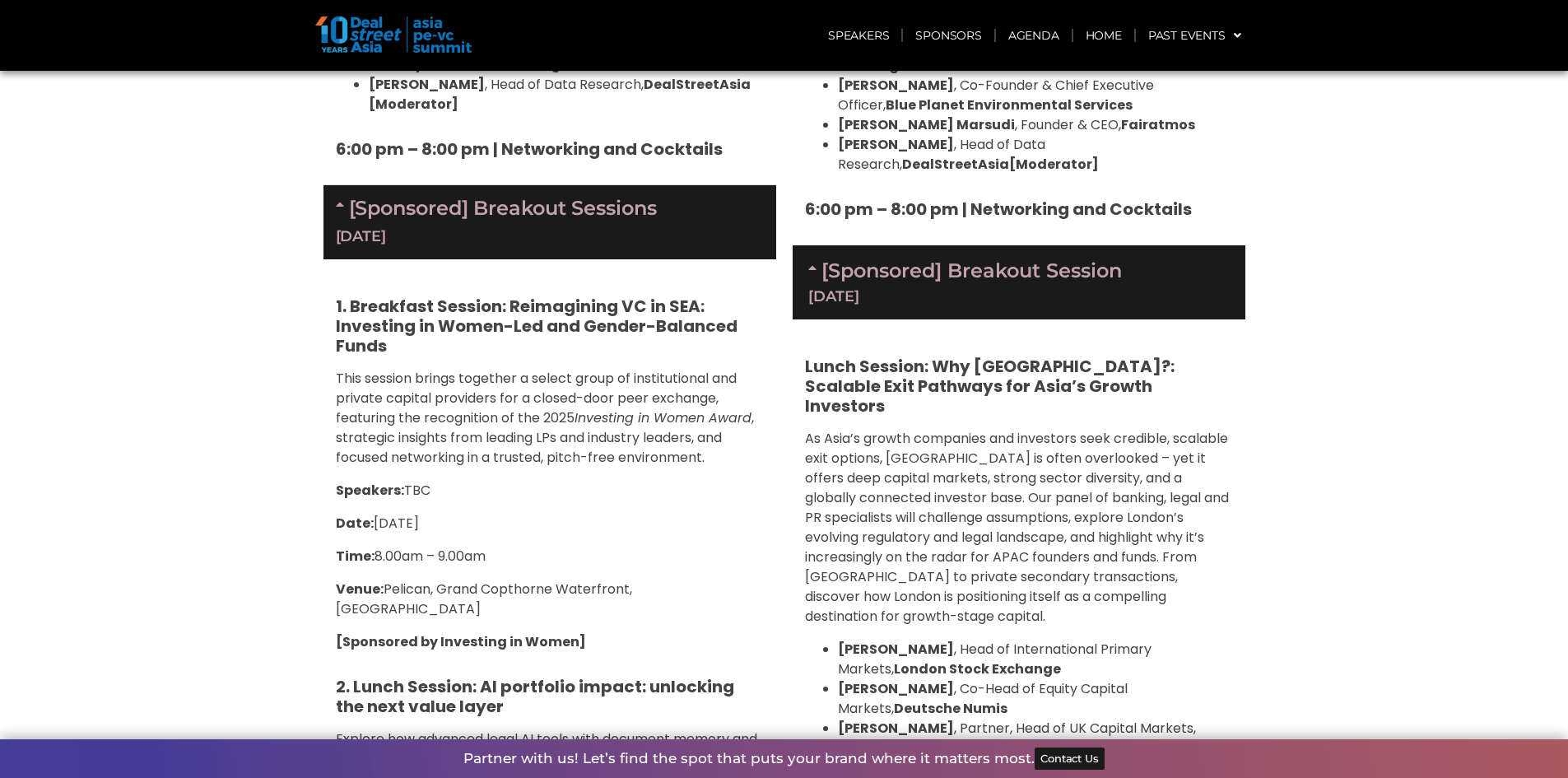
scroll to position [5599, 0]
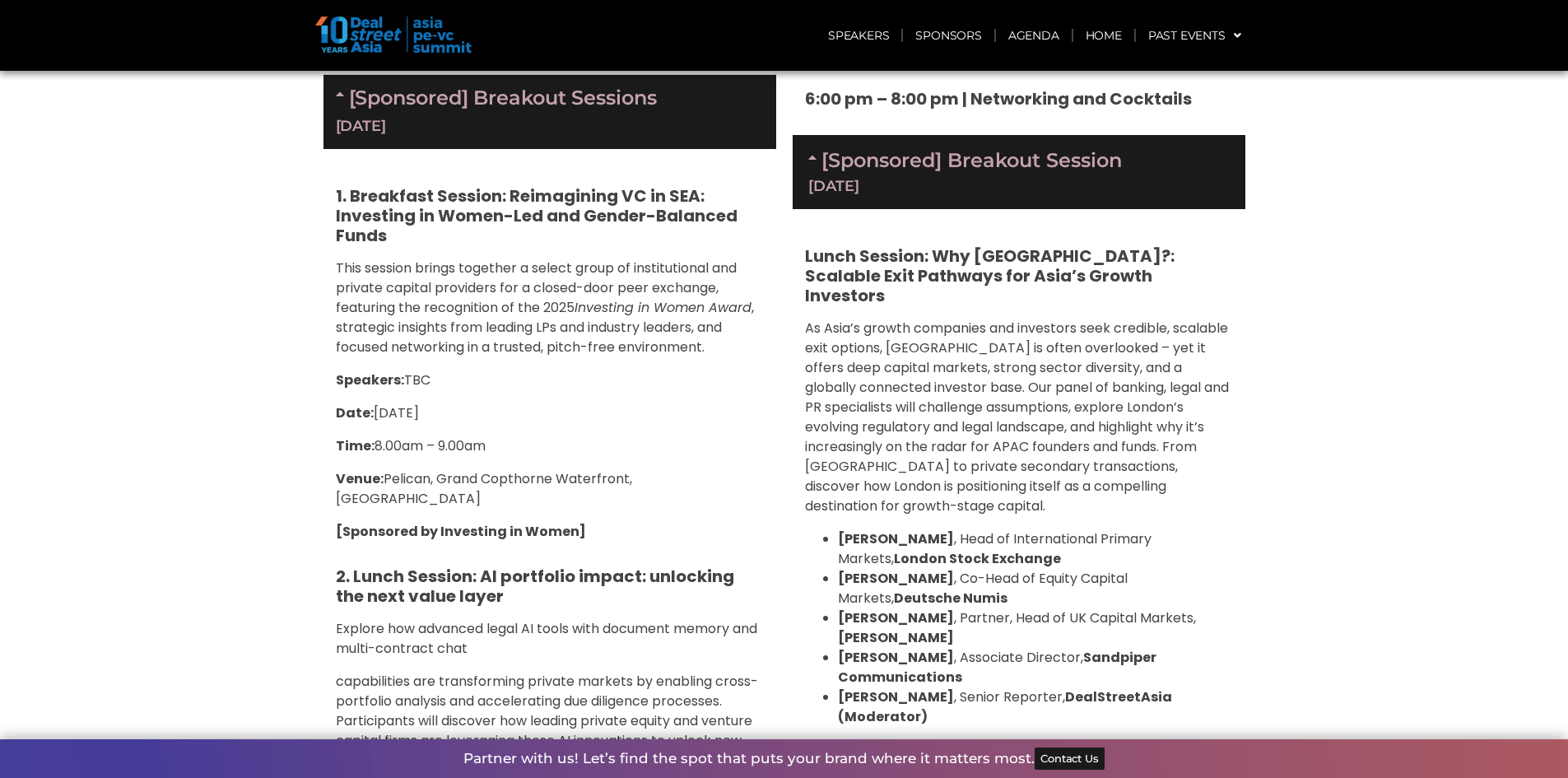
click at [1064, 648] on strong "Sandpiper Communications" at bounding box center [997, 667] width 319 height 39
